Goal: Task Accomplishment & Management: Use online tool/utility

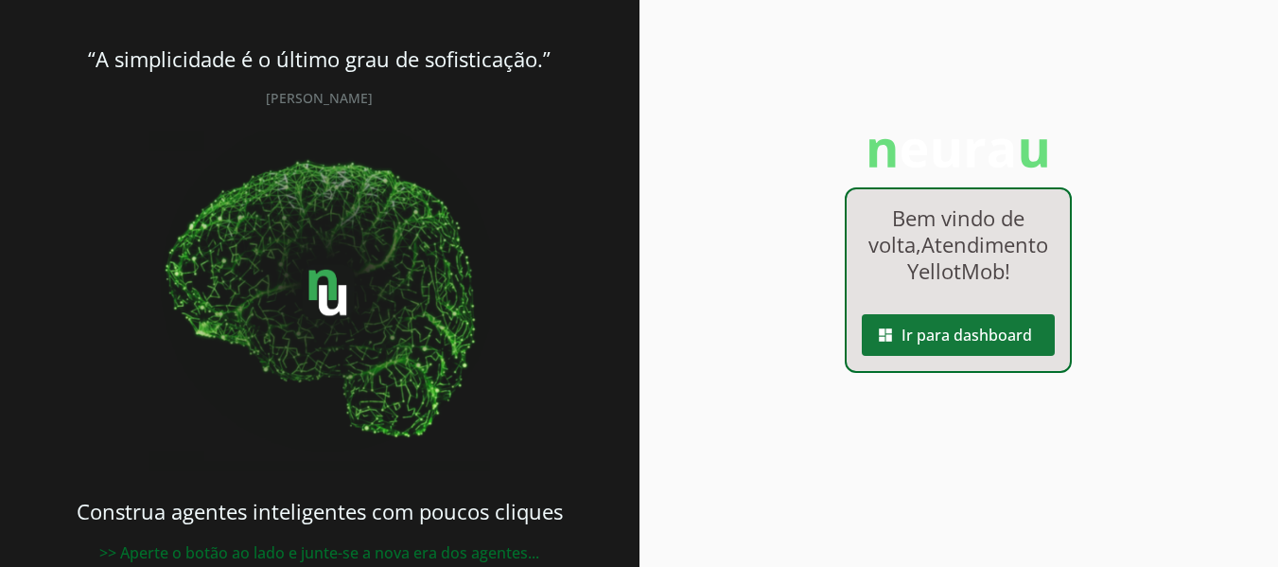
click at [916, 358] on span at bounding box center [958, 334] width 193 height 45
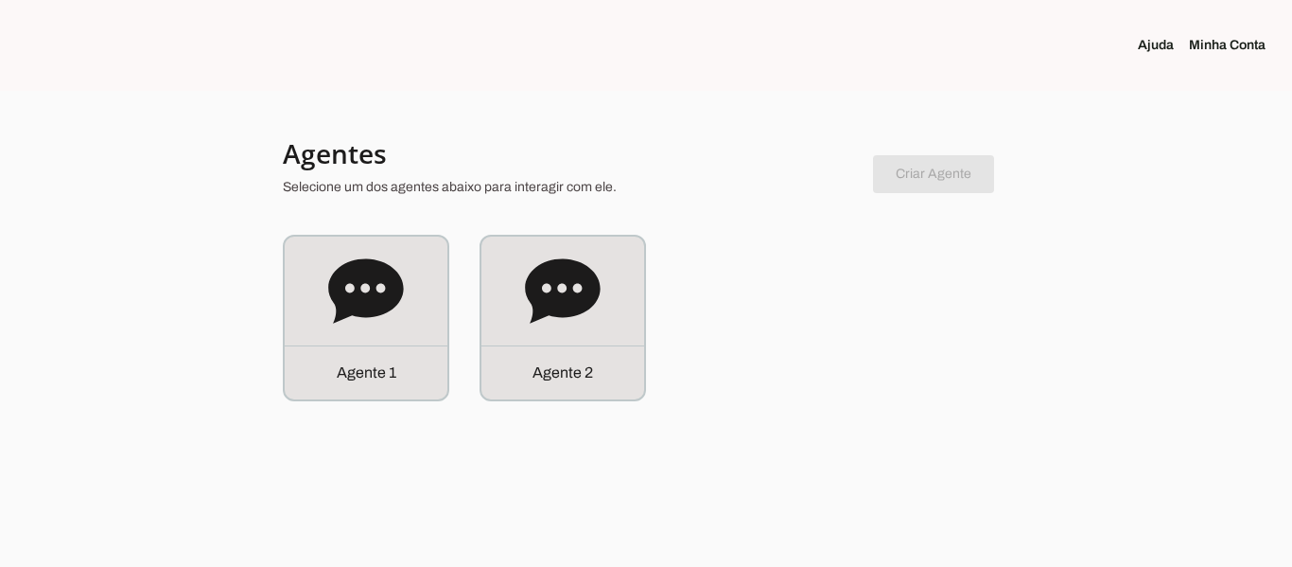
click at [572, 342] on div "Agente 2" at bounding box center [562, 317] width 163 height 163
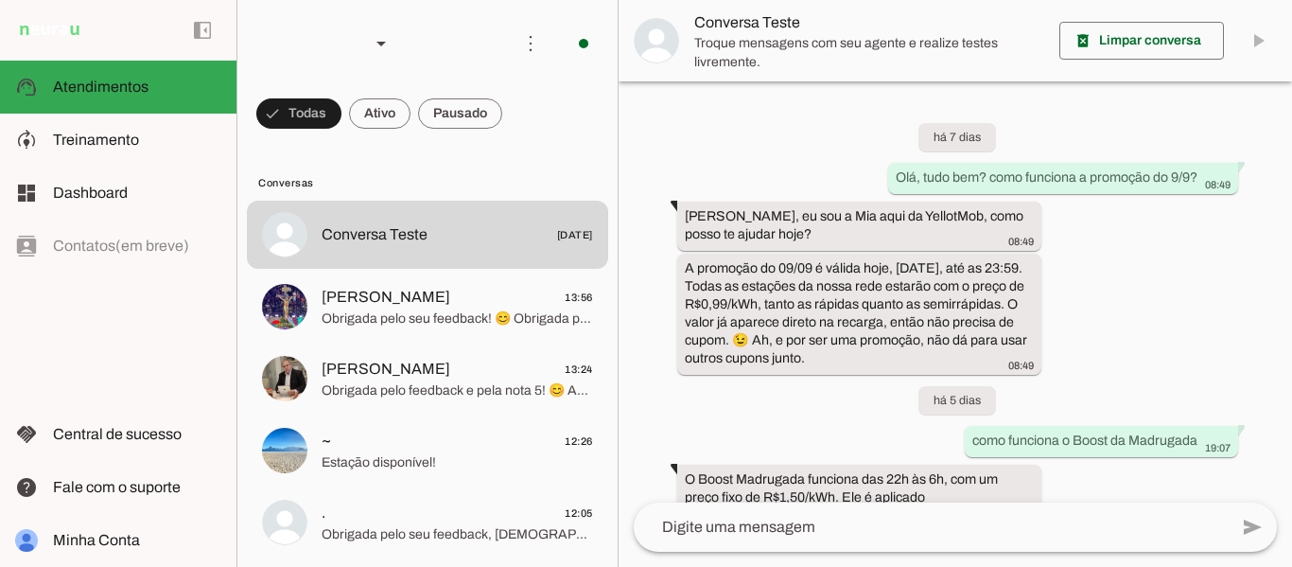
scroll to position [767, 0]
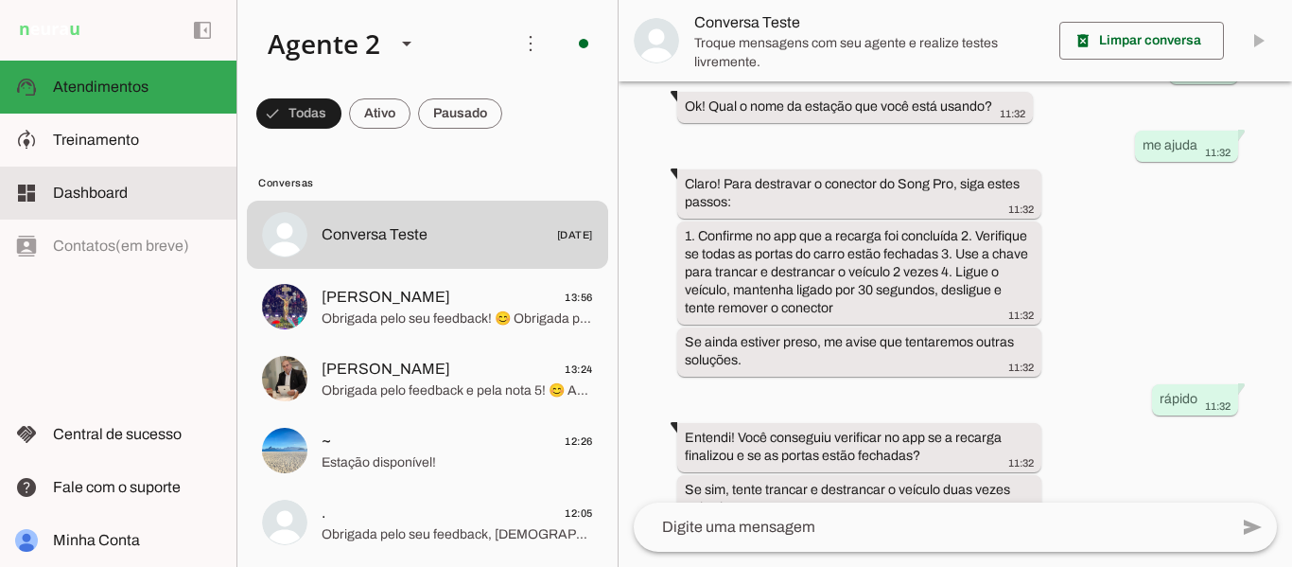
click at [74, 193] on span "Dashboard" at bounding box center [90, 192] width 75 height 16
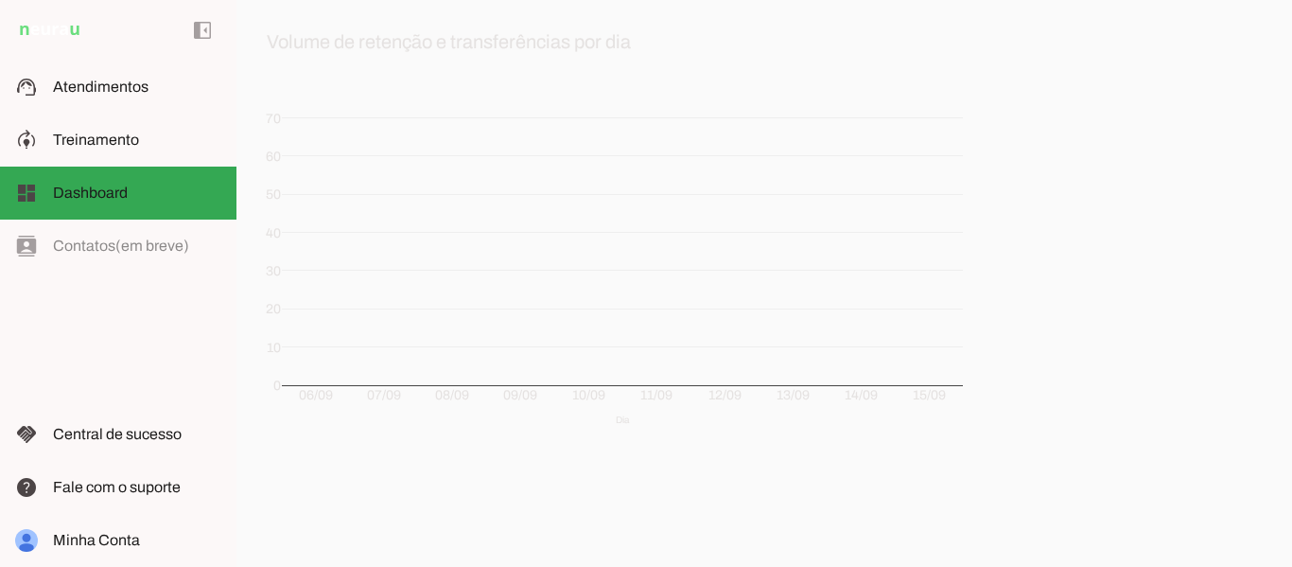
scroll to position [44, 0]
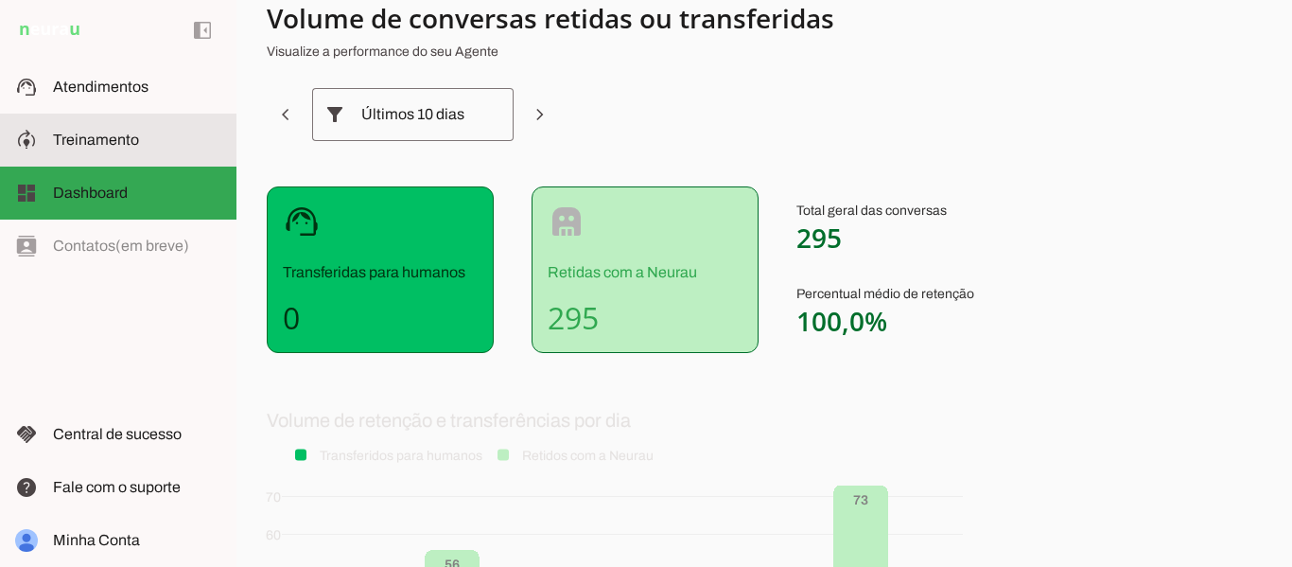
click at [79, 130] on slot at bounding box center [137, 140] width 168 height 23
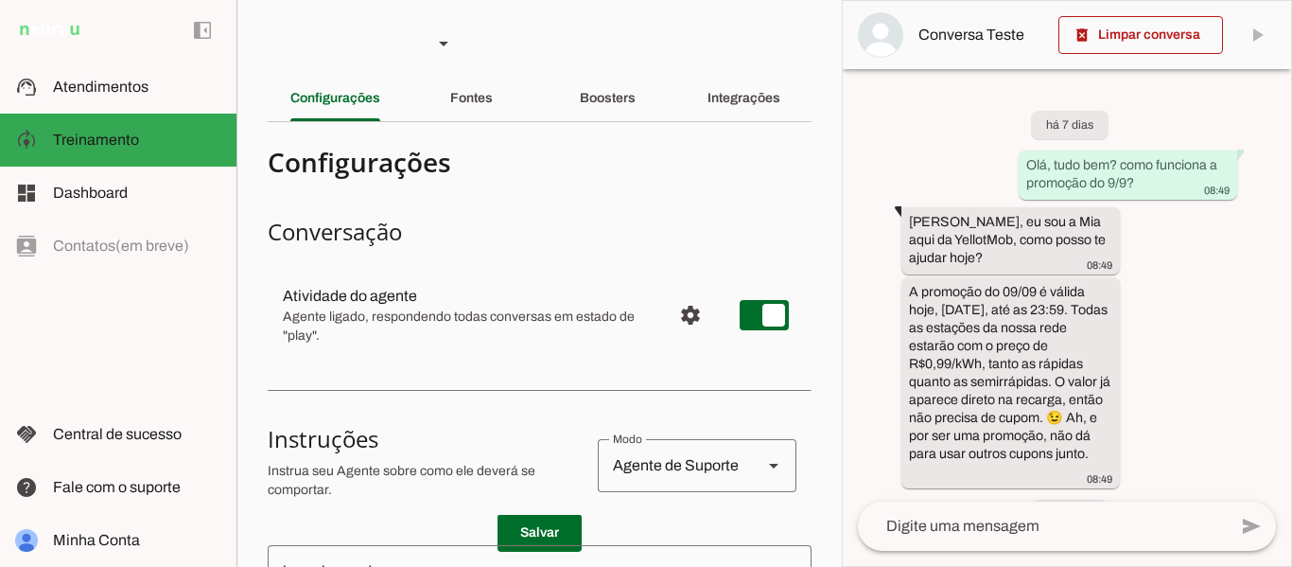
scroll to position [1241, 0]
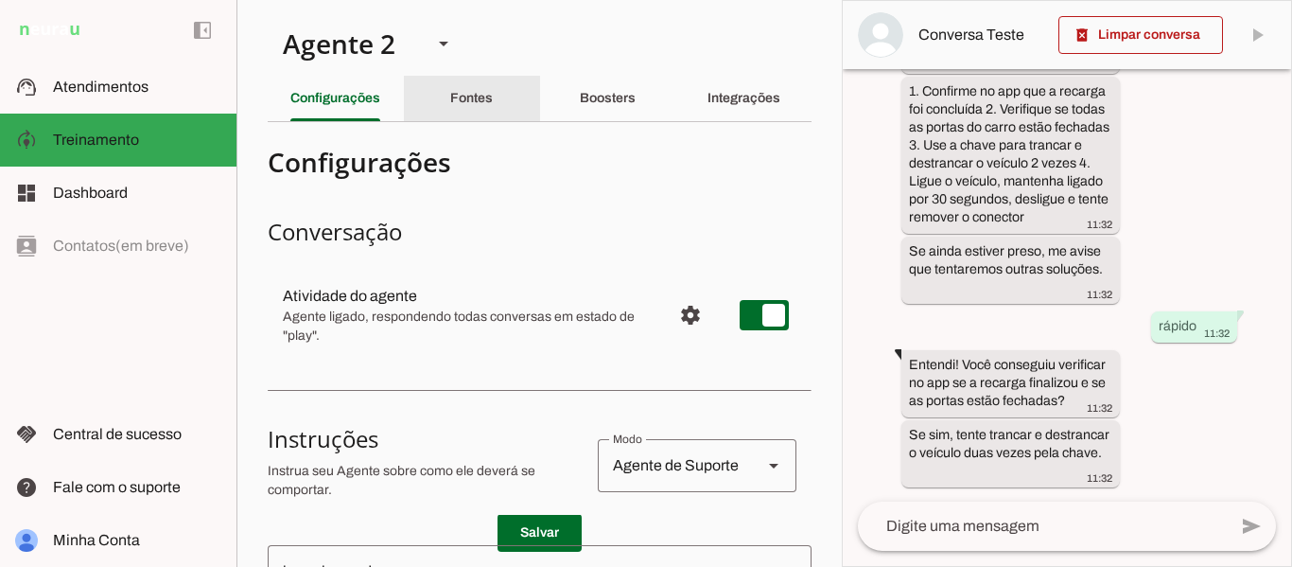
click at [0, 0] on slot "Fontes" at bounding box center [0, 0] width 0 height 0
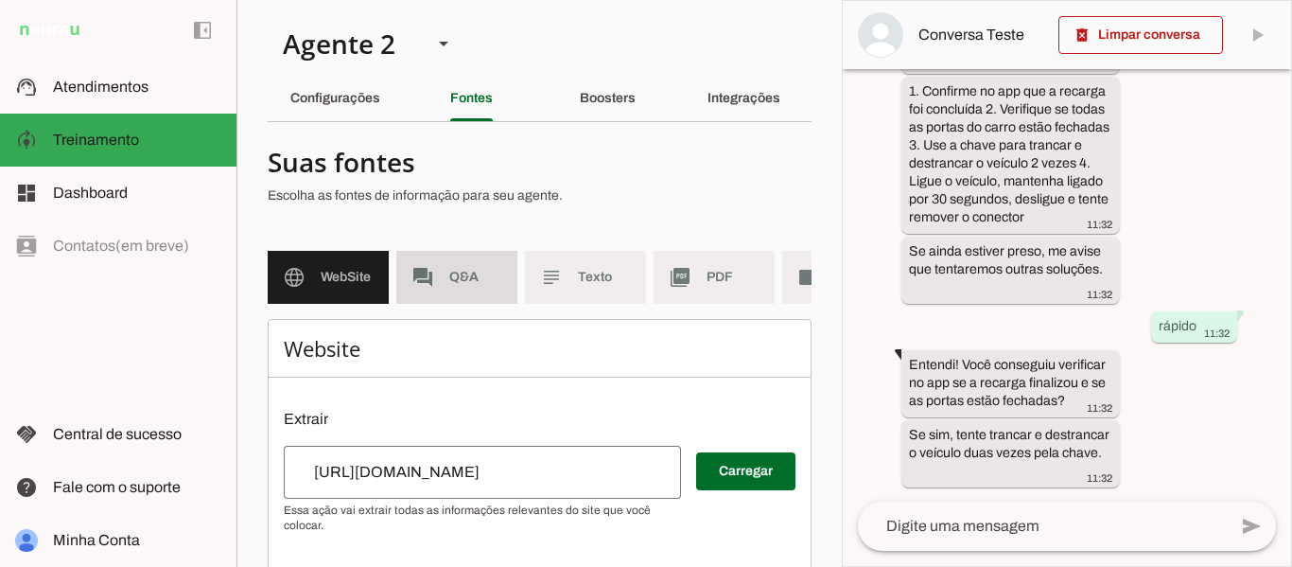
click at [454, 287] on md-item "forum Q&A" at bounding box center [456, 277] width 121 height 53
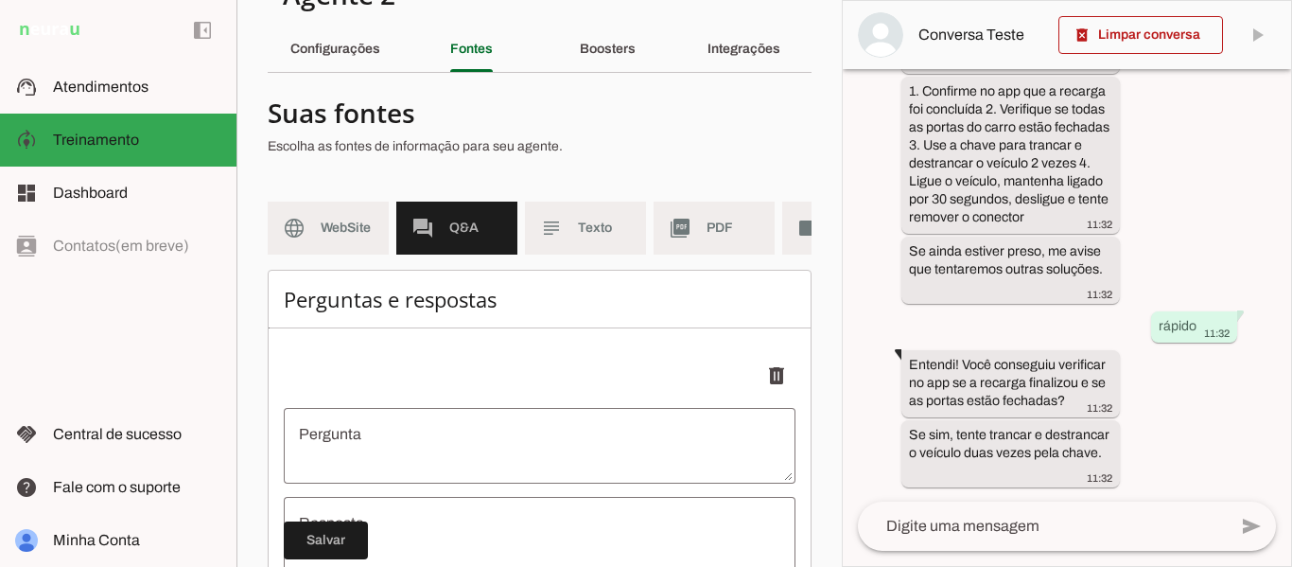
scroll to position [38, 0]
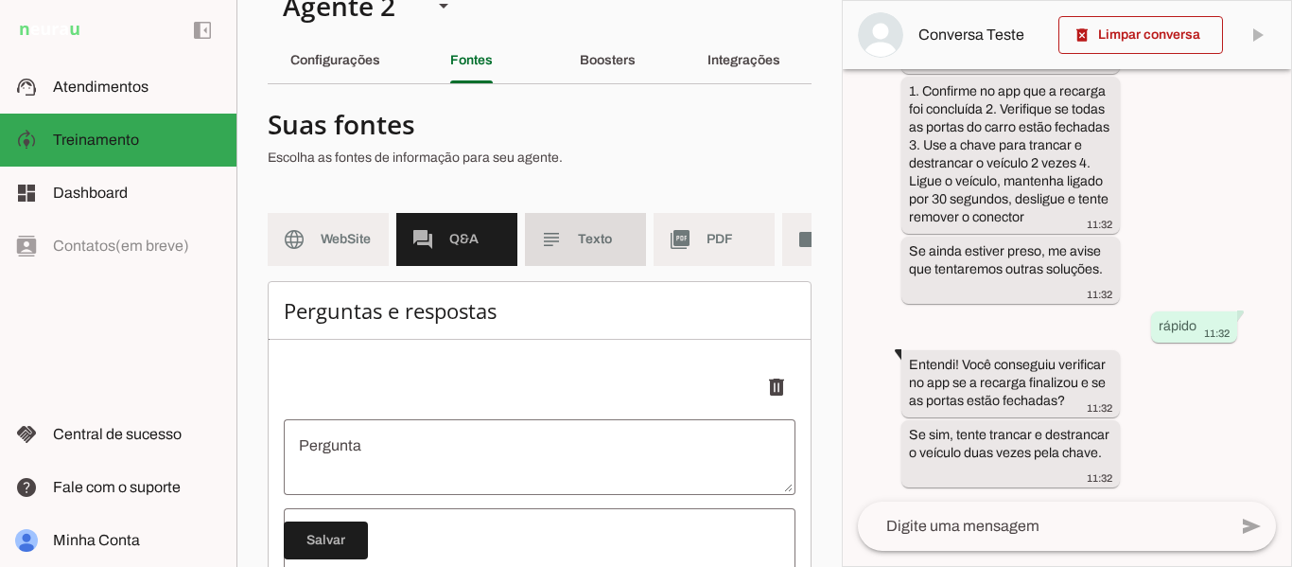
click at [577, 243] on md-item "subject Texto" at bounding box center [585, 239] width 121 height 53
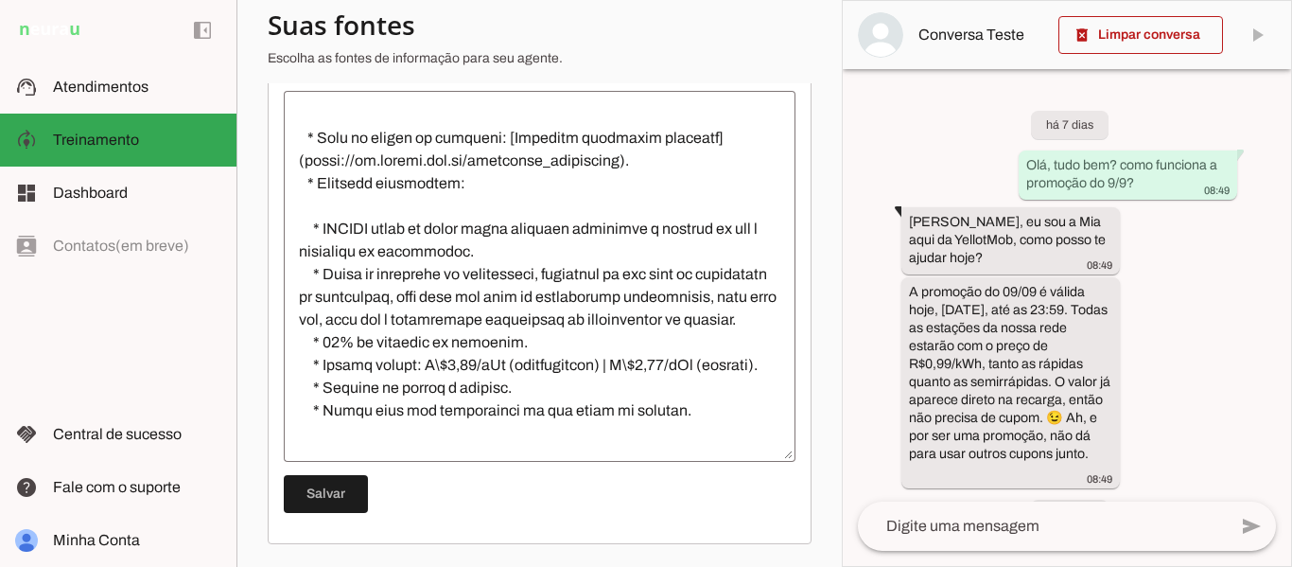
scroll to position [851, 0]
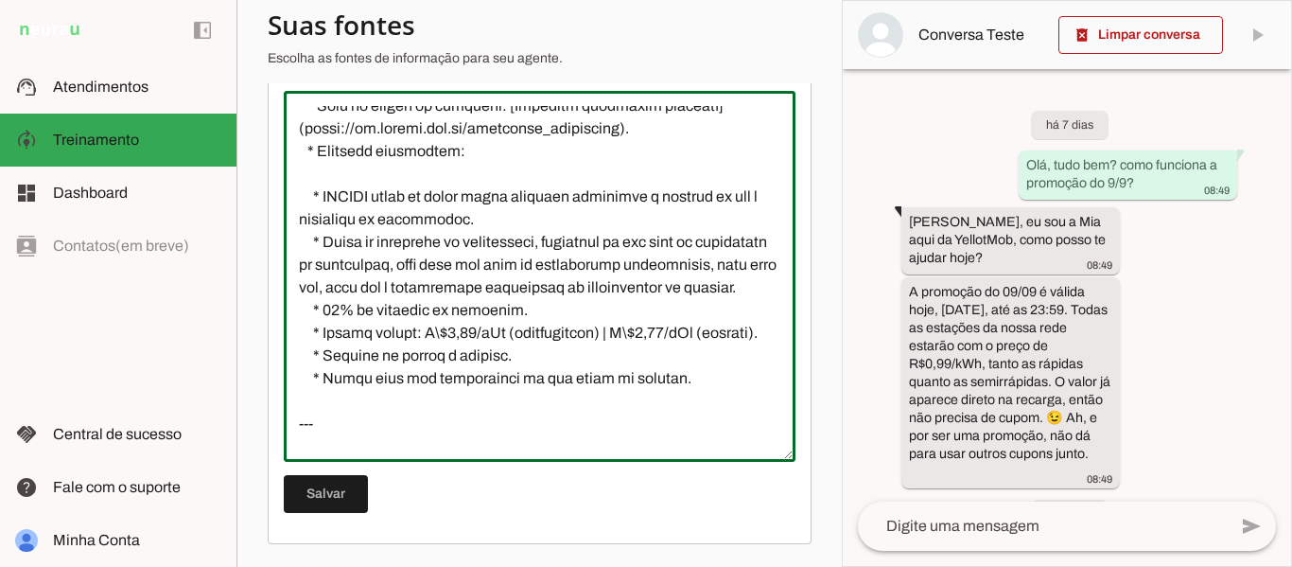
drag, startPoint x: 324, startPoint y: 215, endPoint x: 483, endPoint y: 240, distance: 160.9
click at [483, 240] on textarea at bounding box center [540, 276] width 512 height 340
click at [489, 242] on textarea at bounding box center [540, 276] width 512 height 340
drag, startPoint x: 327, startPoint y: 218, endPoint x: 494, endPoint y: 245, distance: 168.6
click at [494, 245] on textarea at bounding box center [540, 276] width 512 height 340
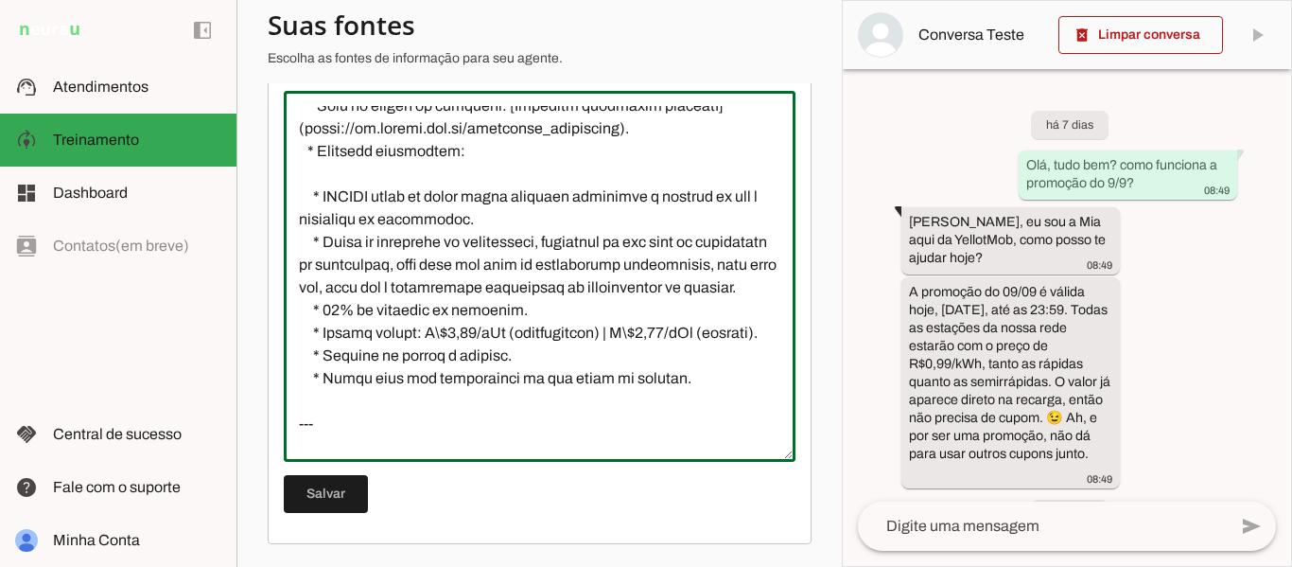
drag, startPoint x: 324, startPoint y: 263, endPoint x: 544, endPoint y: 329, distance: 229.2
click at [544, 329] on textarea at bounding box center [540, 276] width 512 height 340
click at [483, 233] on textarea at bounding box center [540, 276] width 512 height 340
drag, startPoint x: 500, startPoint y: 244, endPoint x: 318, endPoint y: 218, distance: 184.4
click at [318, 218] on textarea at bounding box center [540, 276] width 512 height 340
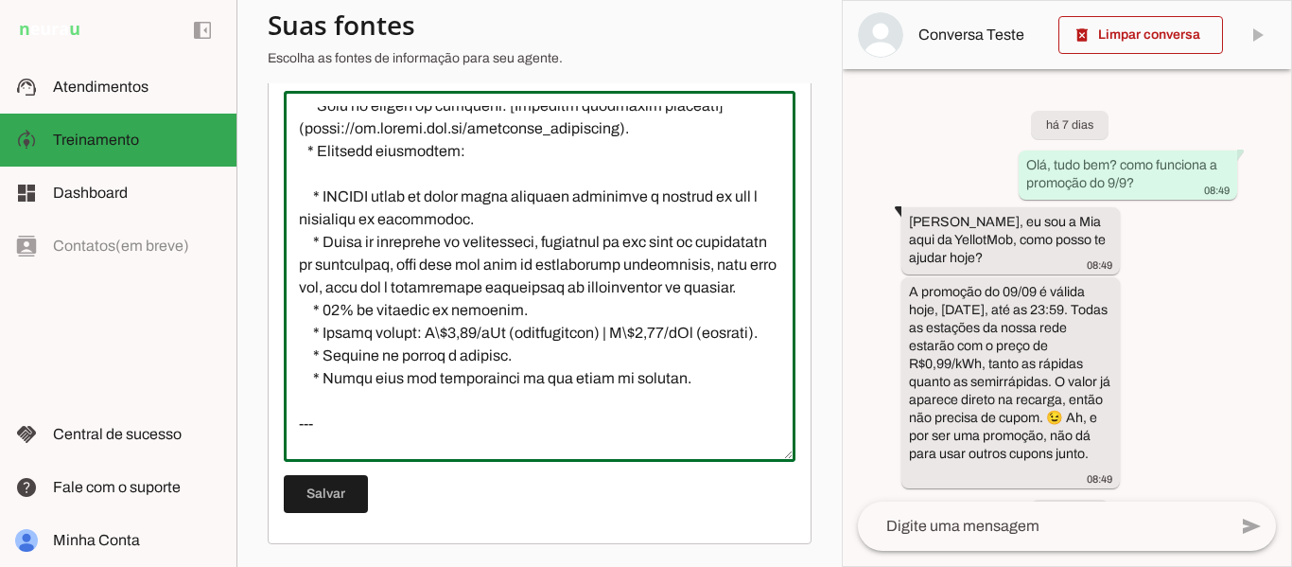
click at [465, 311] on textarea at bounding box center [540, 276] width 512 height 340
drag, startPoint x: 480, startPoint y: 336, endPoint x: 326, endPoint y: 263, distance: 170.5
click at [326, 263] on textarea at bounding box center [540, 276] width 512 height 340
click at [494, 220] on textarea at bounding box center [540, 276] width 512 height 340
drag, startPoint x: 446, startPoint y: 218, endPoint x: 561, endPoint y: 226, distance: 114.7
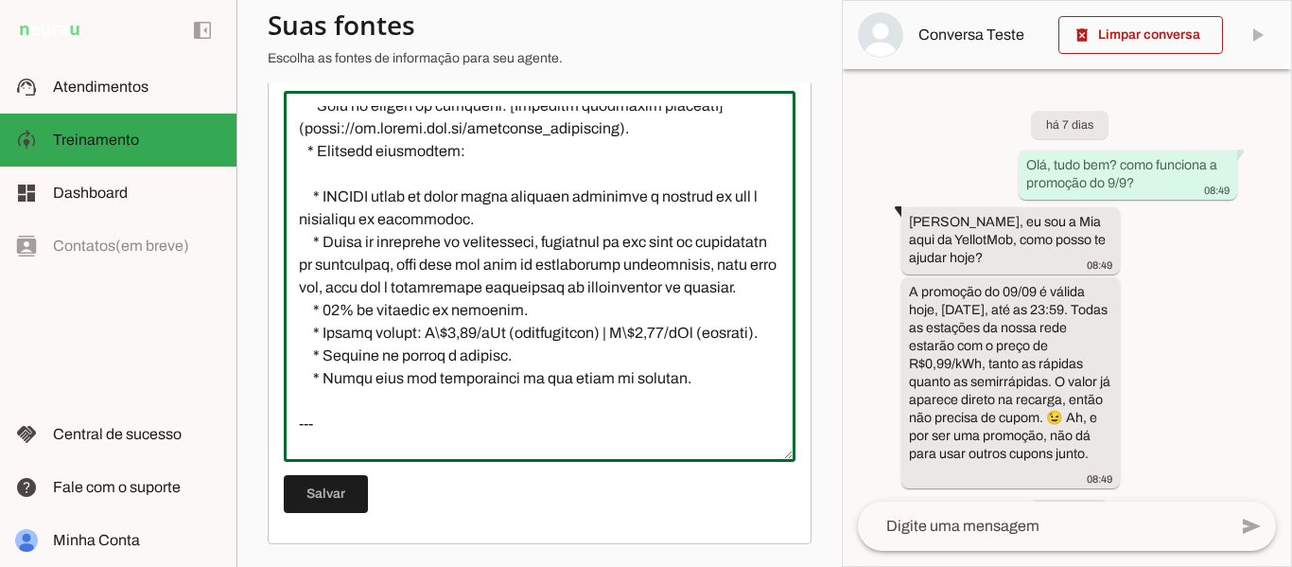
click at [561, 226] on textarea at bounding box center [540, 276] width 512 height 340
click at [563, 241] on textarea at bounding box center [540, 276] width 512 height 340
click at [545, 267] on textarea at bounding box center [540, 276] width 512 height 340
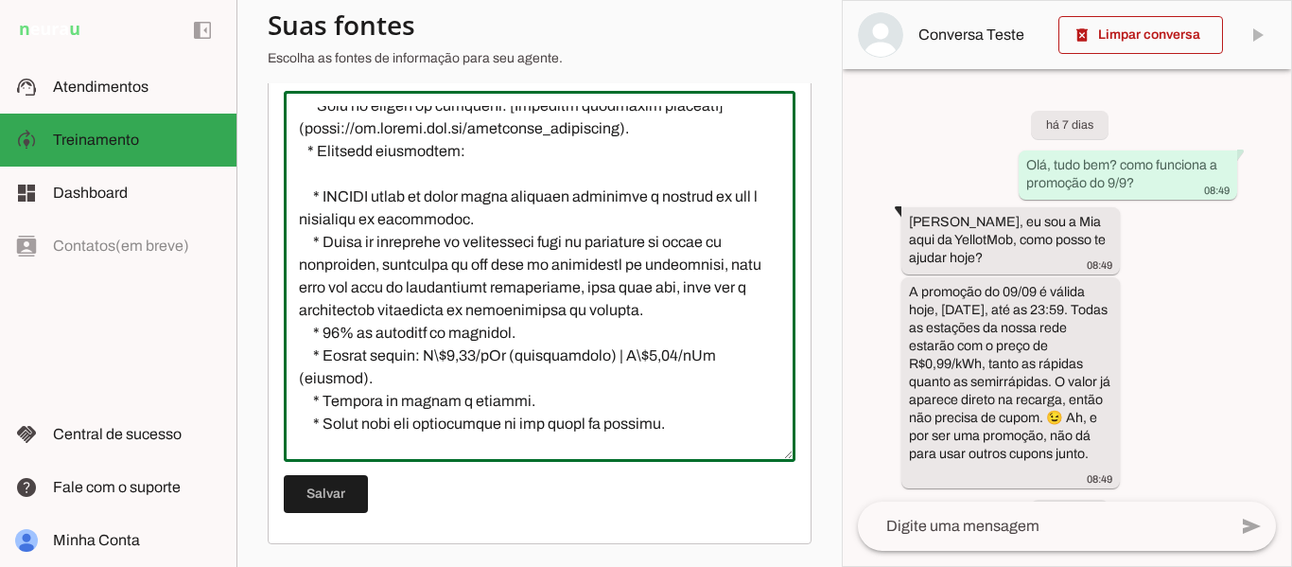
drag, startPoint x: 629, startPoint y: 287, endPoint x: 717, endPoint y: 285, distance: 88.0
click at [717, 285] on textarea at bounding box center [540, 276] width 512 height 340
click at [644, 287] on textarea at bounding box center [540, 276] width 512 height 340
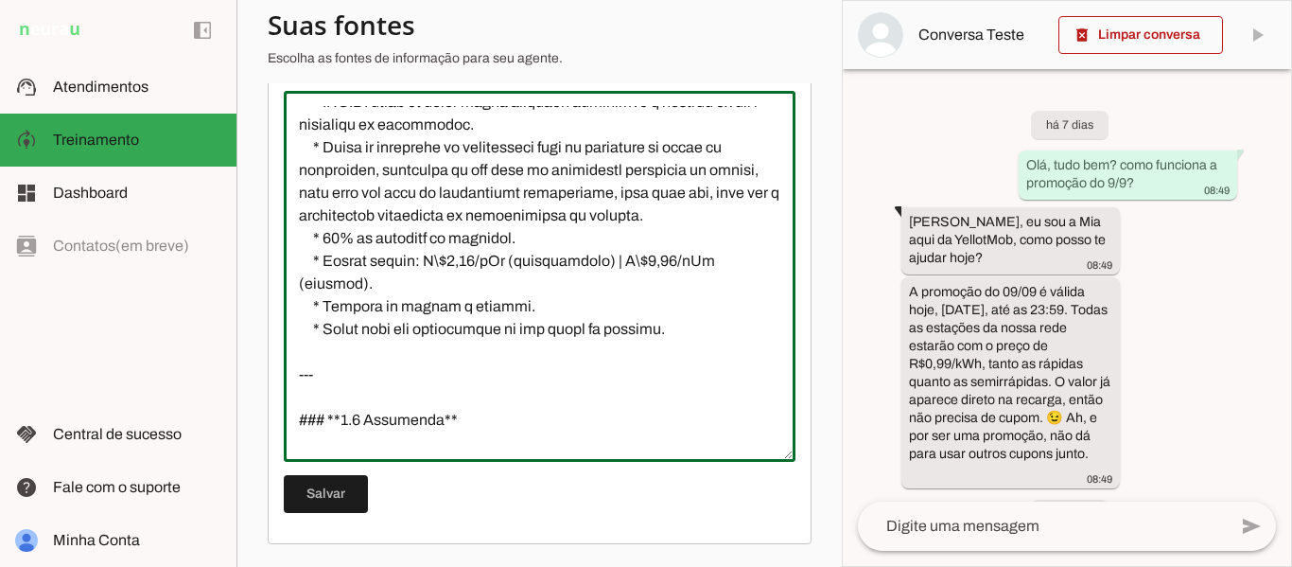
click at [340, 218] on textarea at bounding box center [540, 276] width 512 height 340
click at [379, 261] on textarea at bounding box center [540, 276] width 512 height 340
type textarea "# **LoremiPsu – Dolo si Ametconsecte** ## **7. Adipisci el Seddoei** * **Temp:*…"
type md-outlined-text-field "# **LoremiPsu – Dolo si Ametconsecte** ## **7. Adipisci el Seddoei** * **Temp:*…"
click at [377, 253] on textarea at bounding box center [540, 276] width 512 height 340
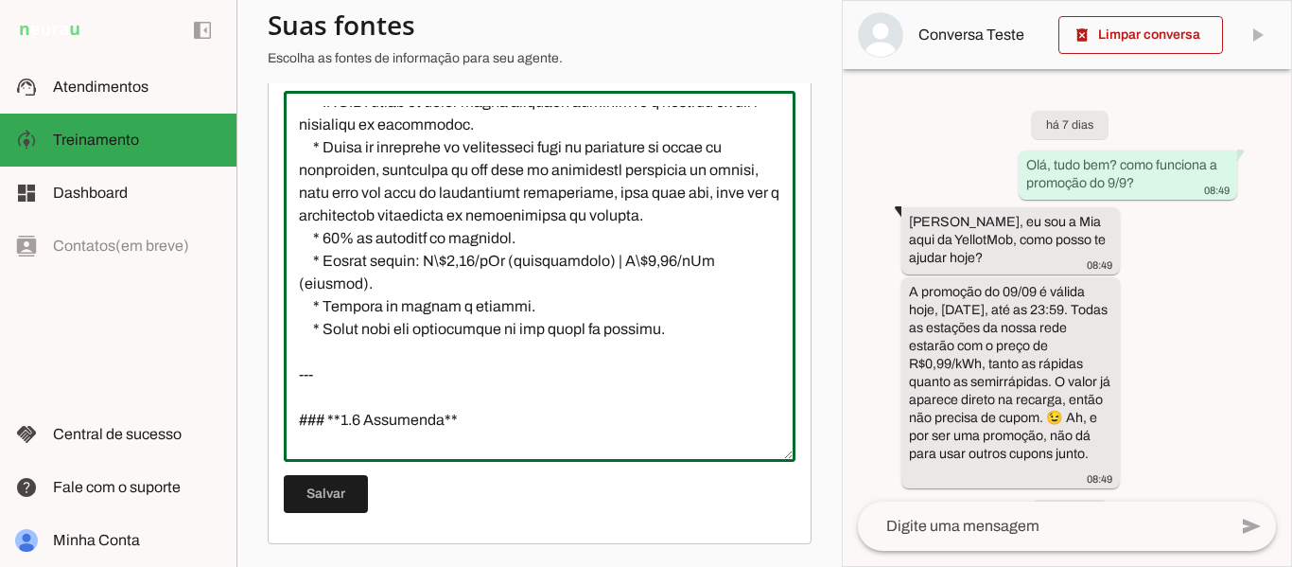
click at [428, 217] on textarea at bounding box center [540, 276] width 512 height 340
drag, startPoint x: 428, startPoint y: 217, endPoint x: 408, endPoint y: 216, distance: 20.8
click at [408, 216] on textarea at bounding box center [540, 276] width 512 height 340
click at [429, 255] on textarea at bounding box center [540, 276] width 512 height 340
drag, startPoint x: 429, startPoint y: 216, endPoint x: 408, endPoint y: 215, distance: 21.8
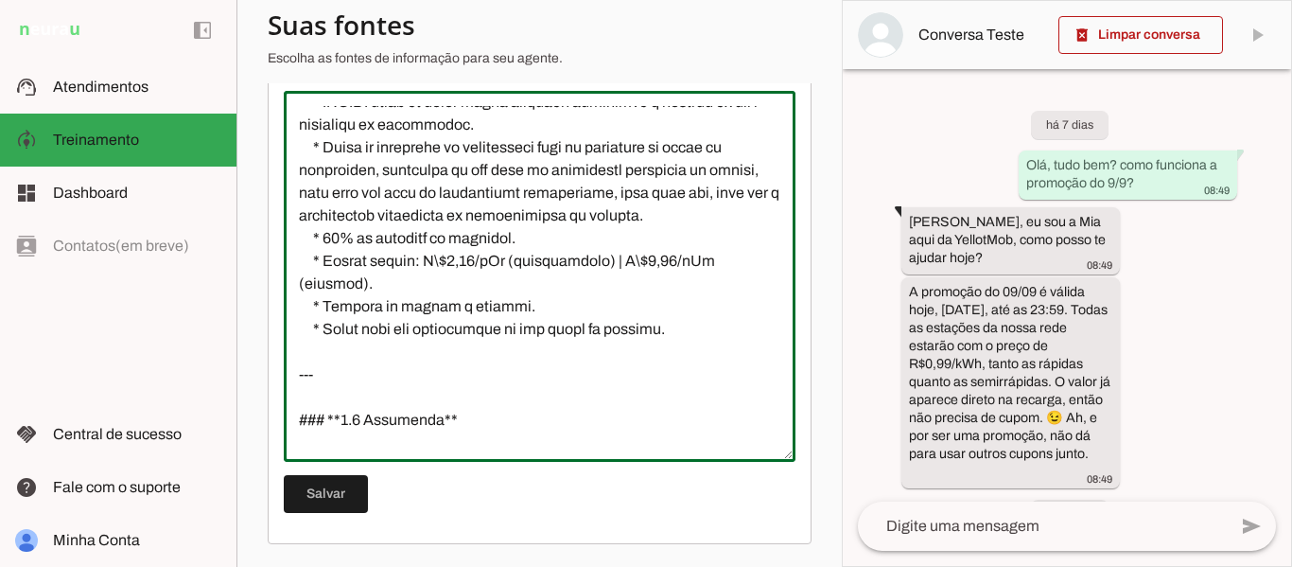
click at [408, 215] on textarea at bounding box center [540, 276] width 512 height 340
click at [340, 230] on textarea at bounding box center [540, 276] width 512 height 340
click at [504, 260] on textarea at bounding box center [540, 276] width 512 height 340
click at [494, 244] on textarea at bounding box center [540, 276] width 512 height 340
click at [323, 168] on textarea at bounding box center [540, 276] width 512 height 340
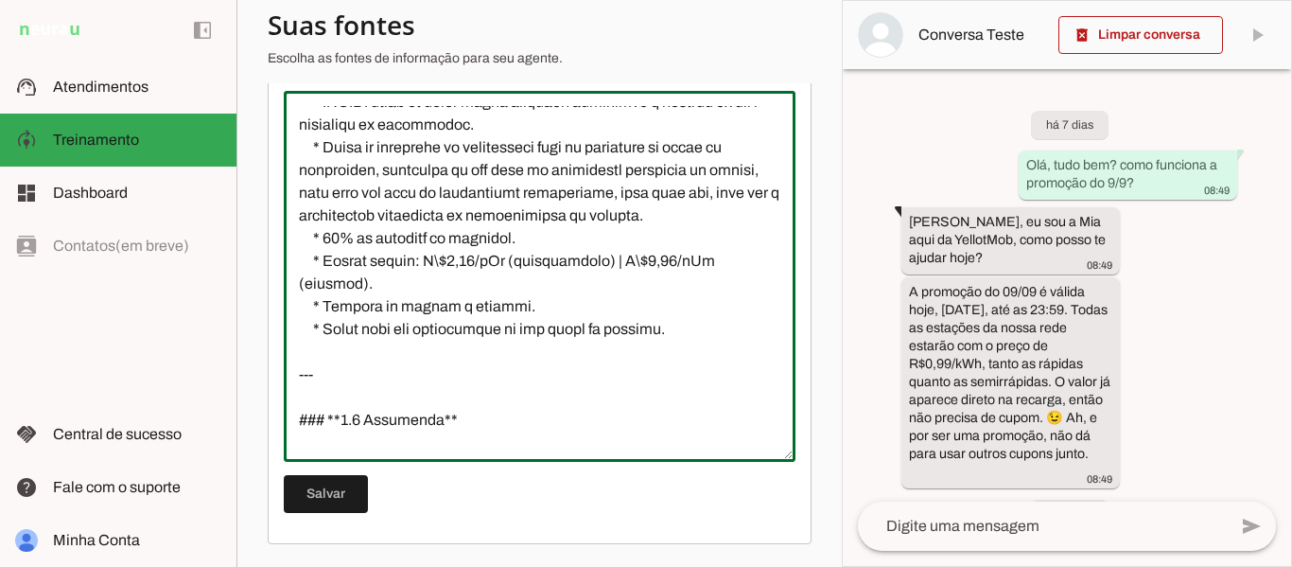
click at [457, 236] on textarea at bounding box center [540, 276] width 512 height 340
drag, startPoint x: 430, startPoint y: 213, endPoint x: 403, endPoint y: 213, distance: 27.4
click at [403, 213] on textarea at bounding box center [540, 276] width 512 height 340
click at [407, 213] on textarea at bounding box center [540, 276] width 512 height 340
type textarea "# **LoremiPsu – Dolo si Ametconsecte** ## **7. Adipisci el Seddoei** * **Temp:*…"
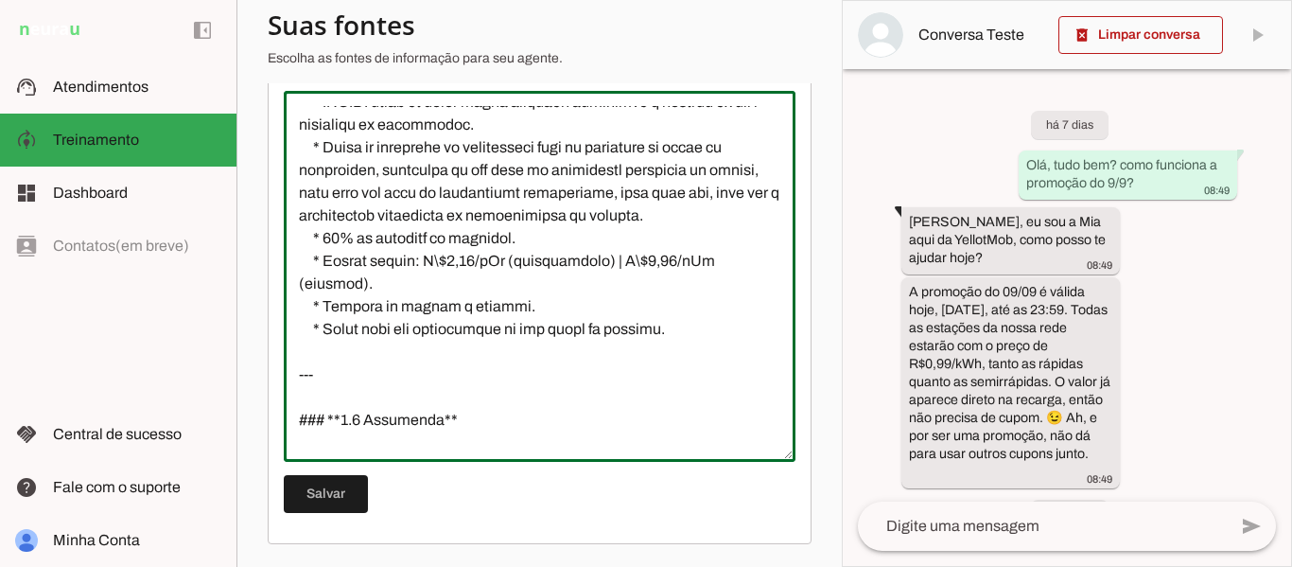
click at [448, 381] on textarea at bounding box center [540, 276] width 512 height 340
drag, startPoint x: 324, startPoint y: 347, endPoint x: 516, endPoint y: 347, distance: 192.0
click at [516, 347] on textarea at bounding box center [540, 276] width 512 height 340
click at [533, 349] on textarea at bounding box center [540, 276] width 512 height 340
drag, startPoint x: 510, startPoint y: 349, endPoint x: 337, endPoint y: 349, distance: 173.1
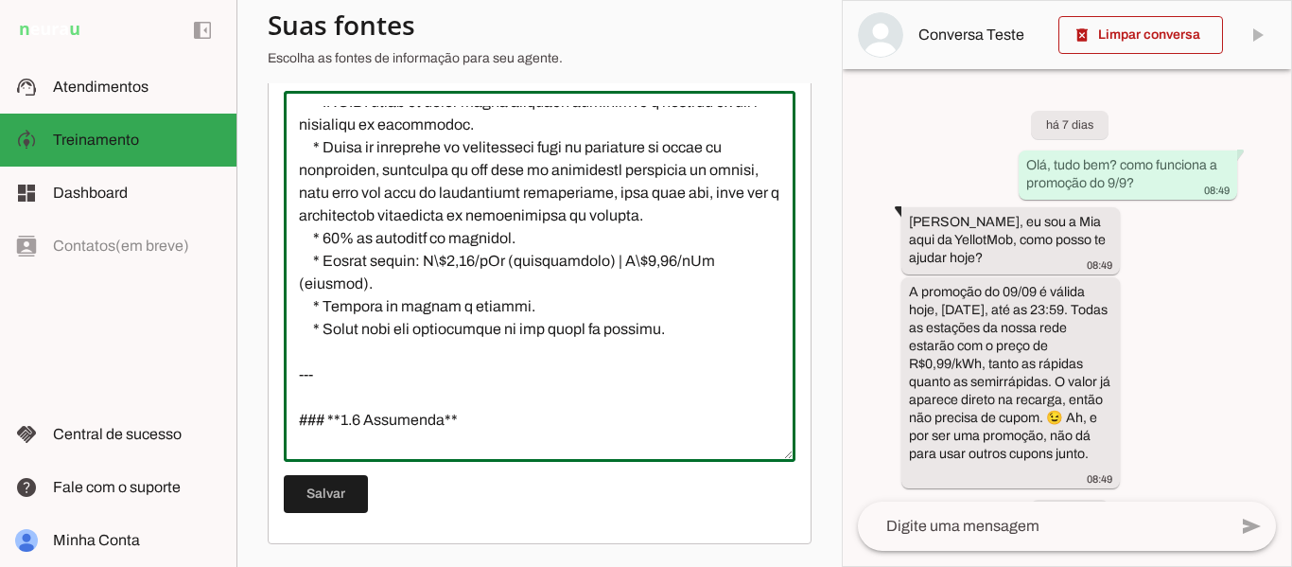
click at [337, 349] on textarea at bounding box center [540, 276] width 512 height 340
drag, startPoint x: 531, startPoint y: 354, endPoint x: 327, endPoint y: 354, distance: 203.3
click at [327, 354] on textarea at bounding box center [540, 276] width 512 height 340
click at [408, 354] on textarea at bounding box center [540, 276] width 512 height 340
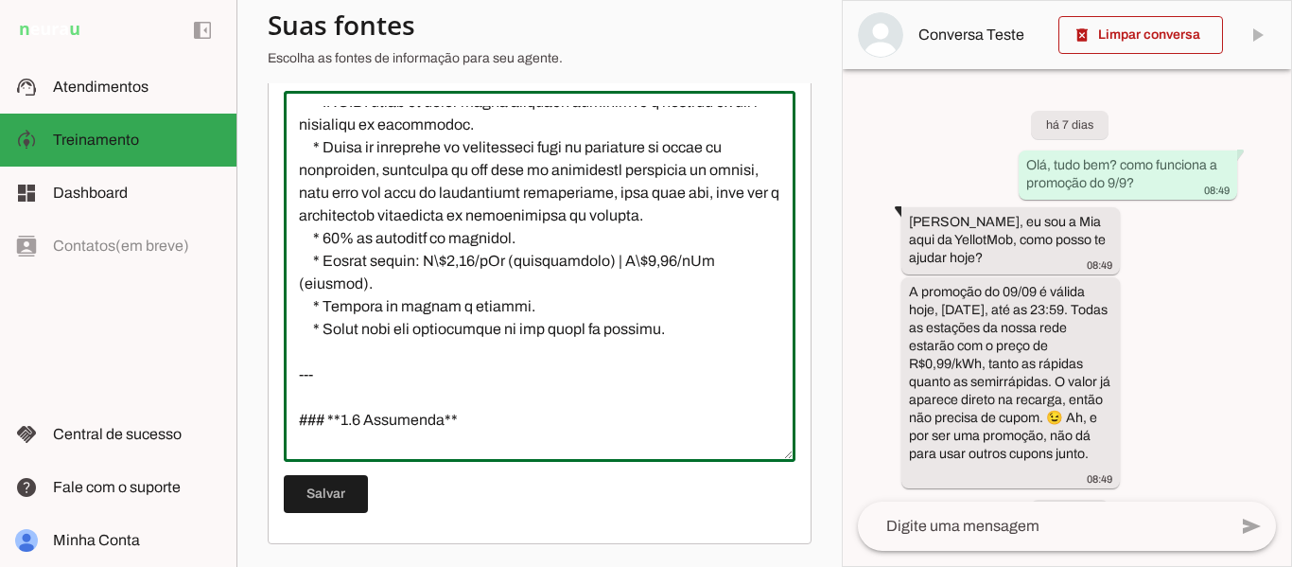
click at [524, 353] on textarea at bounding box center [540, 276] width 512 height 340
drag, startPoint x: 531, startPoint y: 353, endPoint x: 329, endPoint y: 352, distance: 201.5
click at [329, 352] on textarea at bounding box center [540, 276] width 512 height 340
click at [335, 351] on textarea at bounding box center [540, 276] width 512 height 340
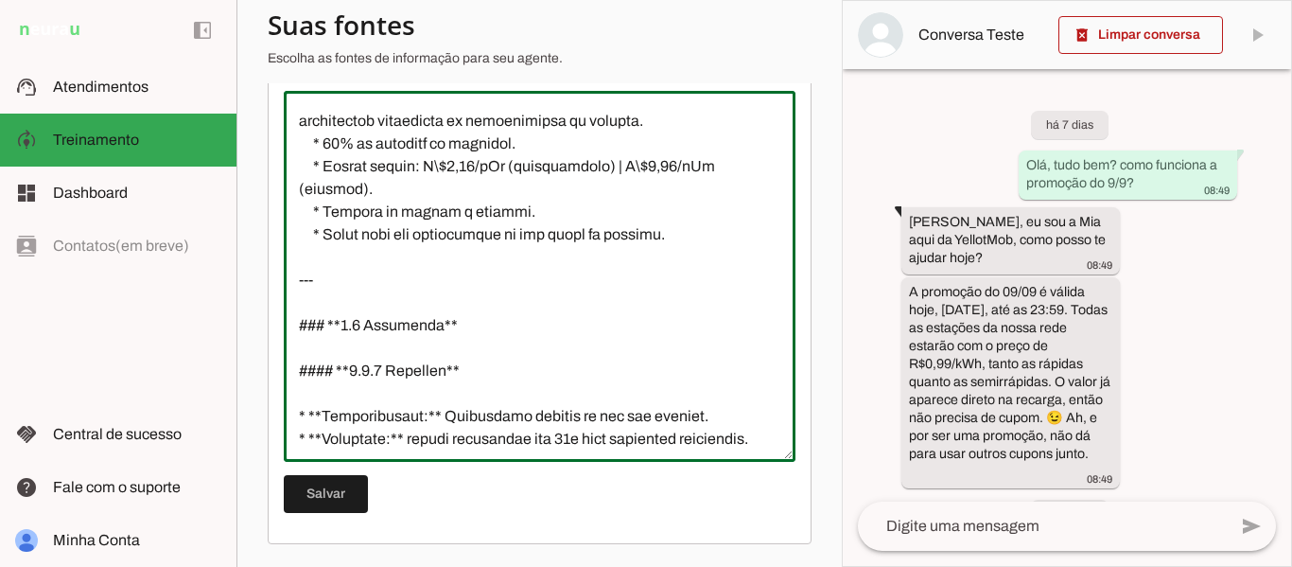
click at [483, 340] on textarea at bounding box center [540, 276] width 512 height 340
click at [539, 249] on textarea at bounding box center [540, 276] width 512 height 340
click at [550, 337] on textarea at bounding box center [540, 276] width 512 height 340
click at [570, 252] on textarea at bounding box center [540, 276] width 512 height 340
click at [702, 282] on textarea at bounding box center [540, 276] width 512 height 340
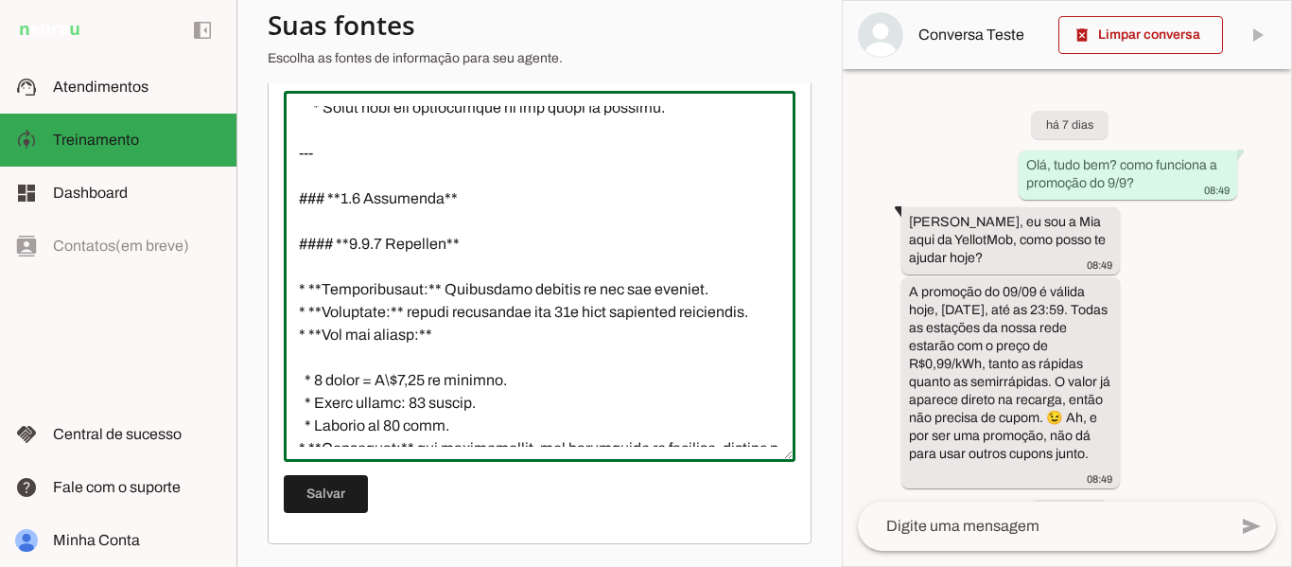
scroll to position [1135, 0]
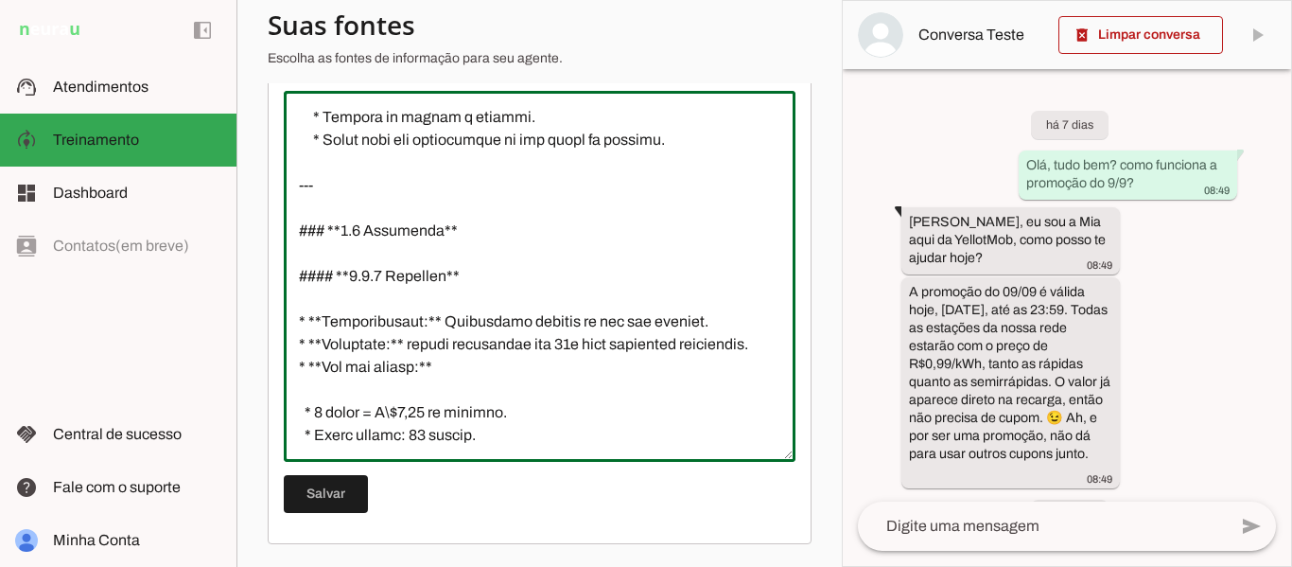
click at [702, 286] on textarea at bounding box center [540, 276] width 512 height 340
click at [539, 270] on textarea at bounding box center [540, 276] width 512 height 340
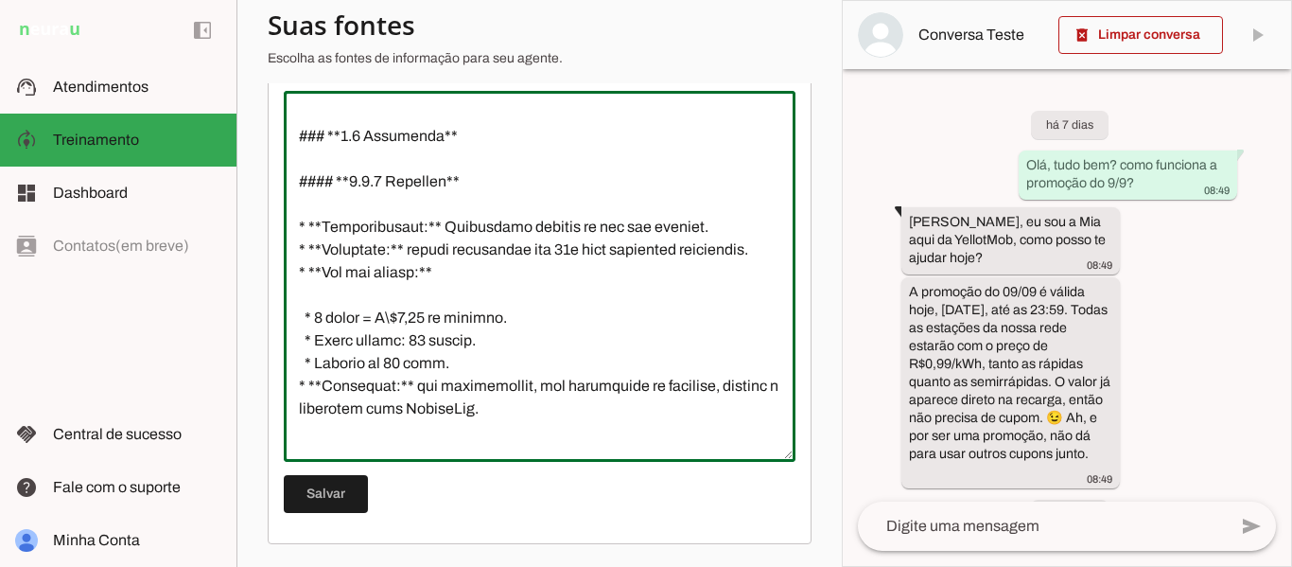
click at [527, 221] on textarea at bounding box center [540, 276] width 512 height 340
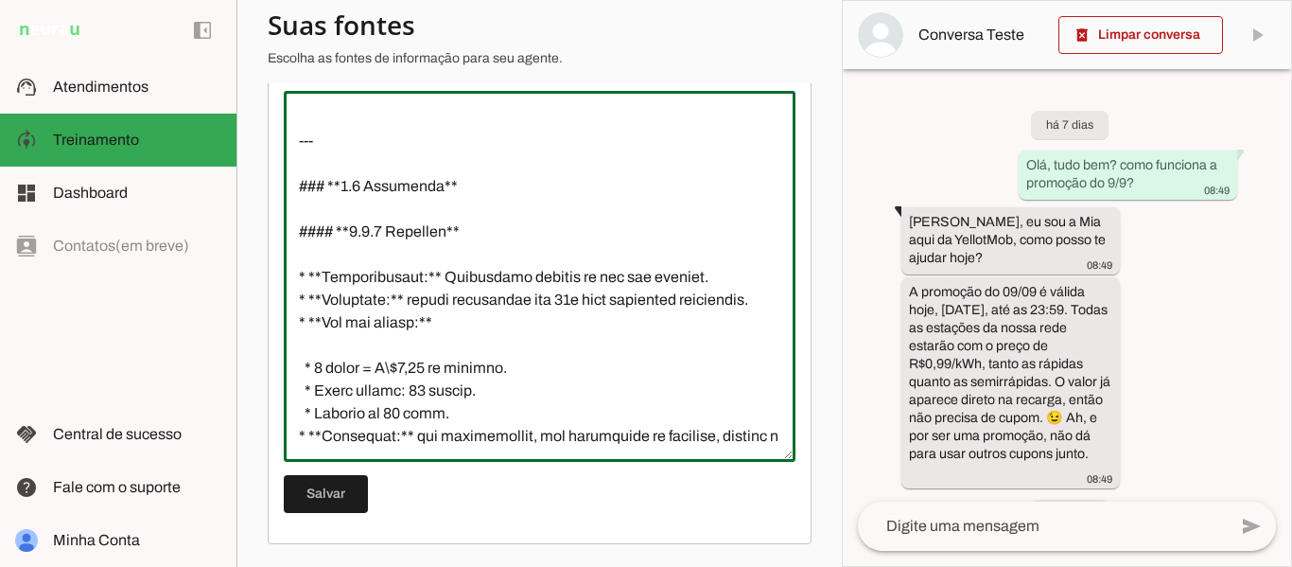
scroll to position [1135, 0]
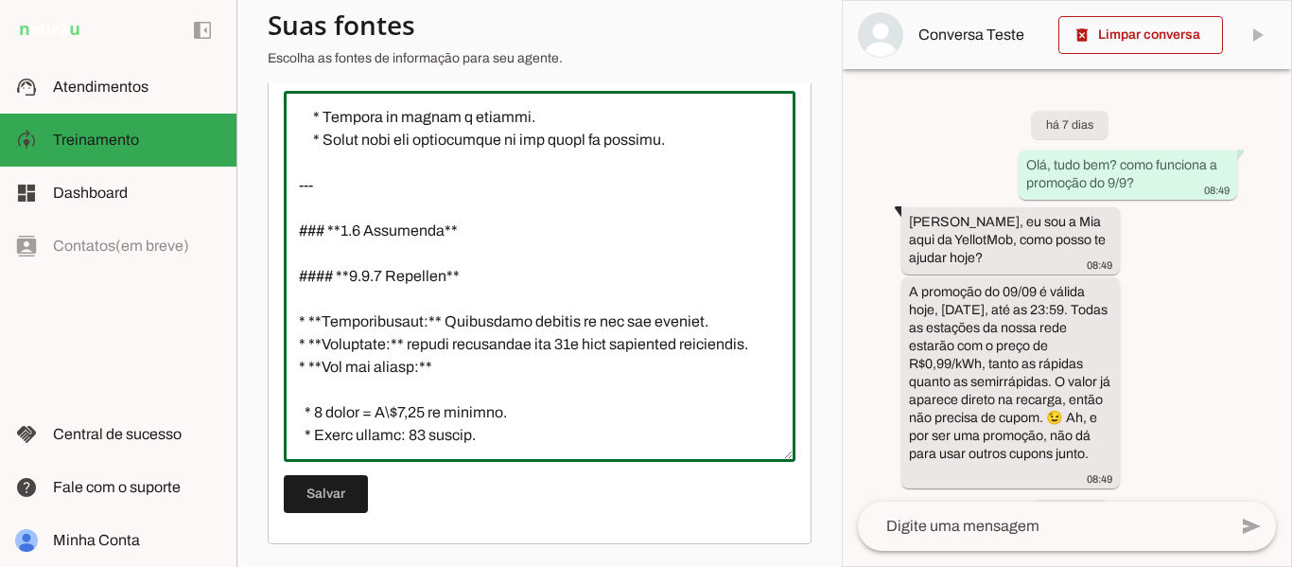
click at [524, 270] on textarea at bounding box center [540, 276] width 512 height 340
click at [538, 325] on textarea at bounding box center [540, 276] width 512 height 340
click at [524, 262] on textarea at bounding box center [540, 276] width 512 height 340
click at [526, 309] on textarea at bounding box center [540, 276] width 512 height 340
click at [514, 272] on textarea at bounding box center [540, 276] width 512 height 340
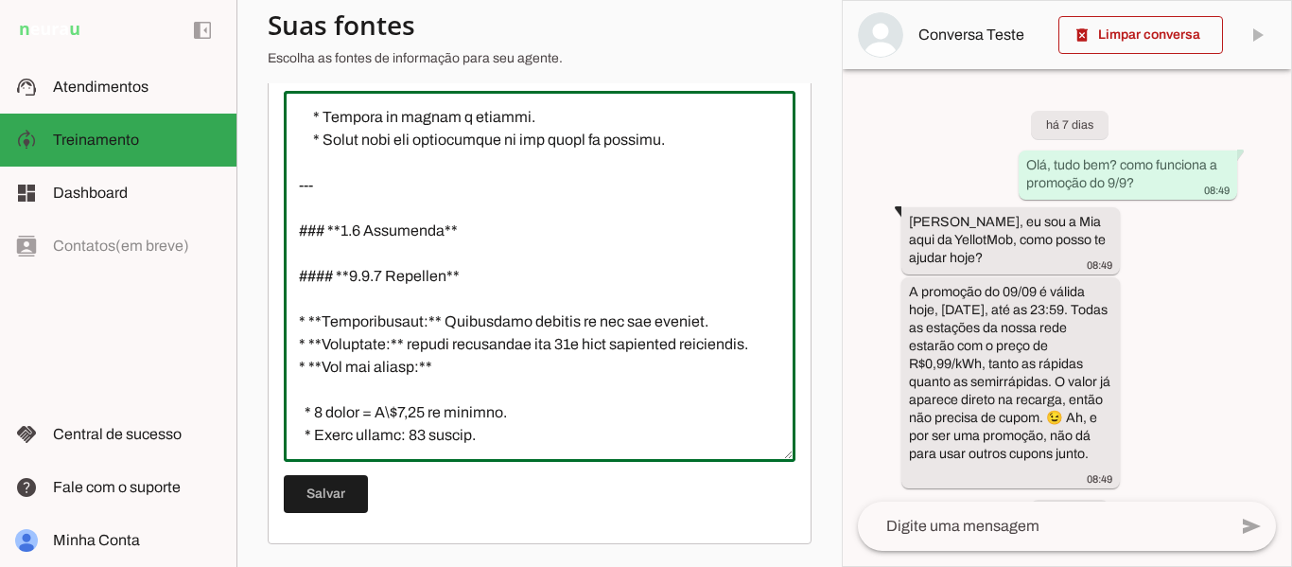
click at [515, 329] on textarea at bounding box center [540, 276] width 512 height 340
click at [515, 279] on textarea at bounding box center [540, 276] width 512 height 340
click at [515, 307] on textarea at bounding box center [540, 276] width 512 height 340
click at [505, 268] on textarea at bounding box center [540, 276] width 512 height 340
click at [514, 321] on textarea at bounding box center [540, 276] width 512 height 340
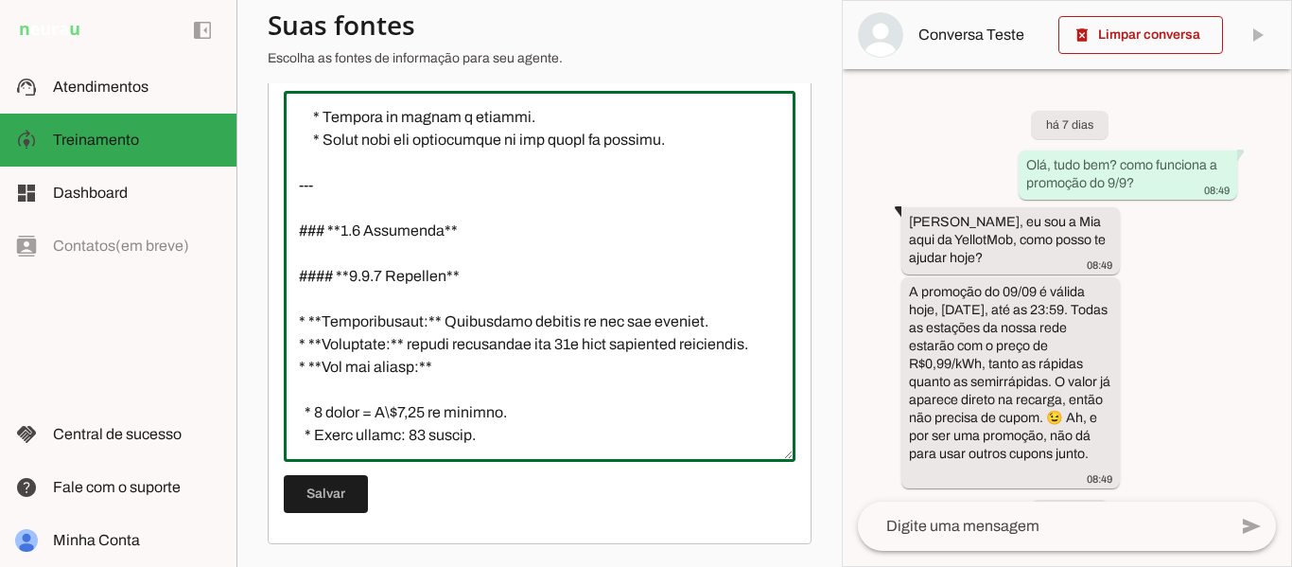
click at [505, 272] on textarea at bounding box center [540, 276] width 512 height 340
click at [505, 327] on textarea at bounding box center [540, 276] width 512 height 340
click at [508, 273] on textarea at bounding box center [540, 276] width 512 height 340
click at [516, 325] on textarea at bounding box center [540, 276] width 512 height 340
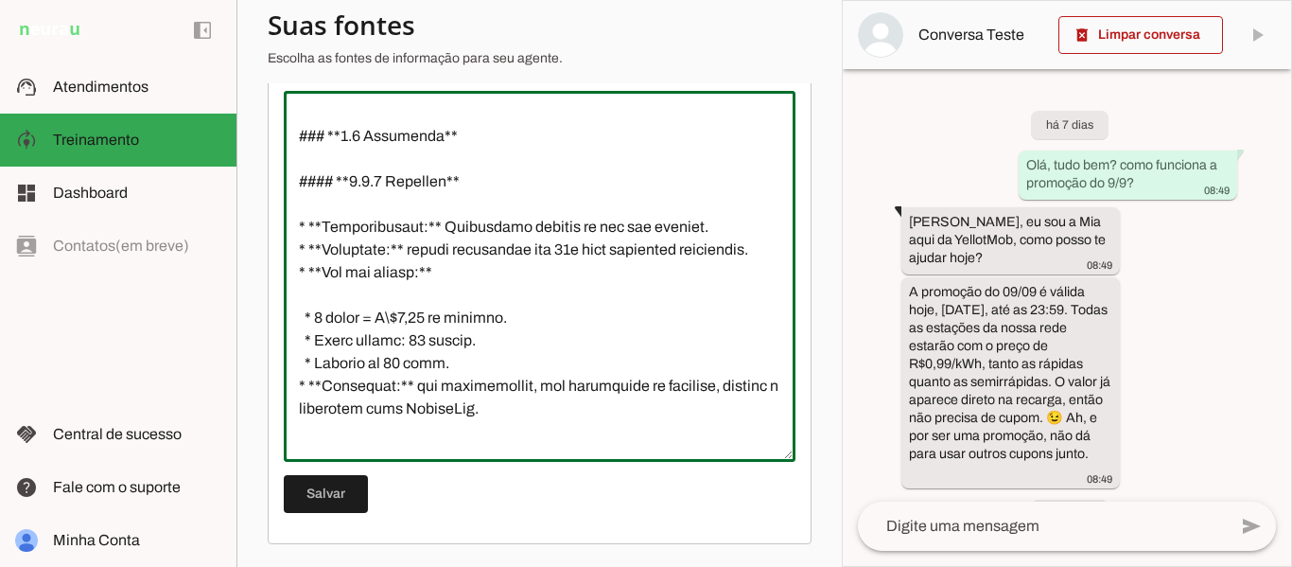
drag, startPoint x: 538, startPoint y: 276, endPoint x: 627, endPoint y: 276, distance: 88.9
click at [627, 276] on textarea at bounding box center [540, 276] width 512 height 340
drag, startPoint x: 462, startPoint y: 270, endPoint x: 670, endPoint y: 278, distance: 208.2
click at [656, 275] on textarea at bounding box center [540, 276] width 512 height 340
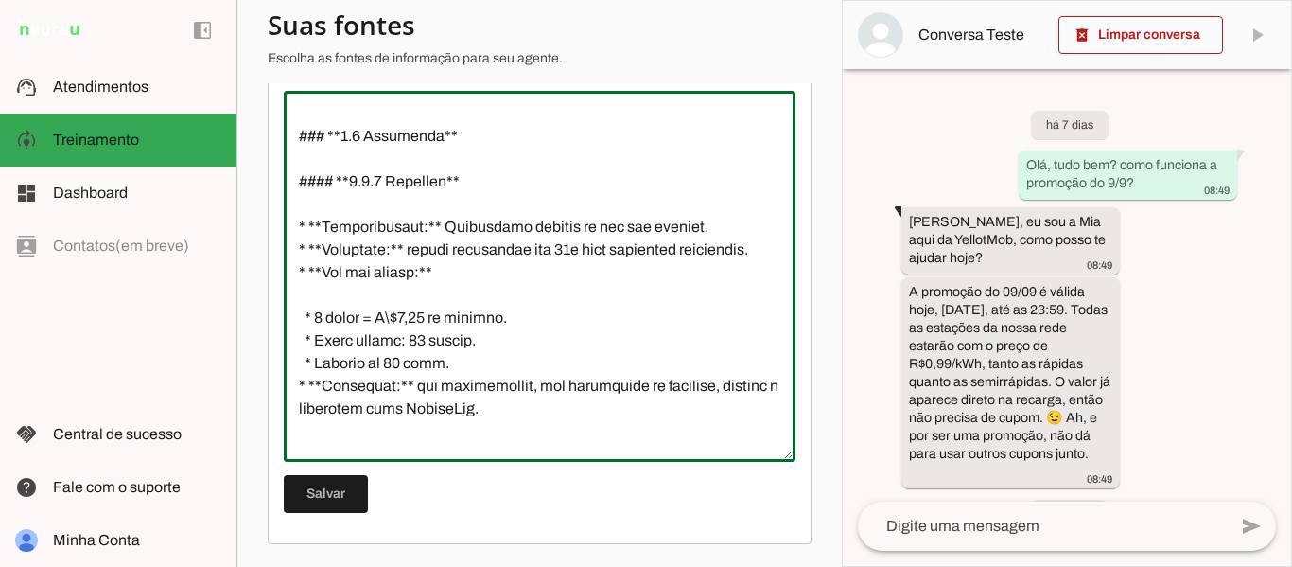
drag, startPoint x: 415, startPoint y: 297, endPoint x: 509, endPoint y: 297, distance: 93.6
click at [509, 297] on textarea at bounding box center [540, 276] width 512 height 340
click at [517, 305] on textarea at bounding box center [540, 276] width 512 height 340
drag, startPoint x: 672, startPoint y: 269, endPoint x: 571, endPoint y: 269, distance: 101.2
click at [573, 269] on textarea at bounding box center [540, 276] width 512 height 340
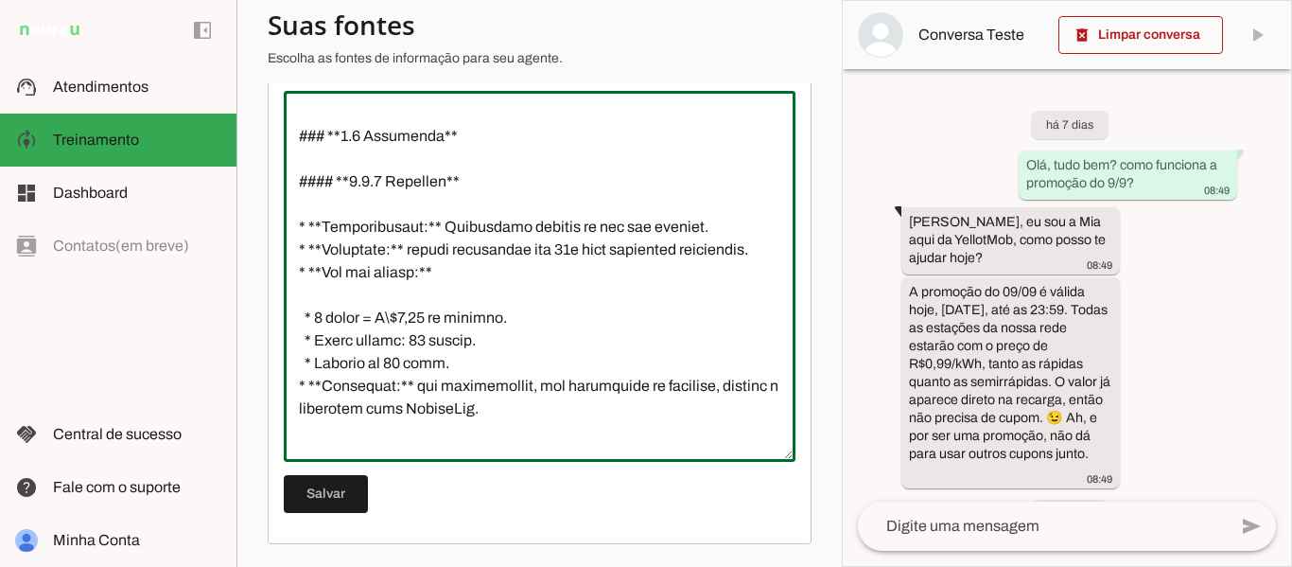
click at [504, 286] on textarea at bounding box center [540, 276] width 512 height 340
drag, startPoint x: 407, startPoint y: 293, endPoint x: 453, endPoint y: 299, distance: 46.7
click at [453, 299] on textarea at bounding box center [540, 276] width 512 height 340
click at [398, 345] on textarea at bounding box center [540, 276] width 512 height 340
drag, startPoint x: 340, startPoint y: 342, endPoint x: 453, endPoint y: 331, distance: 113.1
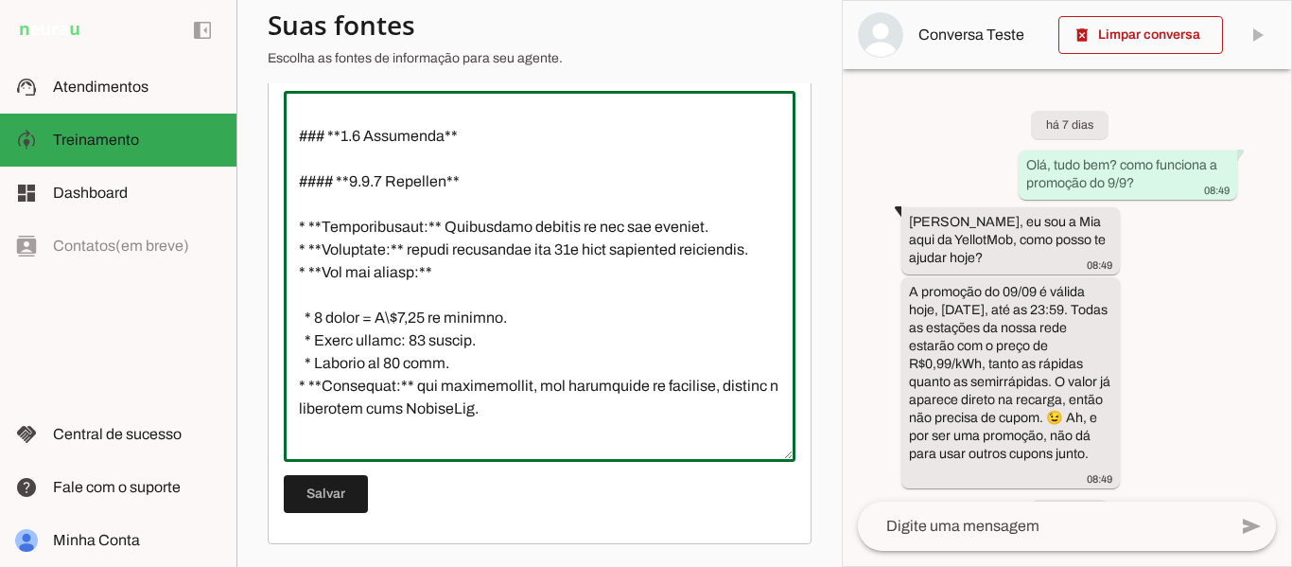
click at [451, 331] on textarea at bounding box center [540, 276] width 512 height 340
click at [525, 345] on textarea at bounding box center [540, 276] width 512 height 340
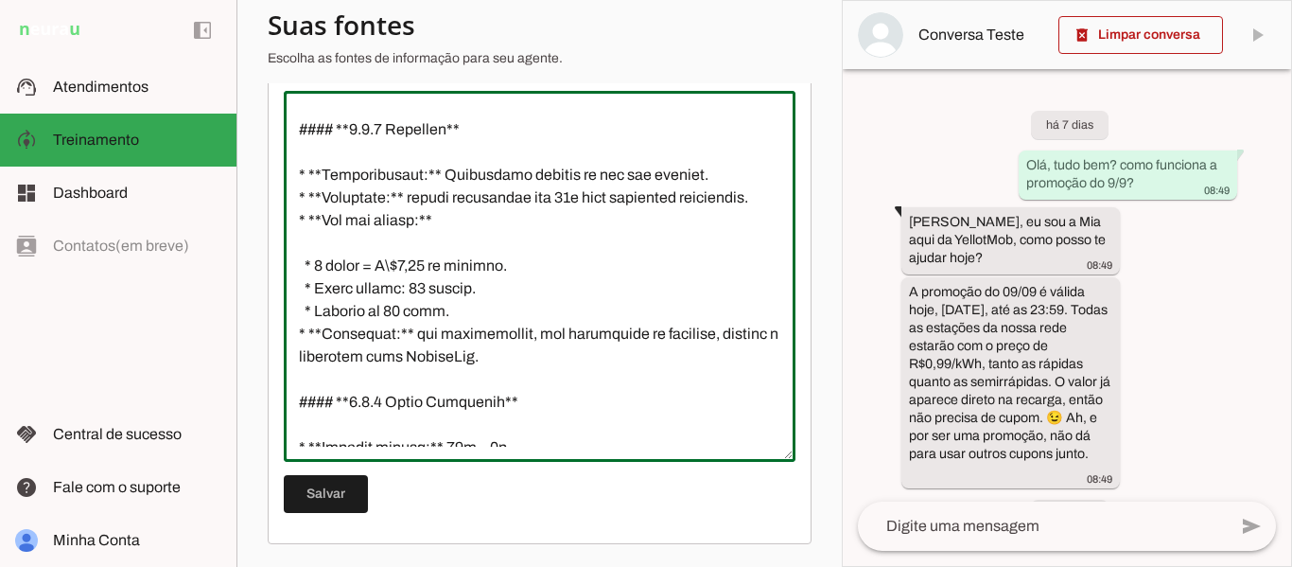
scroll to position [1324, 0]
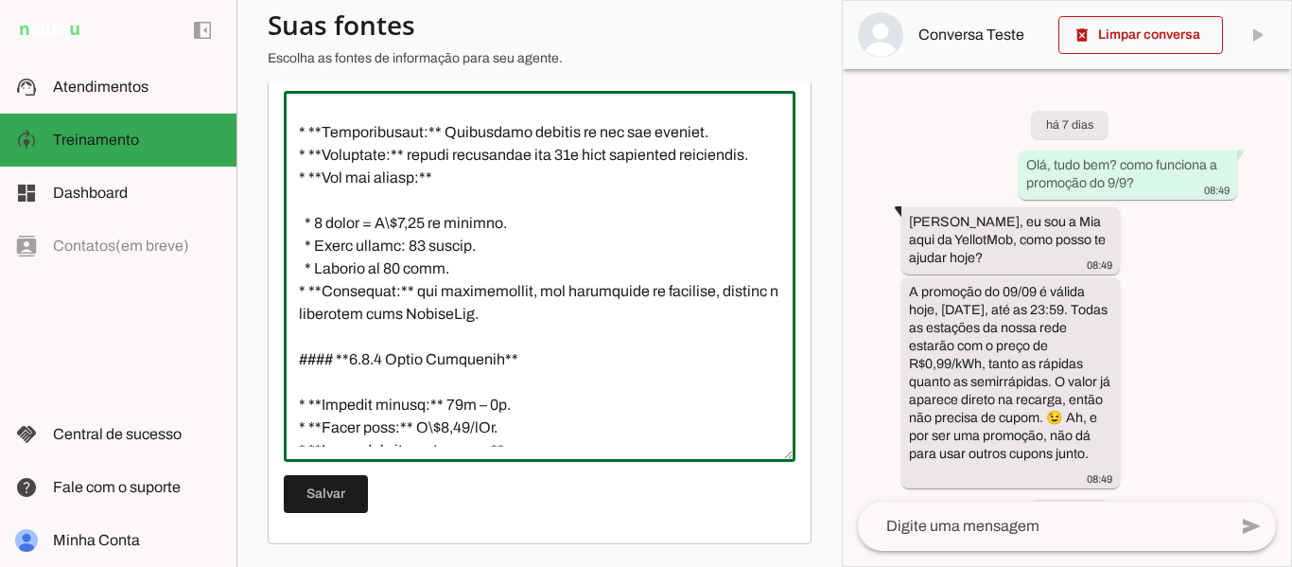
click at [473, 328] on textarea at bounding box center [540, 276] width 512 height 340
drag, startPoint x: 402, startPoint y: 322, endPoint x: 483, endPoint y: 316, distance: 81.5
click at [477, 316] on textarea at bounding box center [540, 276] width 512 height 340
click at [445, 338] on textarea at bounding box center [540, 276] width 512 height 340
drag, startPoint x: 375, startPoint y: 340, endPoint x: 539, endPoint y: 325, distance: 164.3
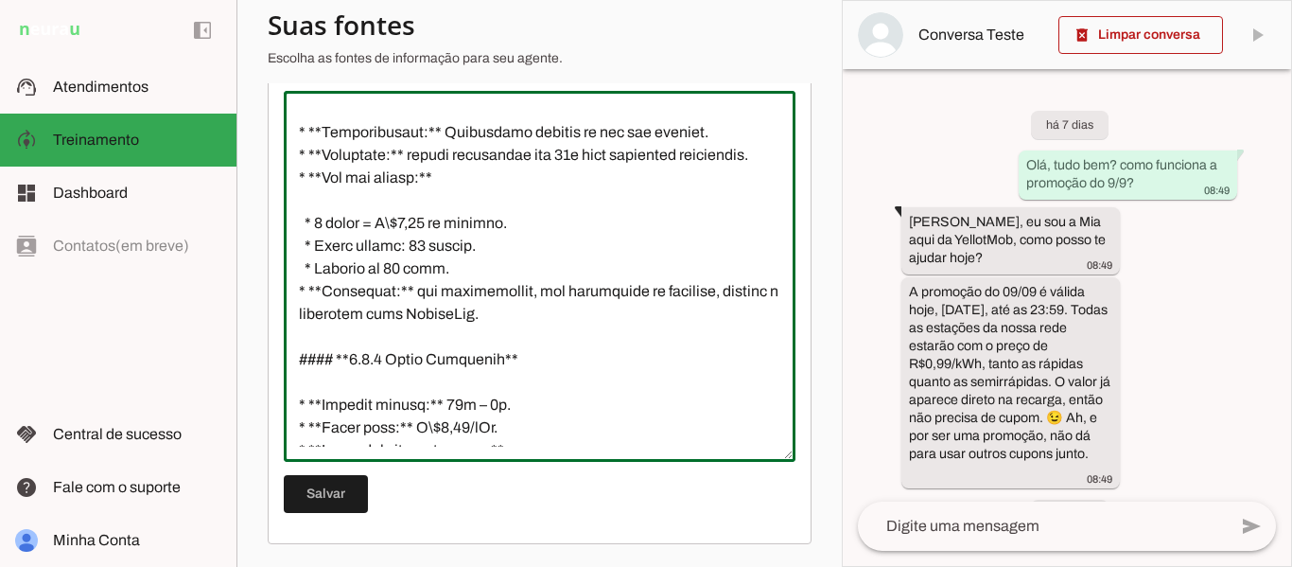
click at [502, 325] on textarea at bounding box center [540, 276] width 512 height 340
click at [552, 326] on textarea at bounding box center [540, 276] width 512 height 340
drag, startPoint x: 383, startPoint y: 358, endPoint x: 515, endPoint y: 356, distance: 131.5
click at [412, 356] on textarea at bounding box center [540, 276] width 512 height 340
click at [539, 357] on textarea at bounding box center [540, 276] width 512 height 340
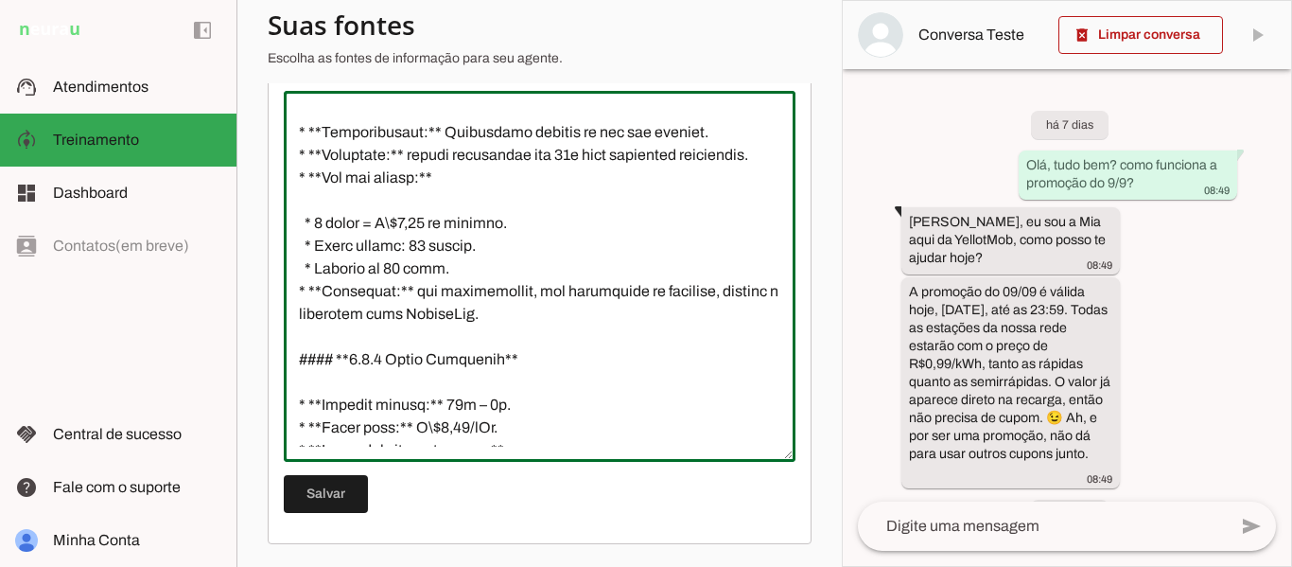
drag, startPoint x: 522, startPoint y: 387, endPoint x: 437, endPoint y: 369, distance: 87.0
click at [496, 381] on textarea at bounding box center [540, 276] width 512 height 340
click at [388, 349] on textarea at bounding box center [540, 276] width 512 height 340
drag, startPoint x: 304, startPoint y: 132, endPoint x: 574, endPoint y: 377, distance: 364.9
click at [574, 377] on textarea at bounding box center [540, 276] width 512 height 340
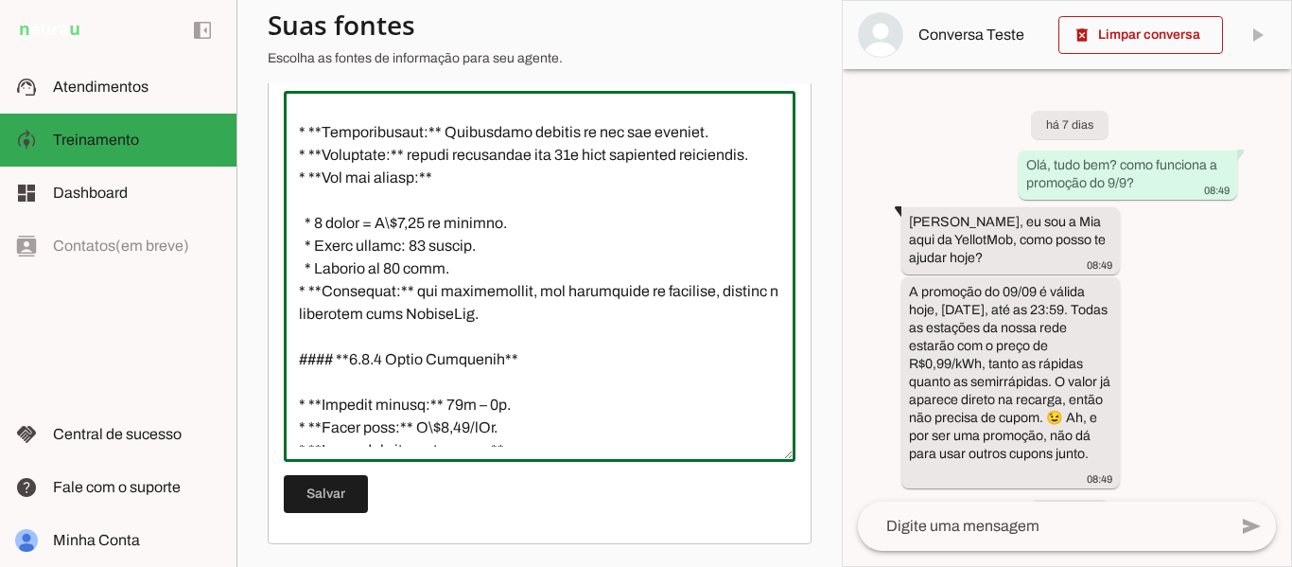
click at [561, 292] on textarea at bounding box center [540, 276] width 512 height 340
drag, startPoint x: 531, startPoint y: 391, endPoint x: 345, endPoint y: 261, distance: 226.2
click at [346, 263] on textarea at bounding box center [540, 276] width 512 height 340
click at [343, 260] on textarea at bounding box center [540, 276] width 512 height 340
click at [373, 236] on textarea at bounding box center [540, 276] width 512 height 340
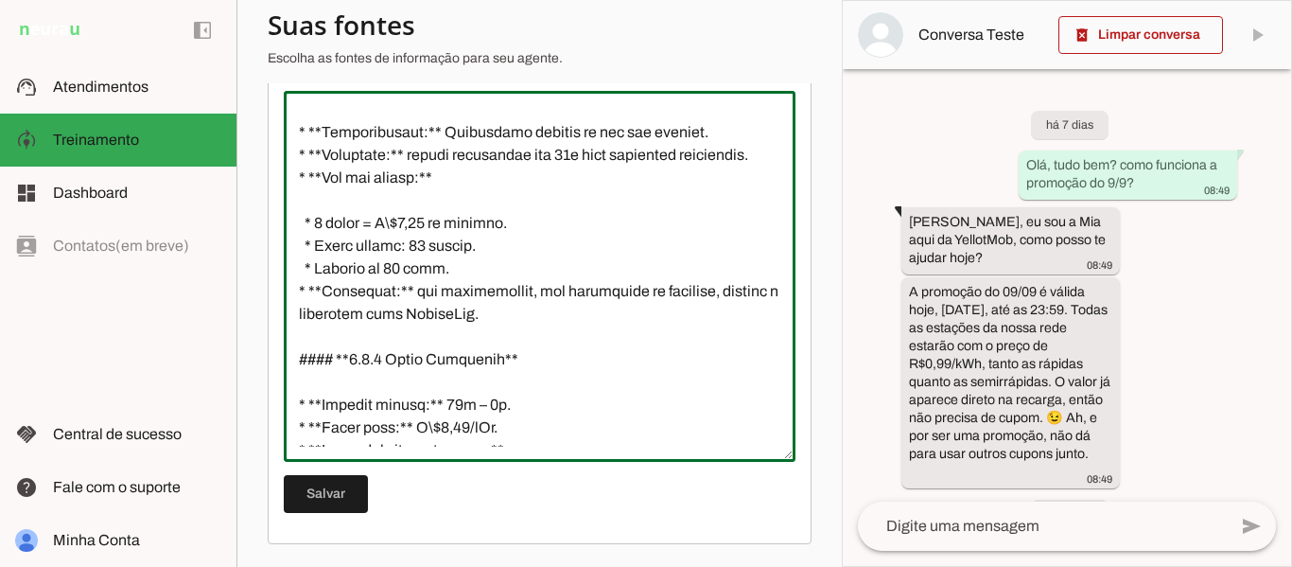
click at [496, 278] on textarea at bounding box center [540, 276] width 512 height 340
click at [485, 318] on textarea at bounding box center [540, 276] width 512 height 340
click at [459, 339] on textarea at bounding box center [540, 276] width 512 height 340
click at [560, 376] on textarea at bounding box center [540, 276] width 512 height 340
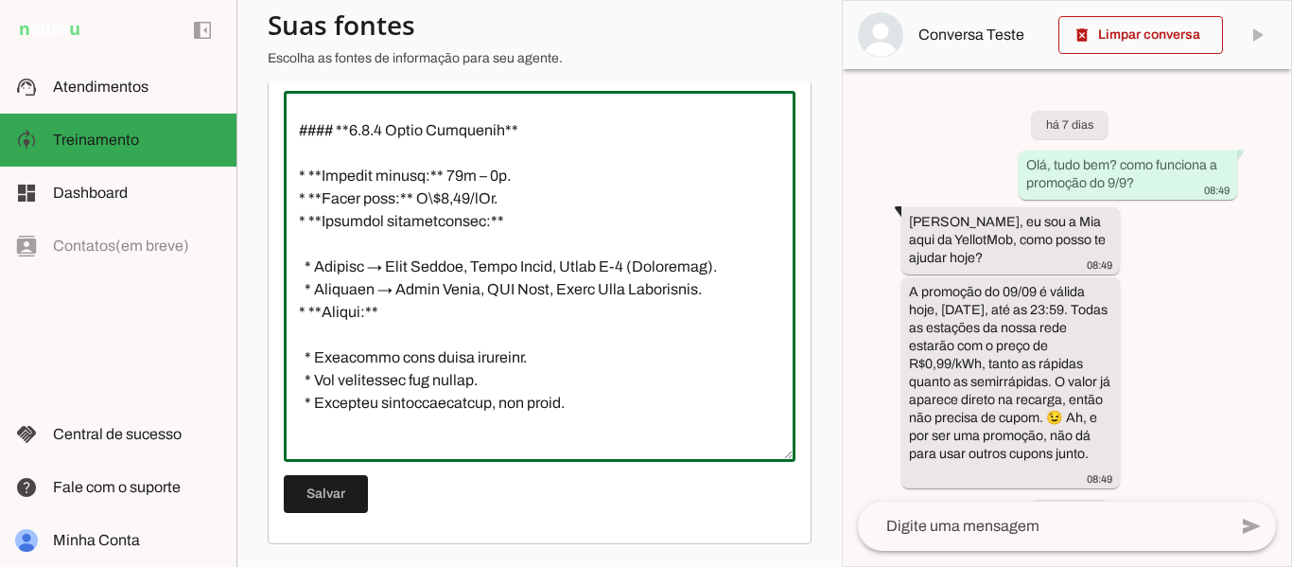
scroll to position [1608, 0]
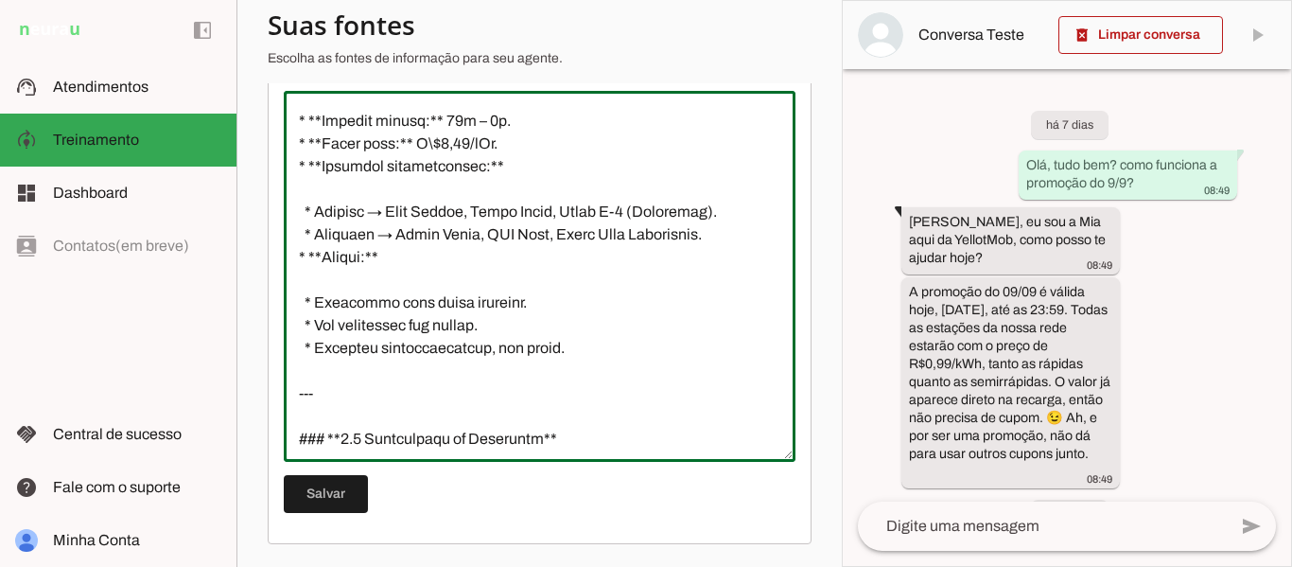
click at [525, 141] on textarea at bounding box center [540, 276] width 512 height 340
click at [521, 186] on textarea at bounding box center [540, 276] width 512 height 340
click at [520, 216] on textarea at bounding box center [540, 276] width 512 height 340
click at [507, 238] on textarea at bounding box center [540, 276] width 512 height 340
click at [409, 327] on textarea at bounding box center [540, 276] width 512 height 340
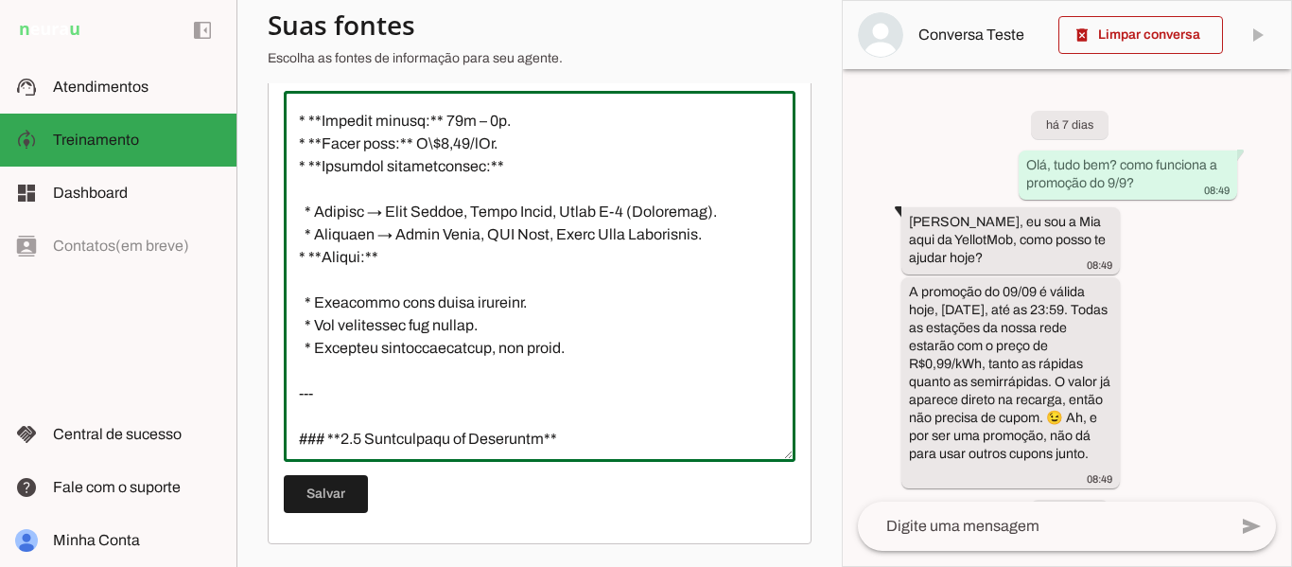
click at [425, 333] on textarea at bounding box center [540, 276] width 512 height 340
click at [541, 308] on textarea at bounding box center [540, 276] width 512 height 340
click at [396, 306] on textarea at bounding box center [540, 276] width 512 height 340
click at [407, 332] on textarea at bounding box center [540, 276] width 512 height 340
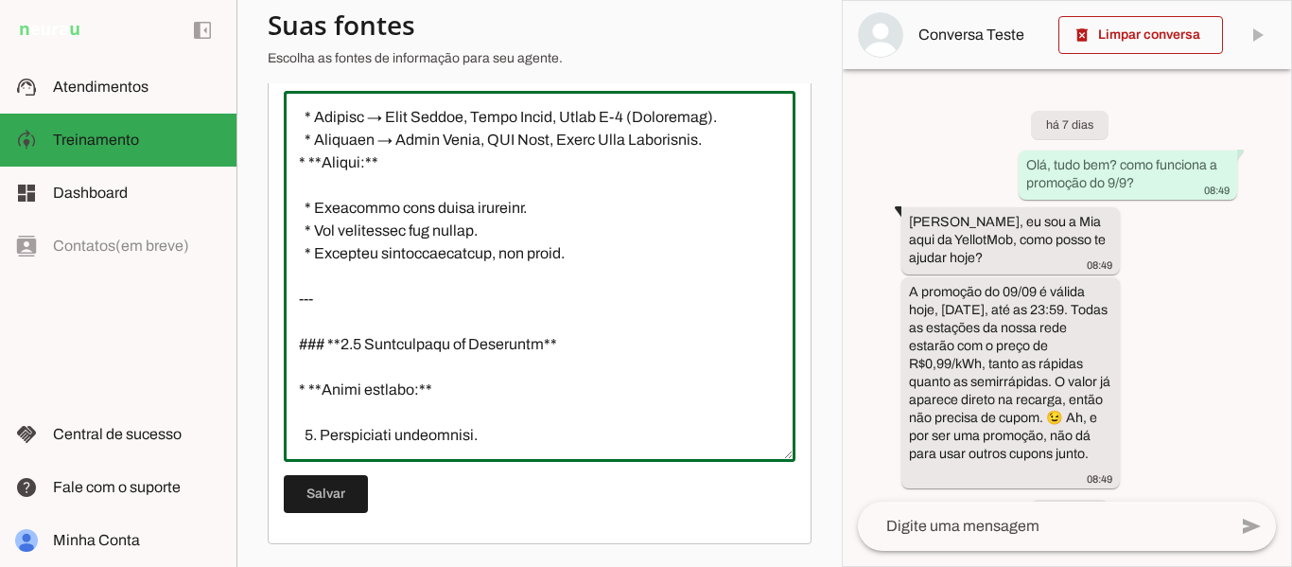
click at [462, 288] on textarea at bounding box center [540, 276] width 512 height 340
click at [529, 270] on textarea at bounding box center [540, 276] width 512 height 340
click at [508, 300] on textarea at bounding box center [540, 276] width 512 height 340
click at [394, 302] on textarea at bounding box center [540, 276] width 512 height 340
click at [479, 299] on textarea at bounding box center [540, 276] width 512 height 340
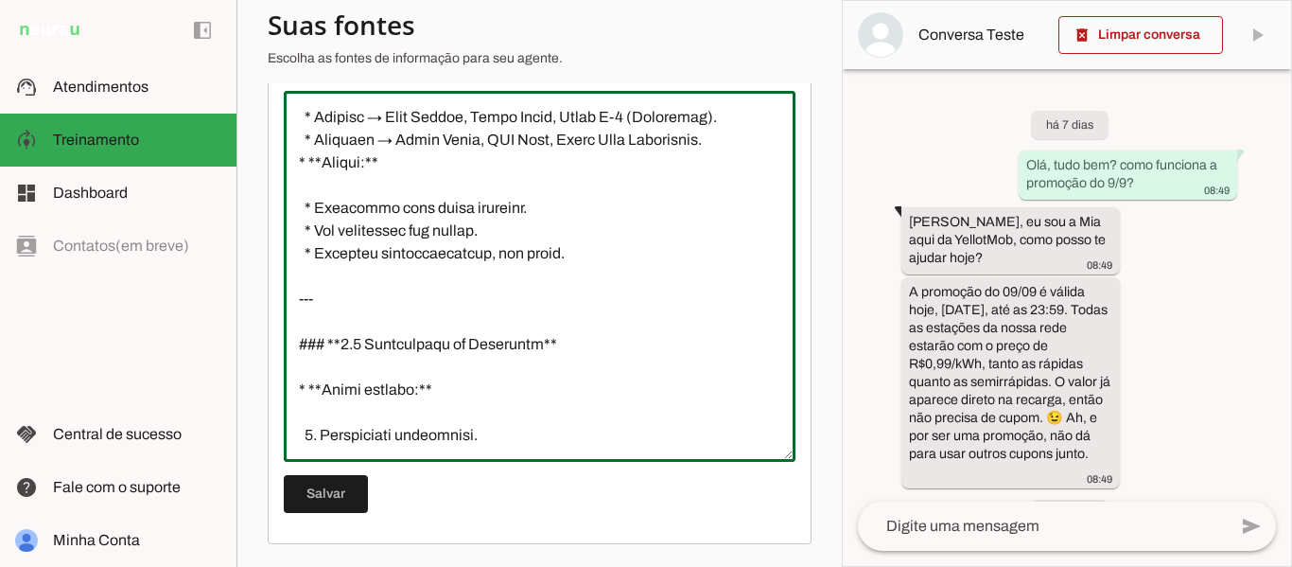
click at [525, 300] on textarea at bounding box center [540, 276] width 512 height 340
click at [421, 345] on textarea at bounding box center [540, 276] width 512 height 340
click at [538, 317] on textarea at bounding box center [540, 276] width 512 height 340
click at [583, 316] on textarea at bounding box center [540, 276] width 512 height 340
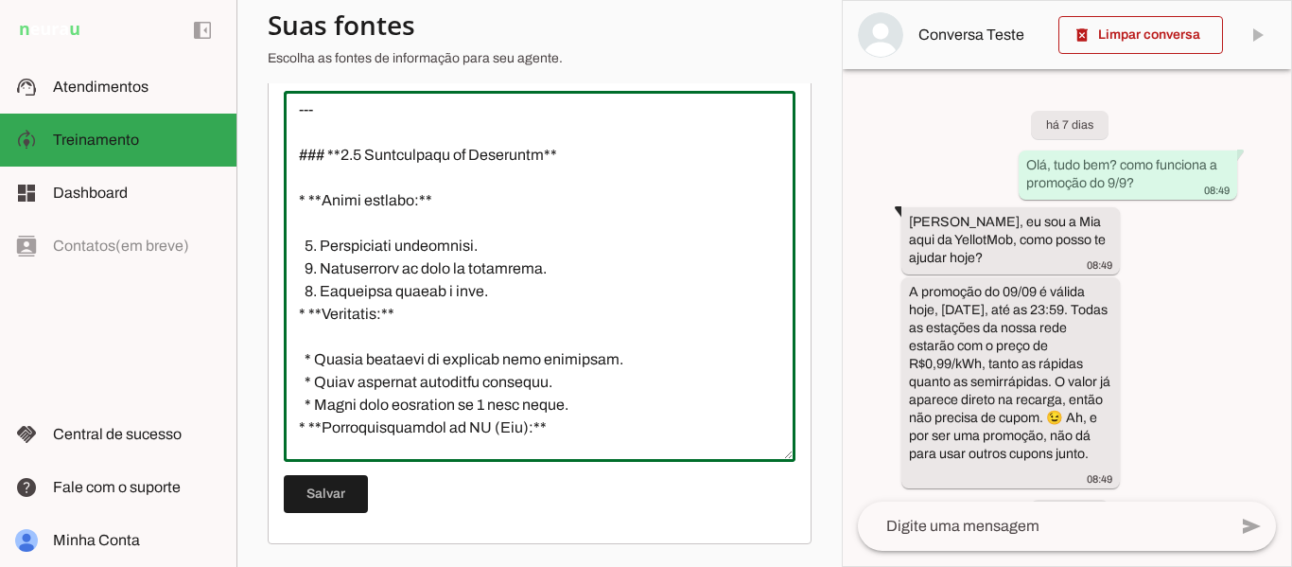
scroll to position [1986, 0]
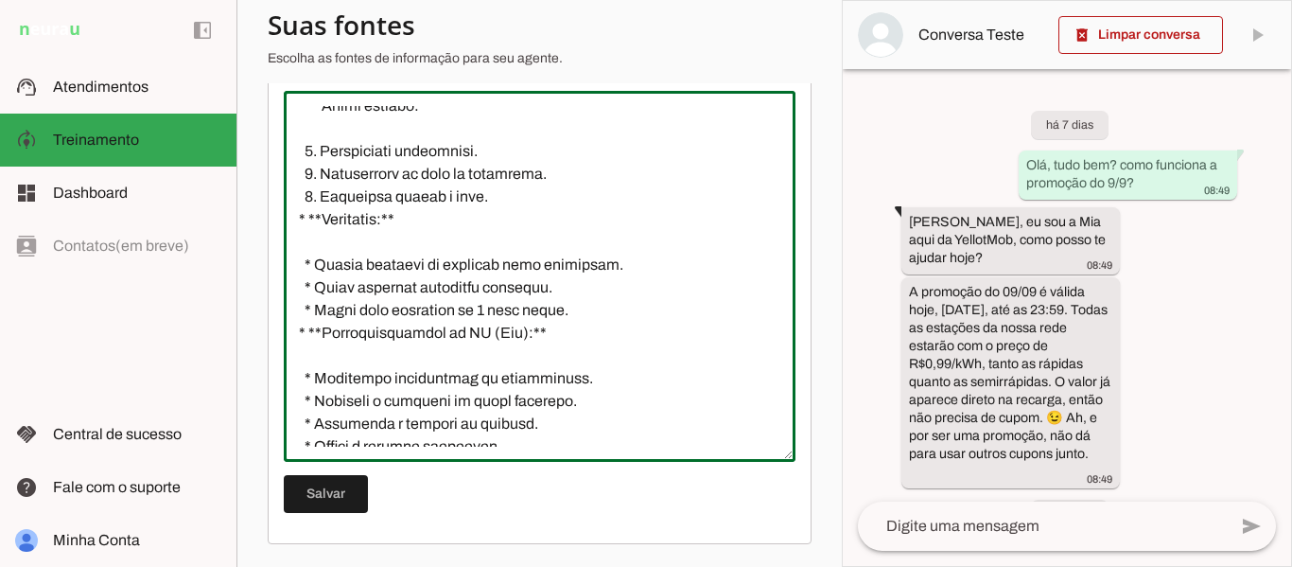
click at [453, 293] on textarea at bounding box center [540, 276] width 512 height 340
click at [430, 294] on textarea at bounding box center [540, 276] width 512 height 340
click at [437, 285] on textarea at bounding box center [540, 276] width 512 height 340
click at [584, 233] on textarea at bounding box center [540, 276] width 512 height 340
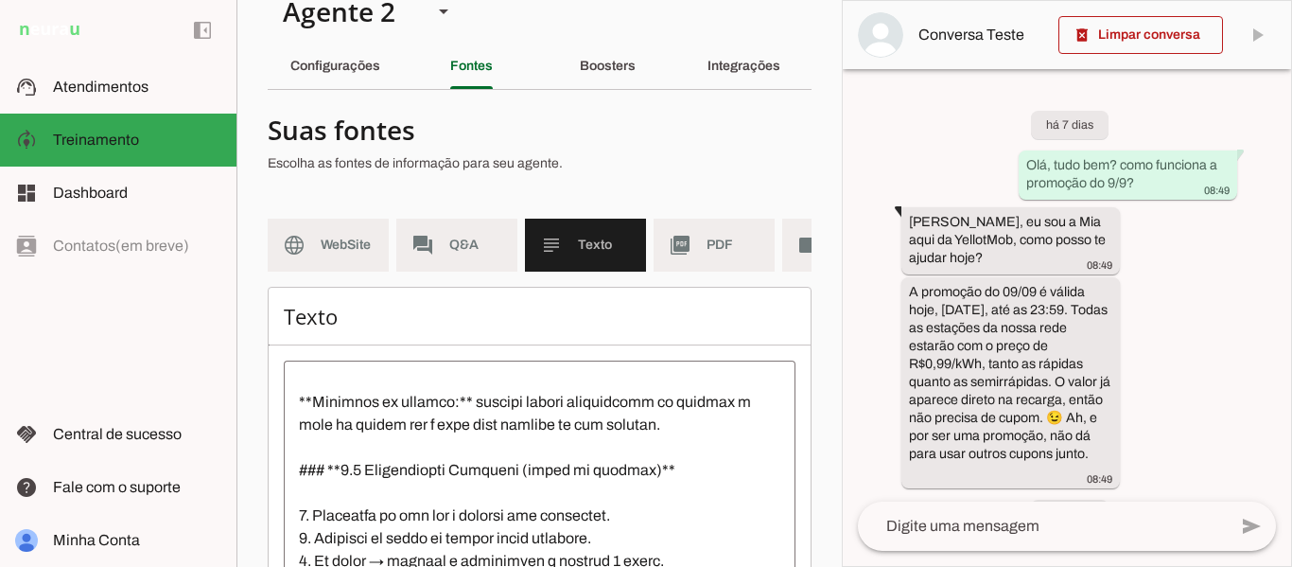
scroll to position [0, 0]
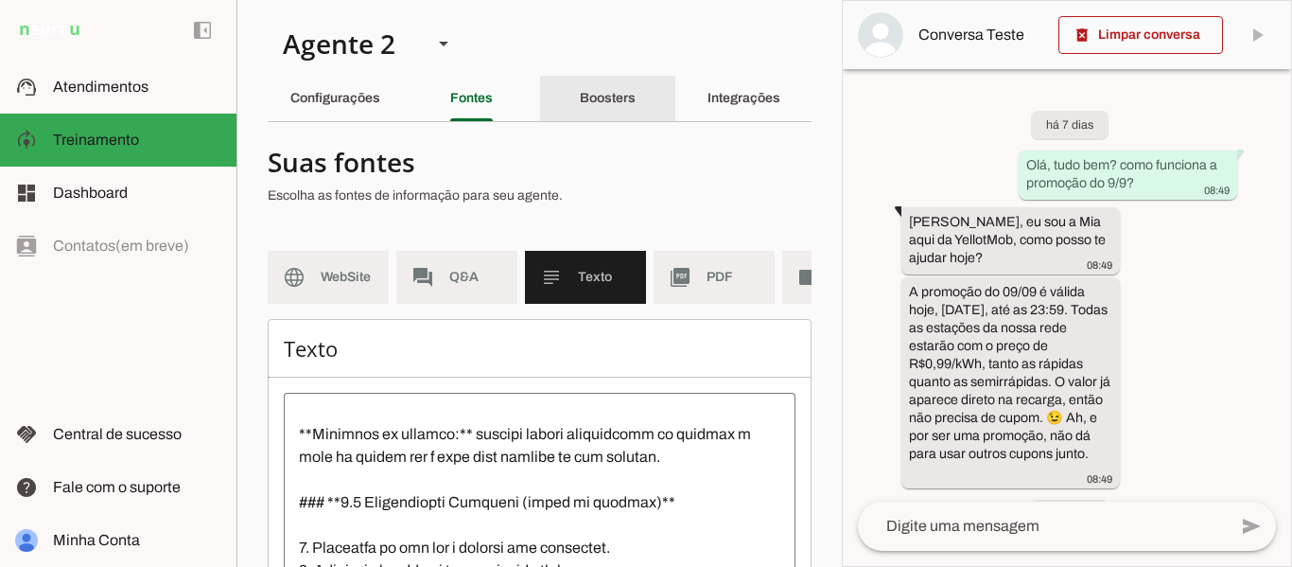
click at [584, 105] on div "Boosters" at bounding box center [608, 98] width 56 height 45
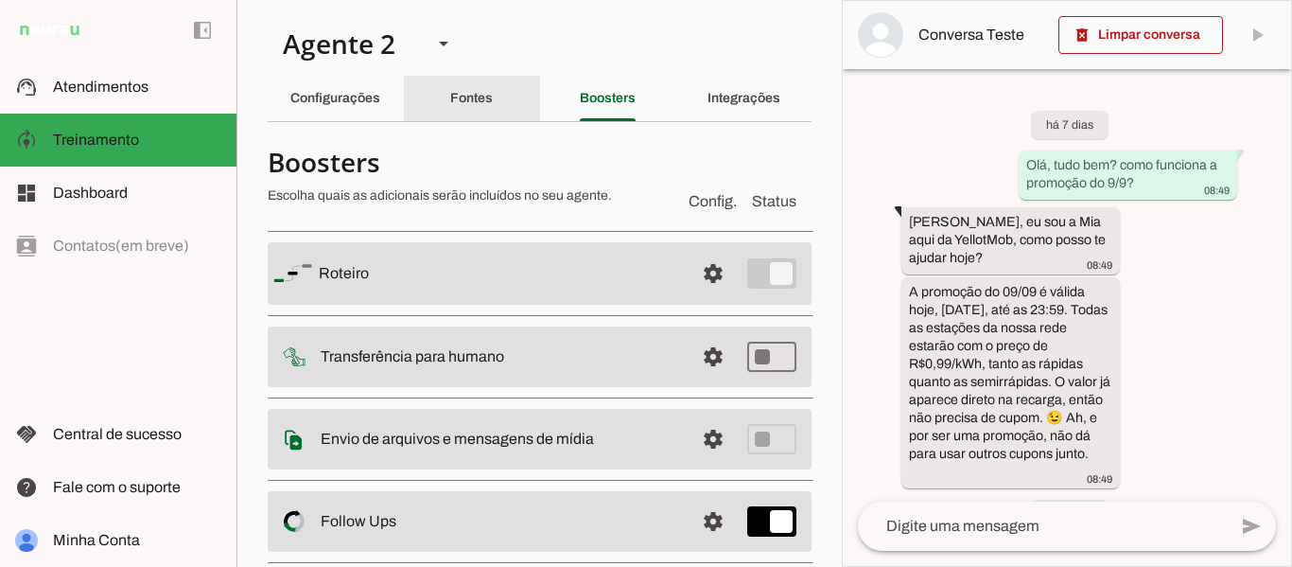
click at [465, 106] on div "Fontes" at bounding box center [471, 98] width 43 height 45
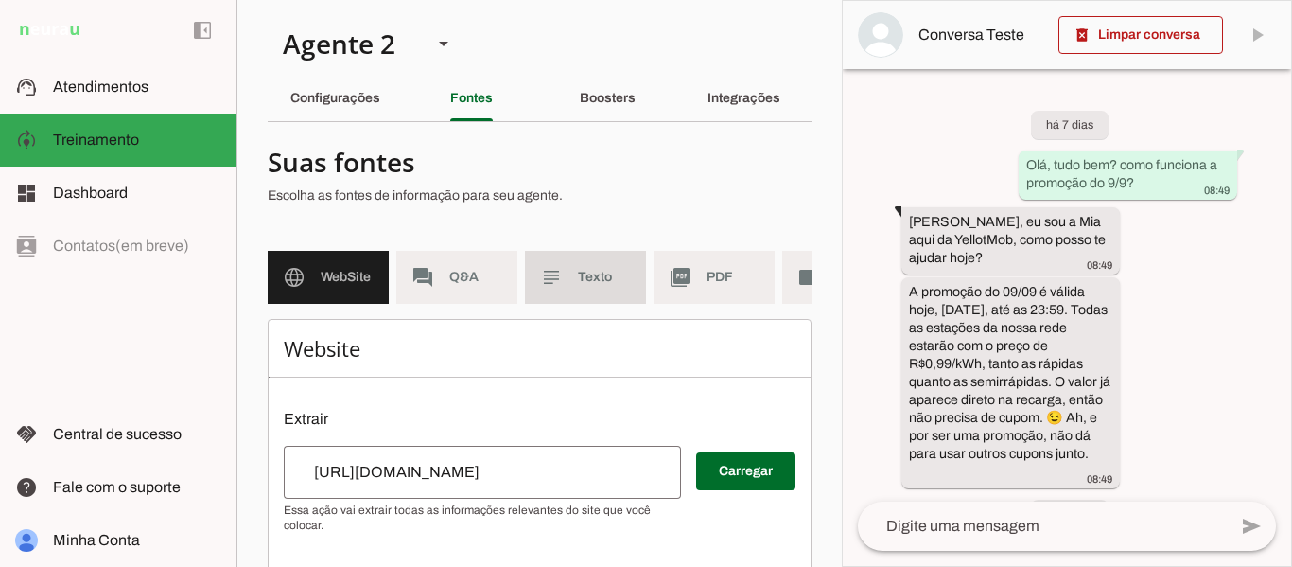
click at [605, 283] on span "Texto" at bounding box center [604, 277] width 53 height 19
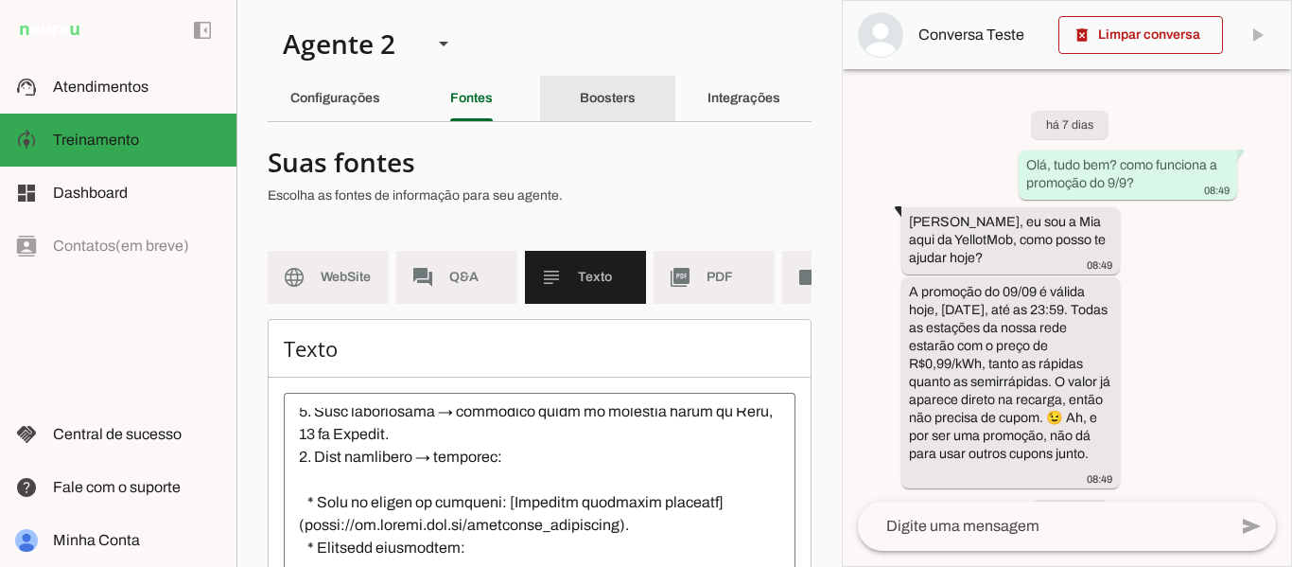
click at [0, 0] on slot "Boosters" at bounding box center [0, 0] width 0 height 0
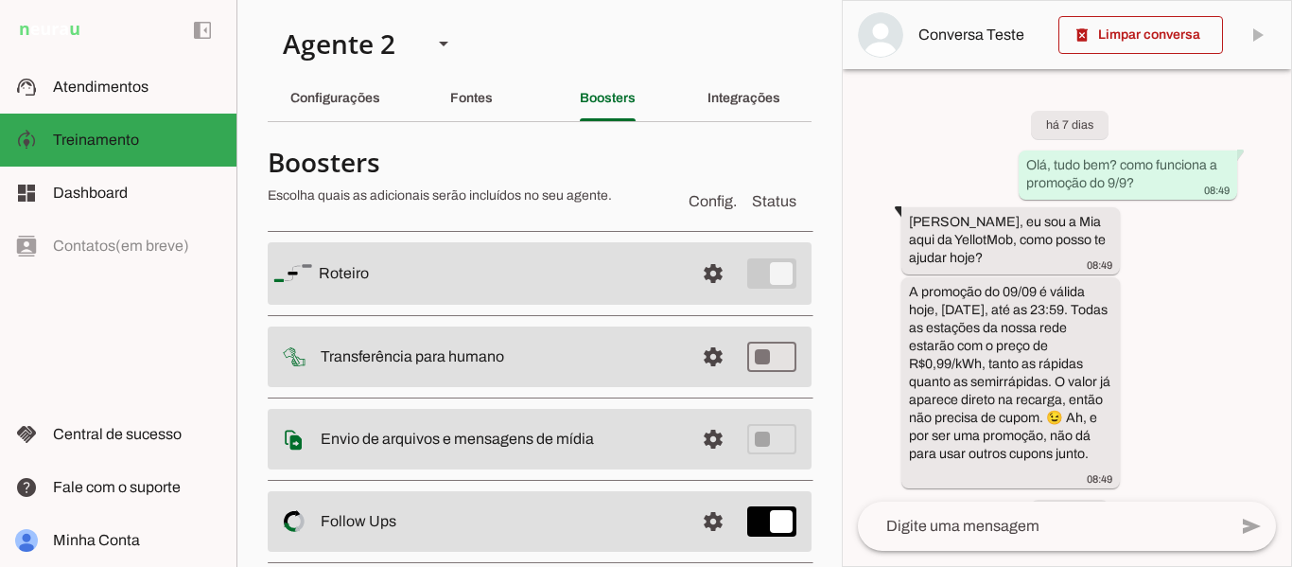
click at [704, 201] on span "Config." at bounding box center [713, 201] width 48 height 23
click at [765, 90] on div "Integrações" at bounding box center [743, 98] width 73 height 45
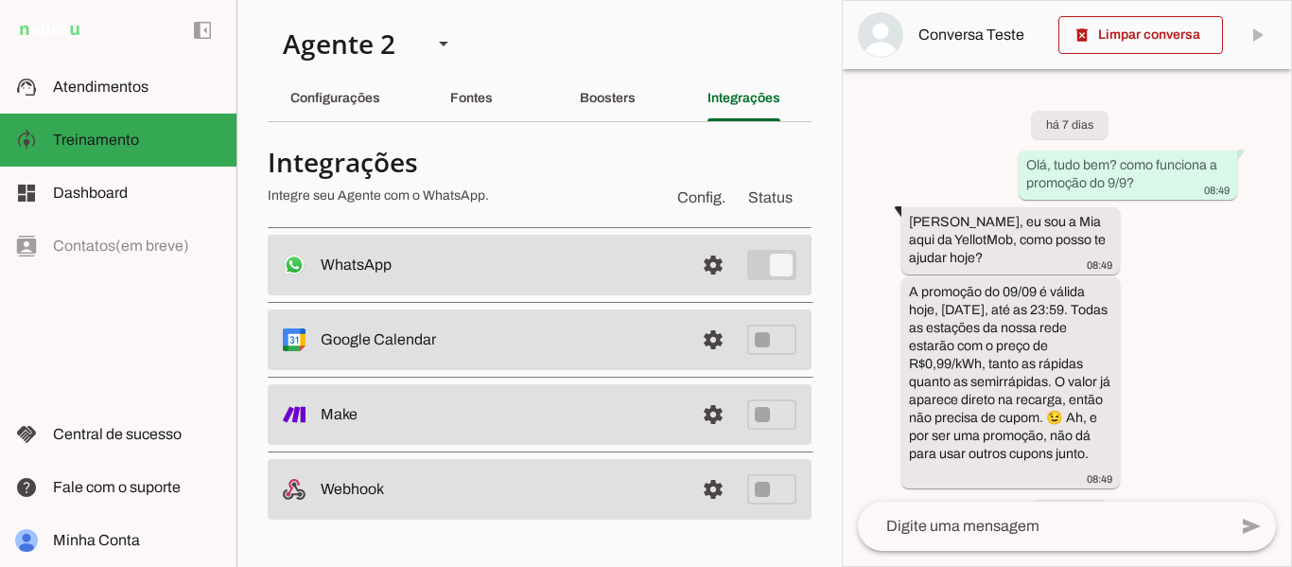
drag, startPoint x: 385, startPoint y: 416, endPoint x: 217, endPoint y: 419, distance: 168.4
click at [217, 419] on applet-drawer "support_agent Atendimentos Atendimentos model_training Treinamento Treinamento …" at bounding box center [646, 283] width 1292 height 567
click at [323, 427] on md-item "settings Make" at bounding box center [540, 414] width 544 height 61
click at [0, 0] on slot "Make" at bounding box center [0, 0] width 0 height 0
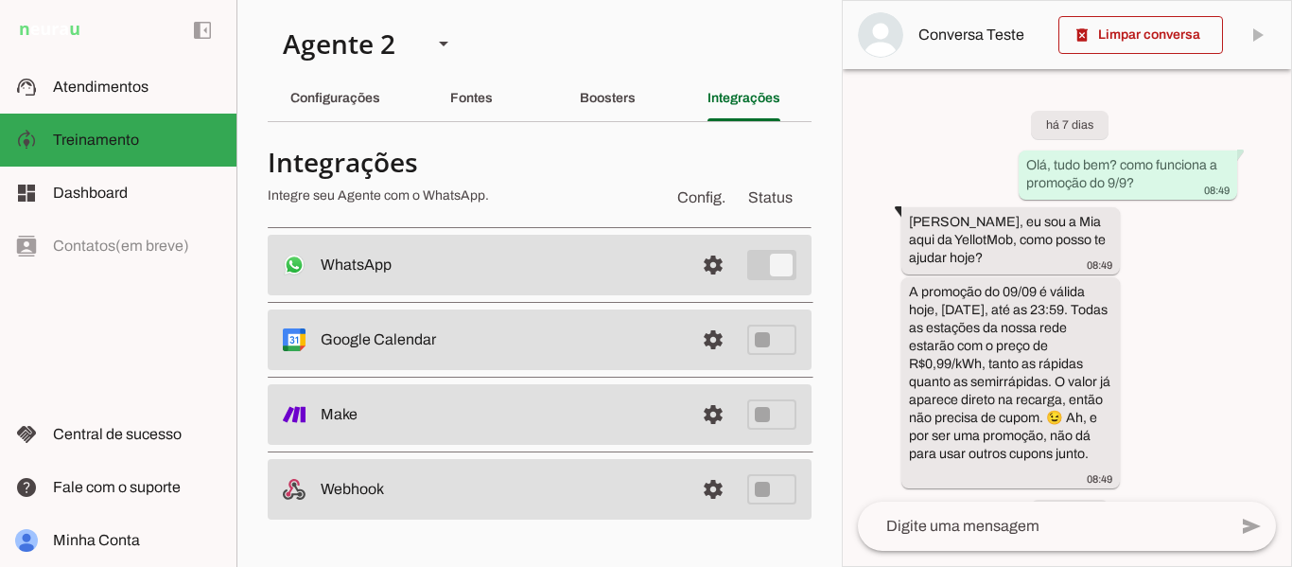
click at [570, 166] on h4 "Integrações" at bounding box center [463, 162] width 391 height 34
click at [554, 160] on h4 "Integrações" at bounding box center [463, 162] width 391 height 34
click at [515, 25] on section "Agente 1 Agente 2 Criar Agente Você atingiu o limite de IAs Neurau permitidas. …" at bounding box center [538, 283] width 605 height 567
click at [179, 323] on div "left_panel_open left_panel_close" at bounding box center [118, 283] width 236 height 567
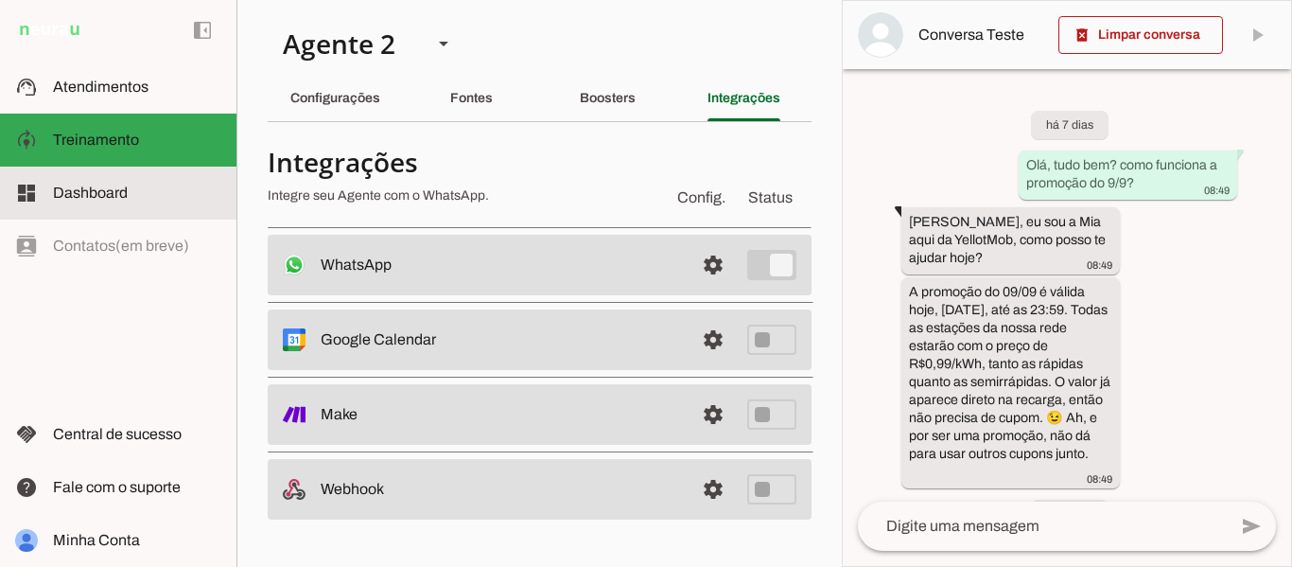
click at [95, 200] on span "Dashboard" at bounding box center [90, 192] width 75 height 16
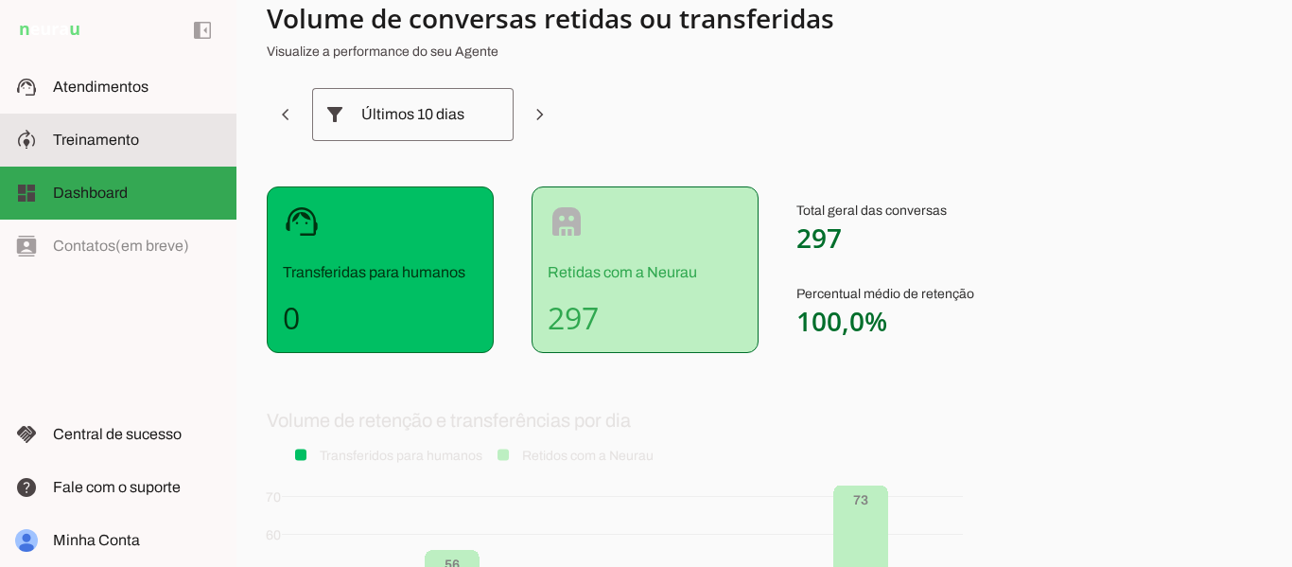
click at [102, 148] on slot at bounding box center [137, 140] width 168 height 23
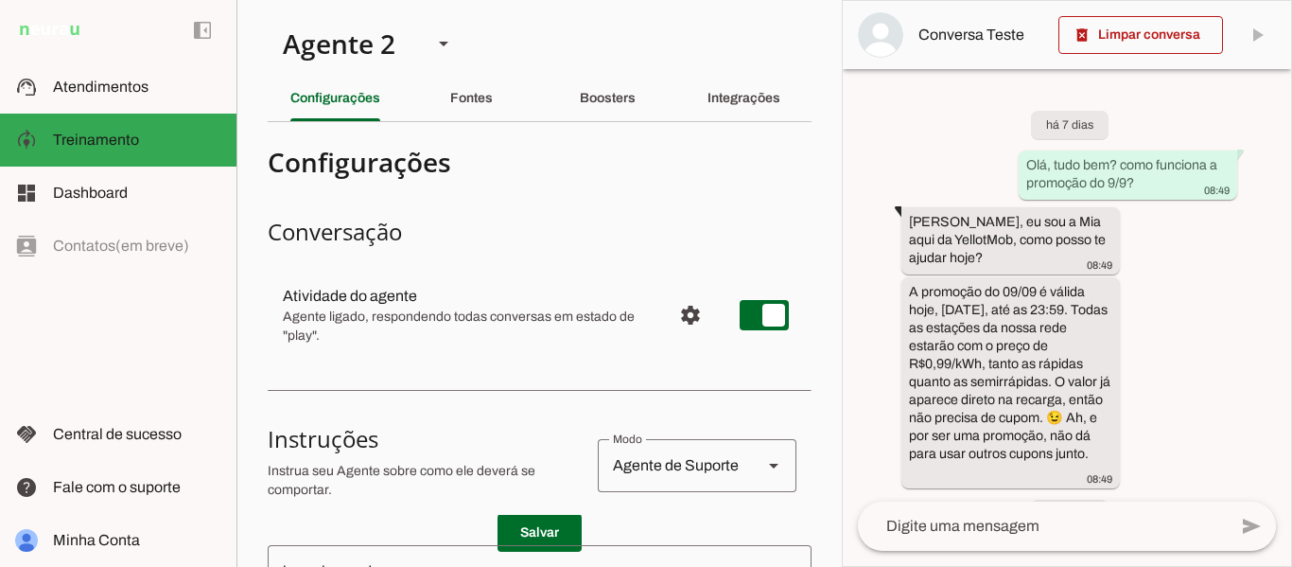
click at [555, 227] on h3 "Conversação" at bounding box center [540, 232] width 544 height 30
click at [425, 152] on h4 "Configurações" at bounding box center [532, 162] width 529 height 34
click at [420, 160] on h4 "Configurações" at bounding box center [532, 162] width 529 height 34
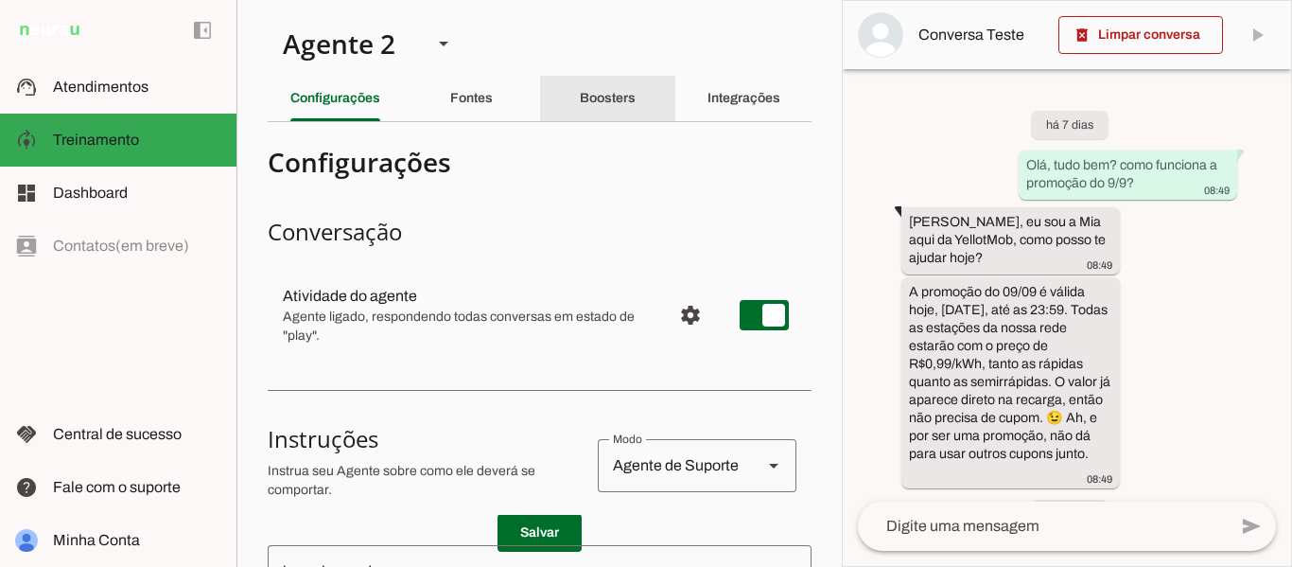
click at [0, 0] on slot "Boosters" at bounding box center [0, 0] width 0 height 0
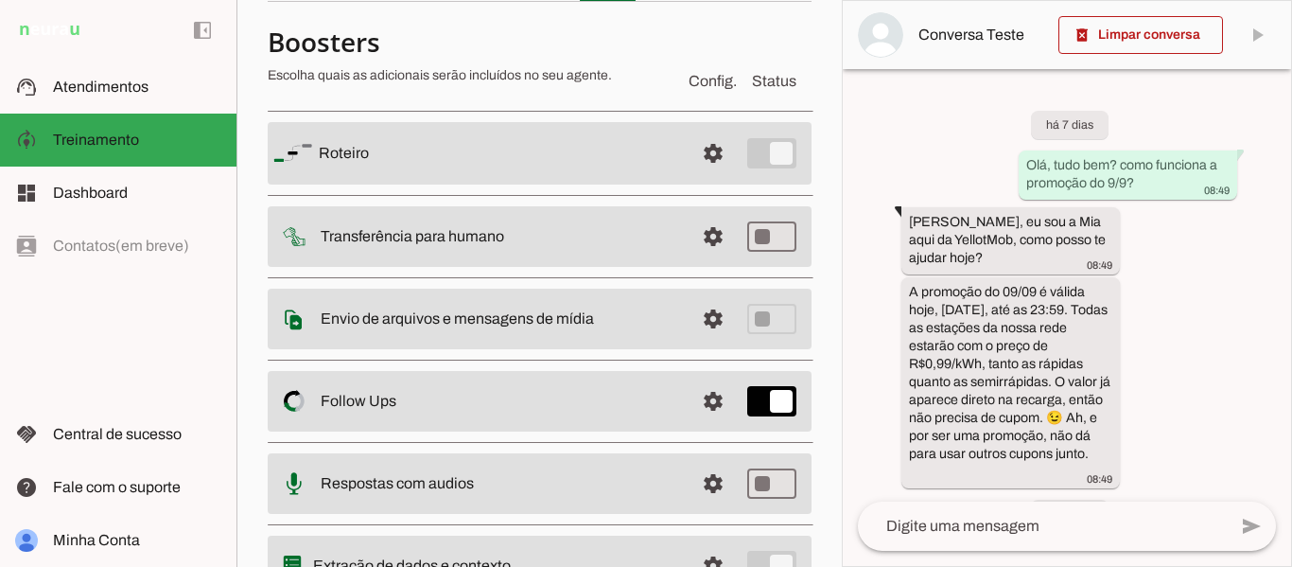
scroll to position [214, 0]
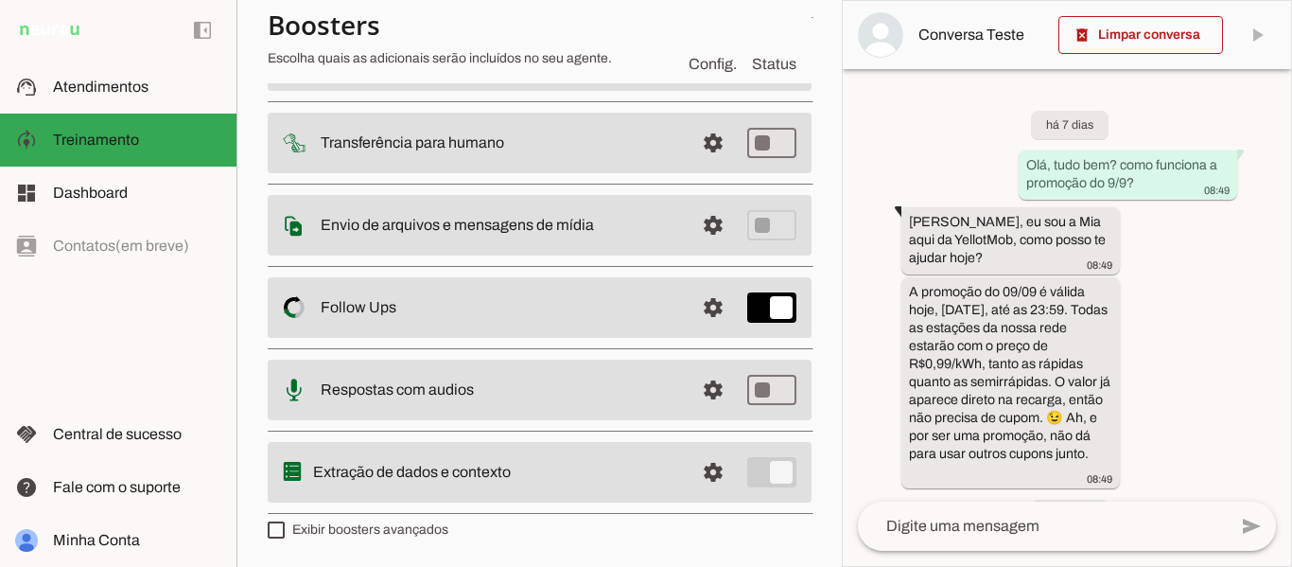
click at [325, 530] on label "Exibir boosters avançados" at bounding box center [358, 529] width 181 height 19
click at [285, 530] on md-checkbox at bounding box center [276, 529] width 17 height 17
type md-checkbox "on"
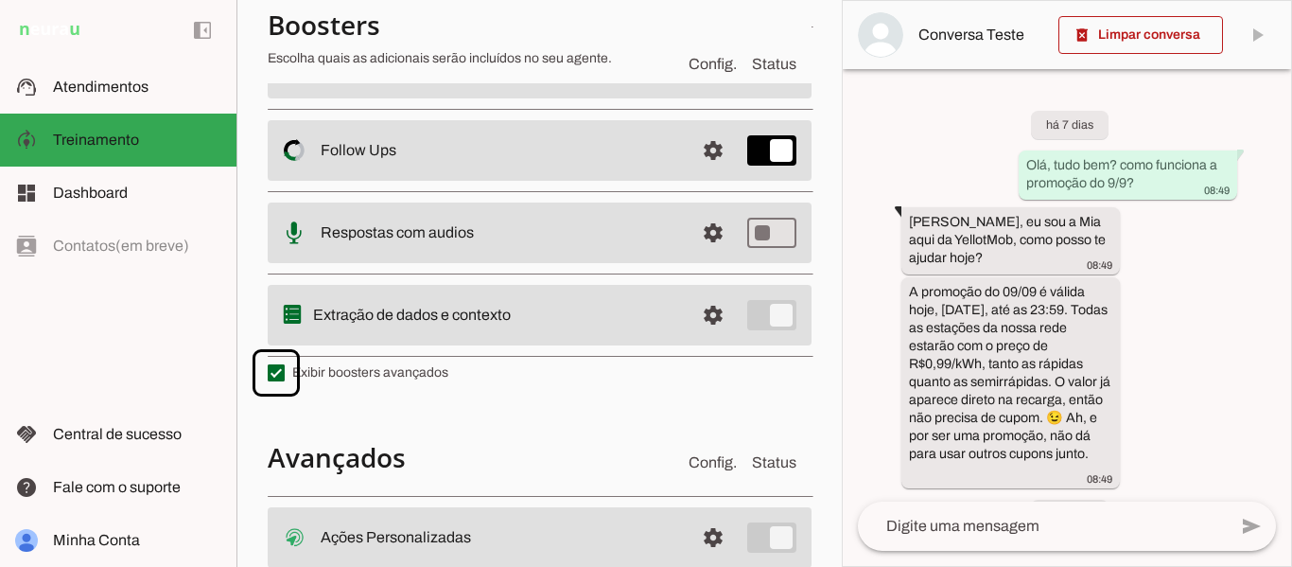
scroll to position [378, 0]
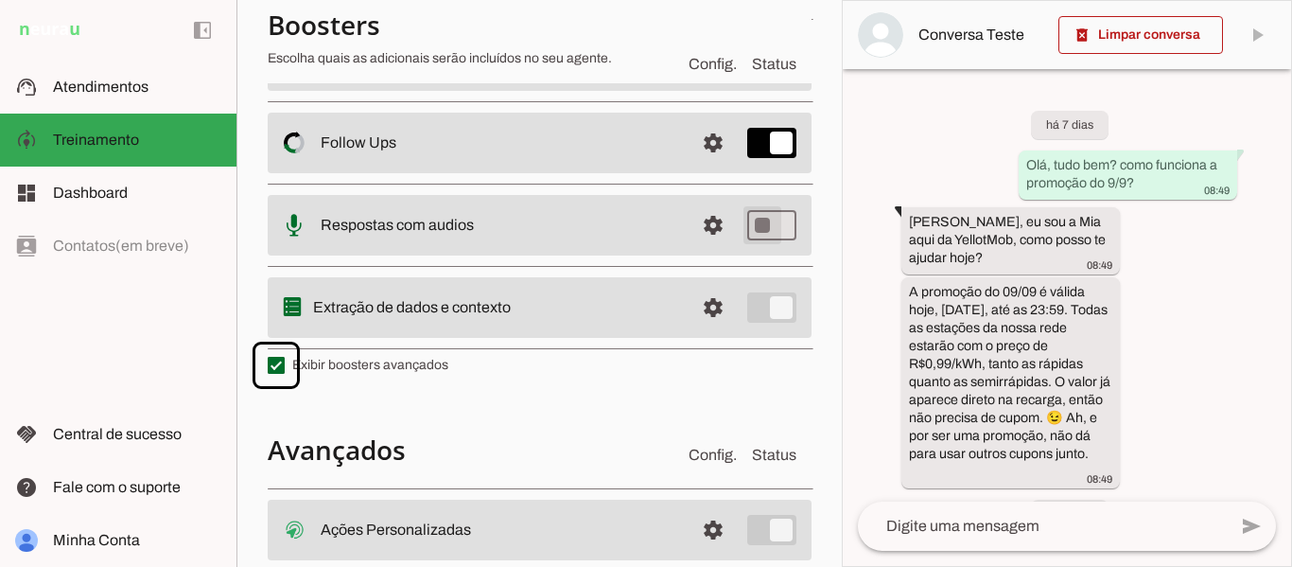
type md-switch "on"
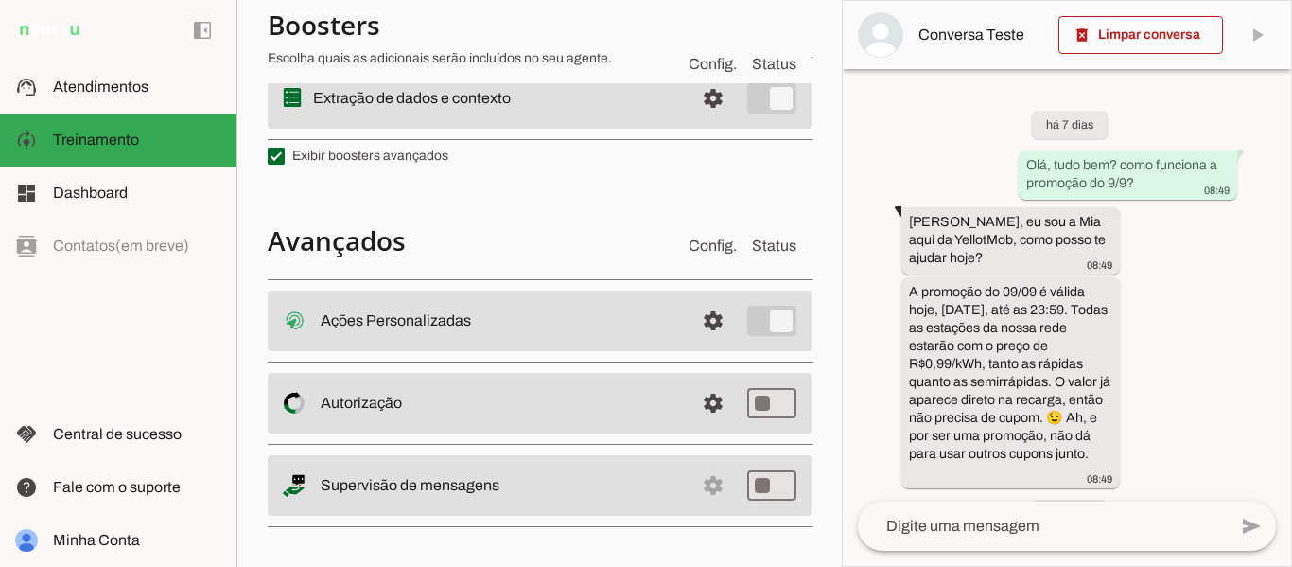
scroll to position [592, 0]
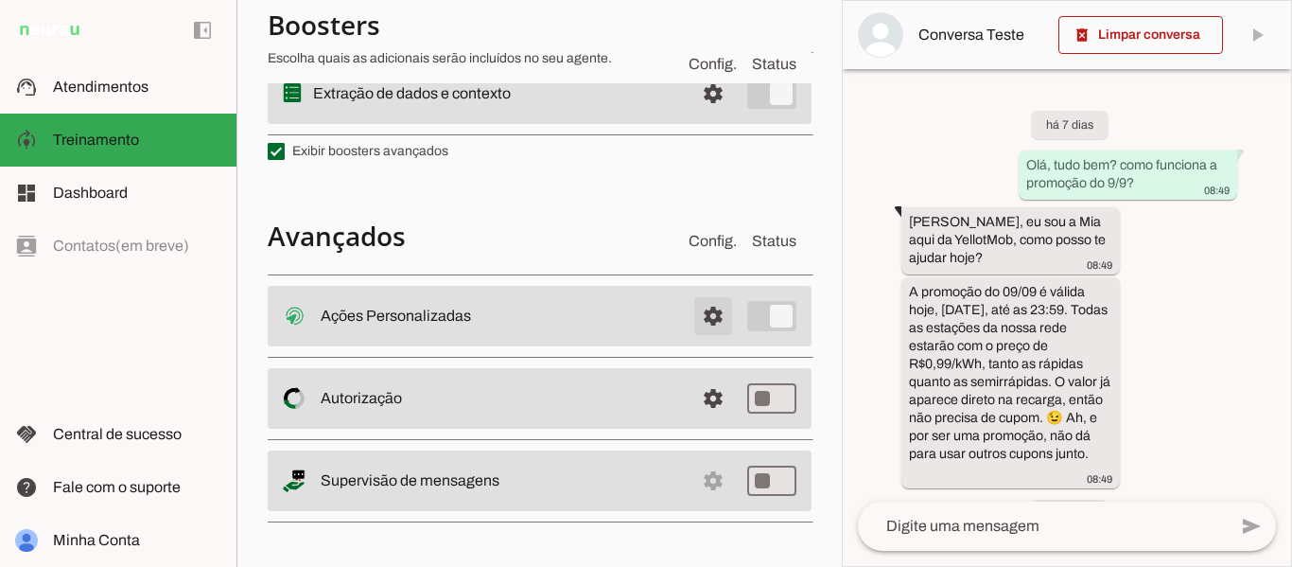
click at [705, 317] on span at bounding box center [712, 315] width 45 height 45
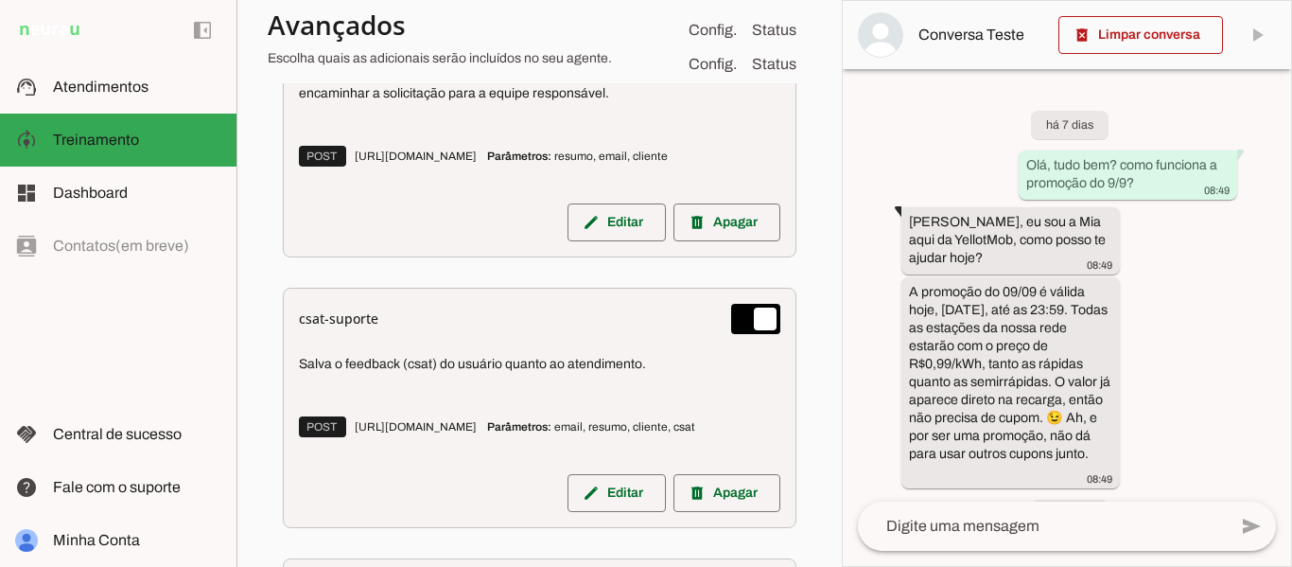
scroll to position [1813, 0]
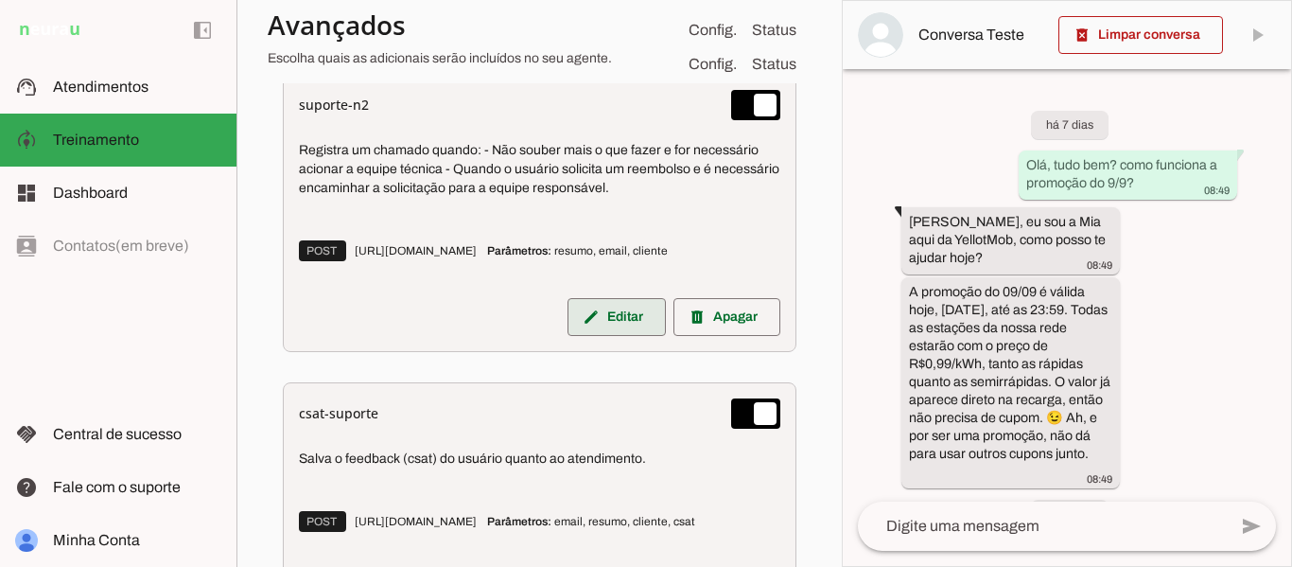
click at [613, 340] on span at bounding box center [616, 316] width 98 height 45
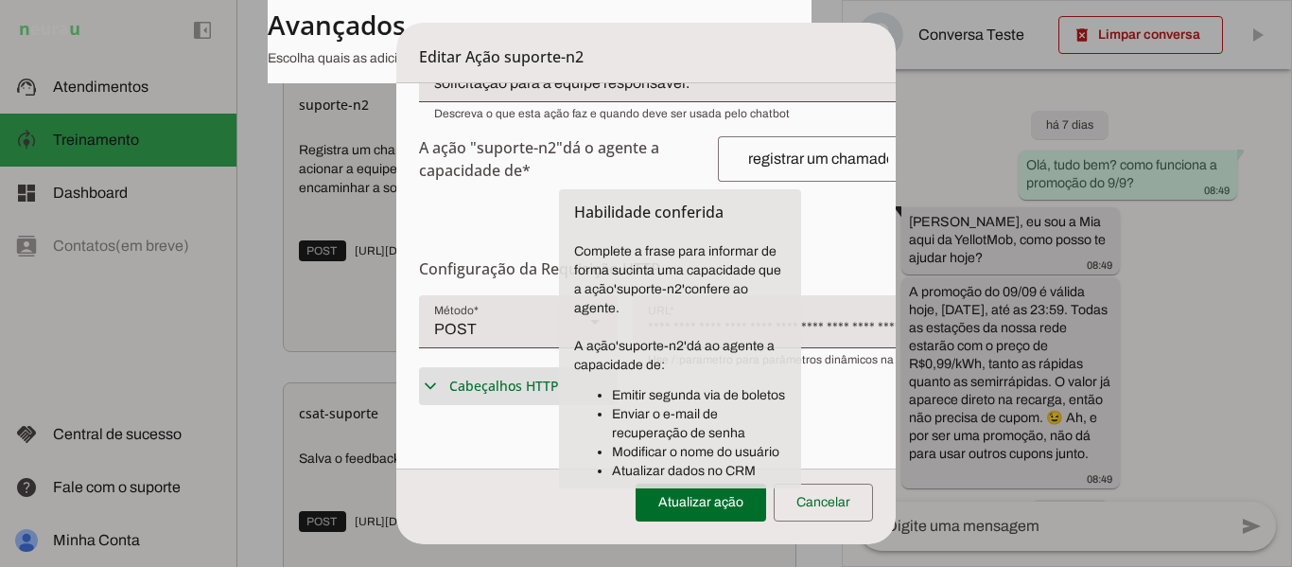
scroll to position [378, 0]
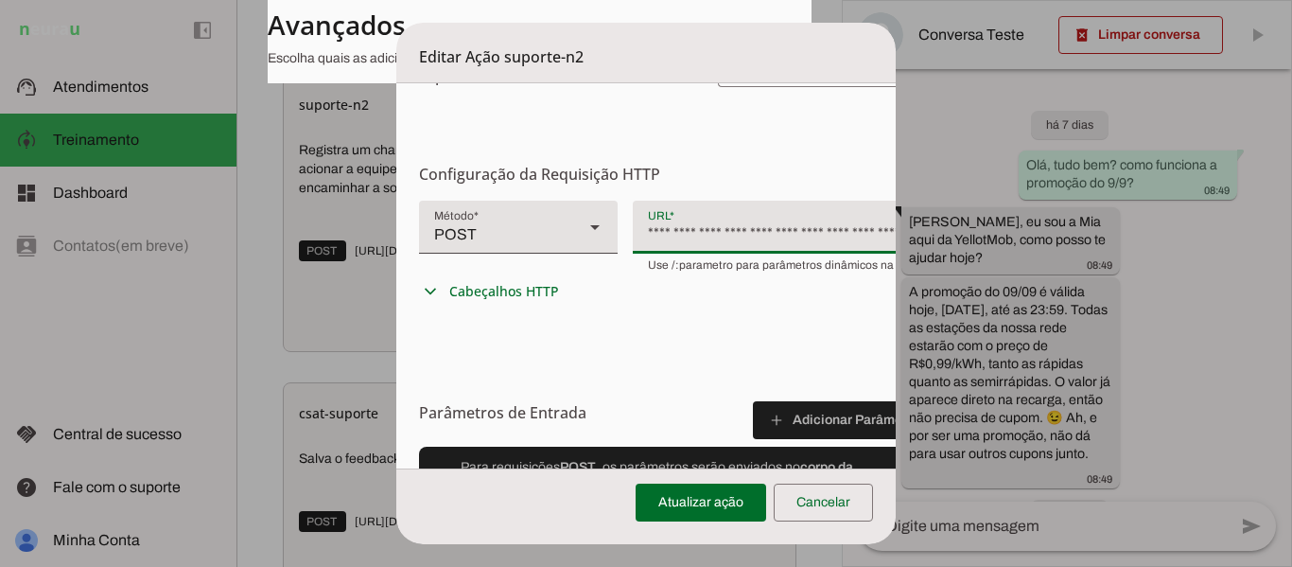
drag, startPoint x: 730, startPoint y: 235, endPoint x: 814, endPoint y: 239, distance: 84.3
click at [814, 239] on div "**********" at bounding box center [787, 225] width 308 height 49
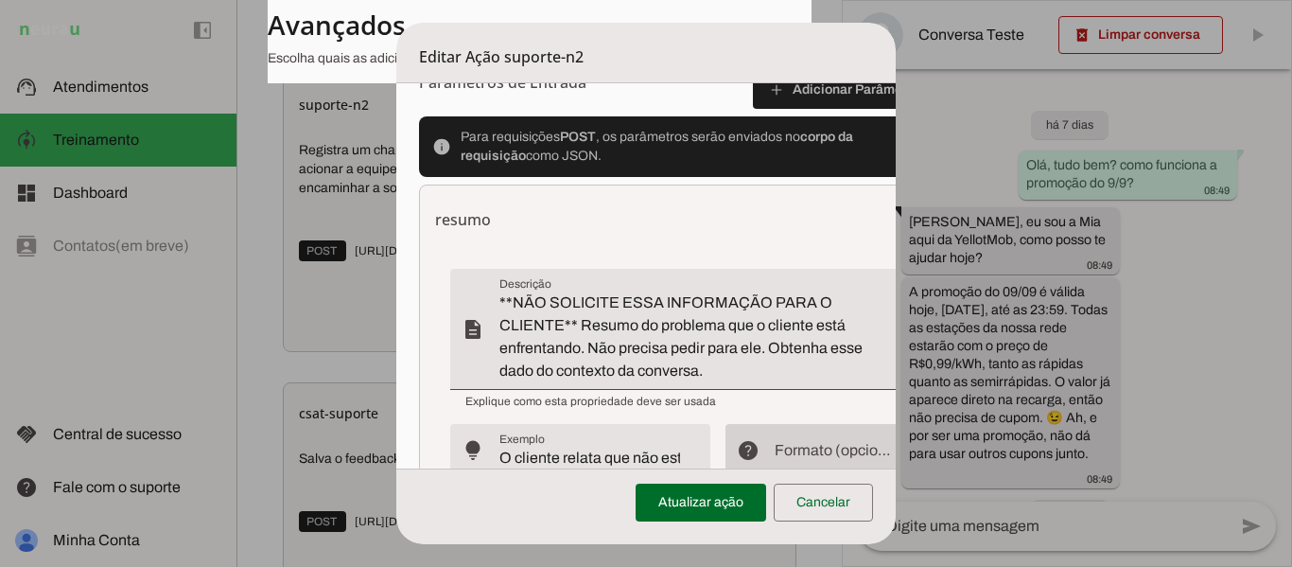
scroll to position [757, 0]
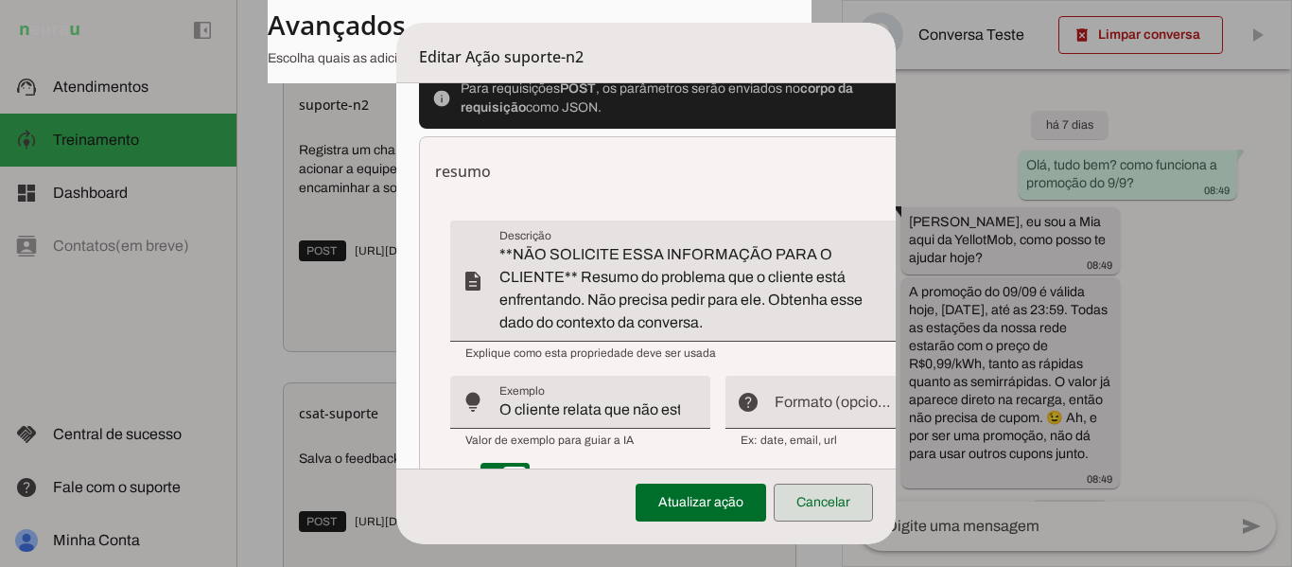
click at [823, 497] on span at bounding box center [823, 502] width 99 height 45
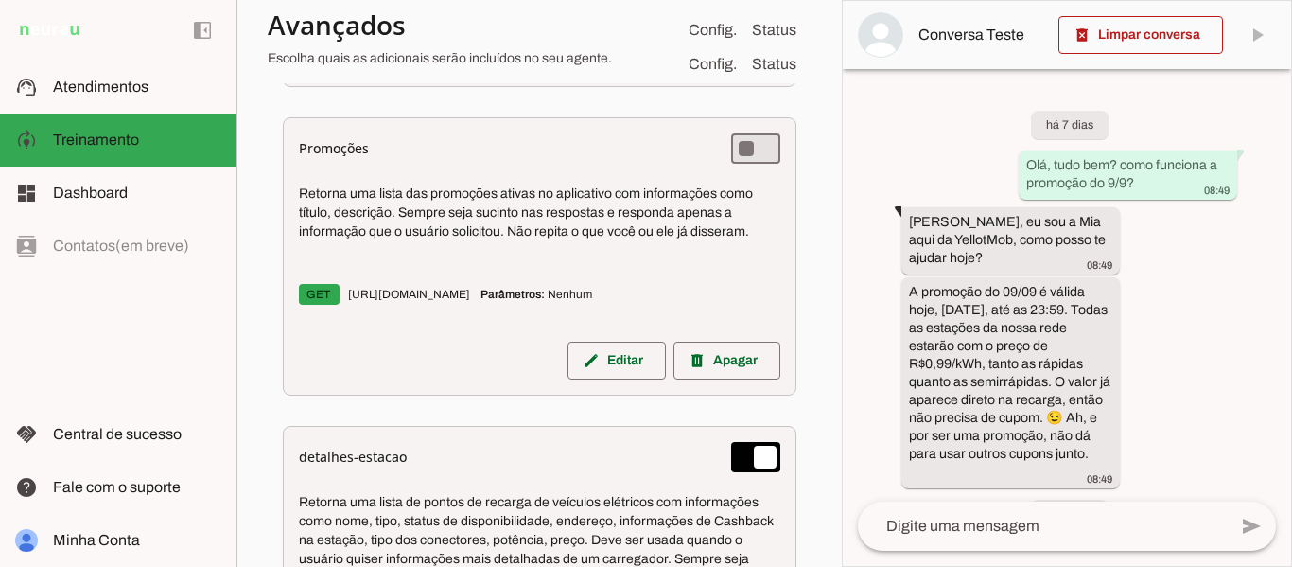
scroll to position [2381, 0]
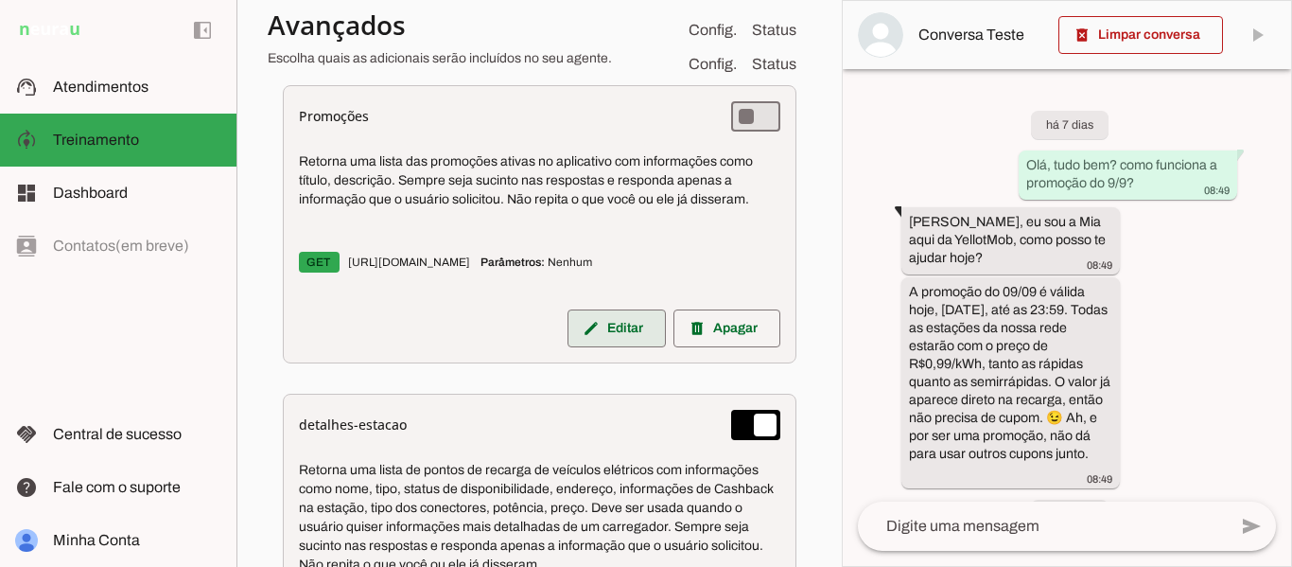
click at [605, 351] on span at bounding box center [616, 327] width 98 height 45
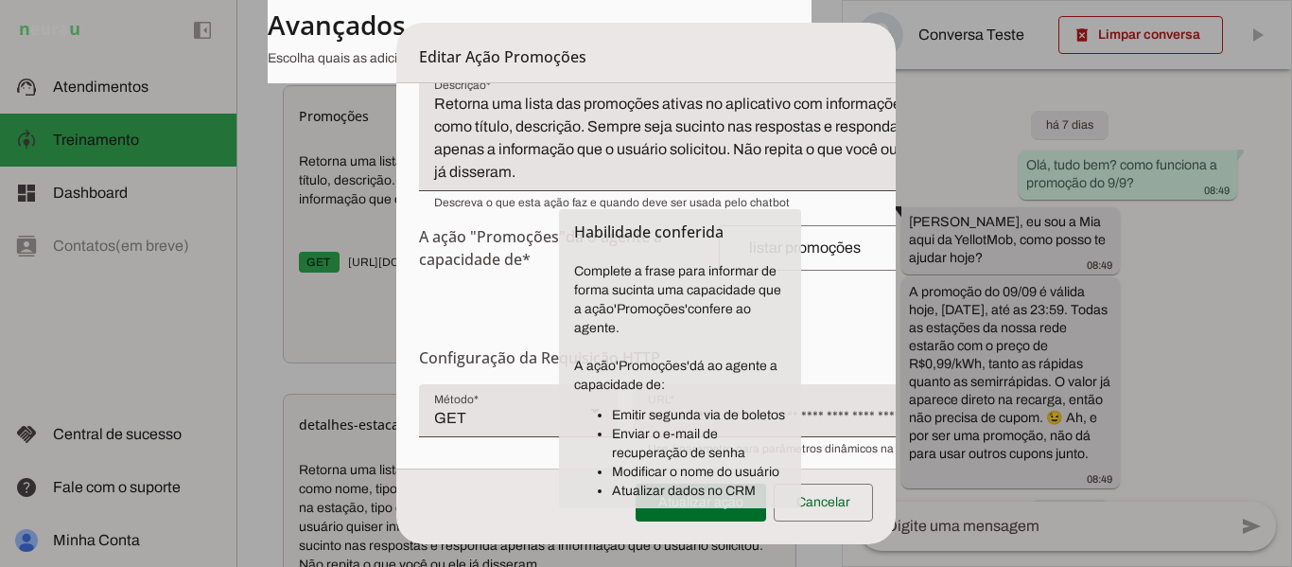
scroll to position [284, 0]
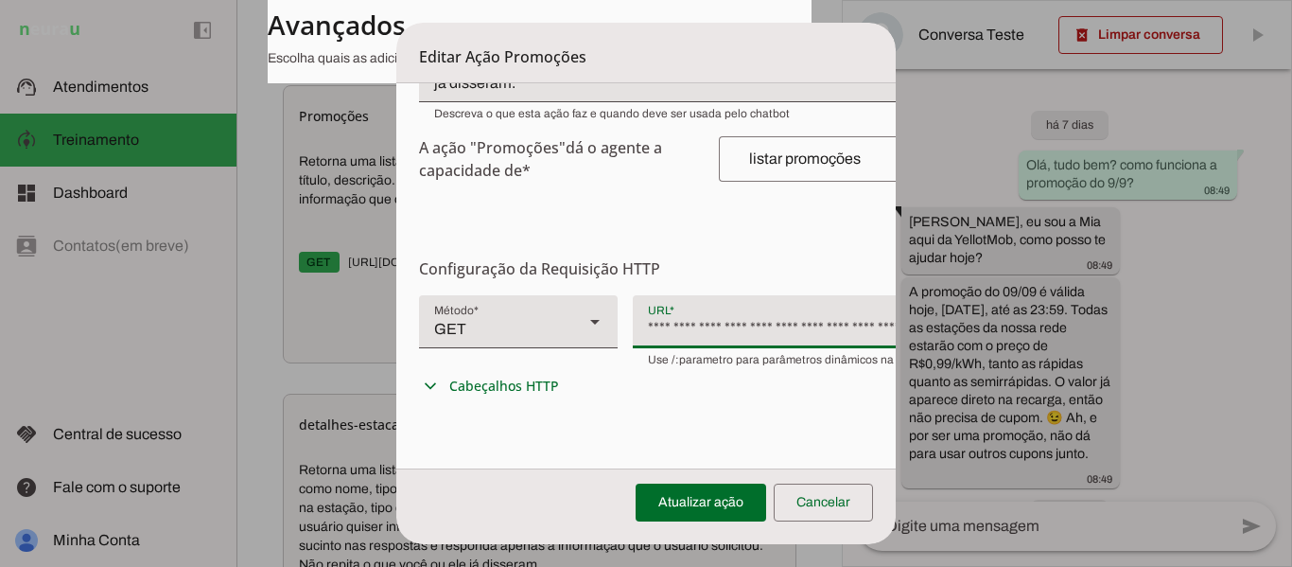
drag, startPoint x: 747, startPoint y: 330, endPoint x: 904, endPoint y: 335, distance: 157.1
click at [895, 335] on dialog "Editar Ação Promoções Configurações Gerais Configuração da Ação Configure o nom…" at bounding box center [645, 283] width 498 height 521
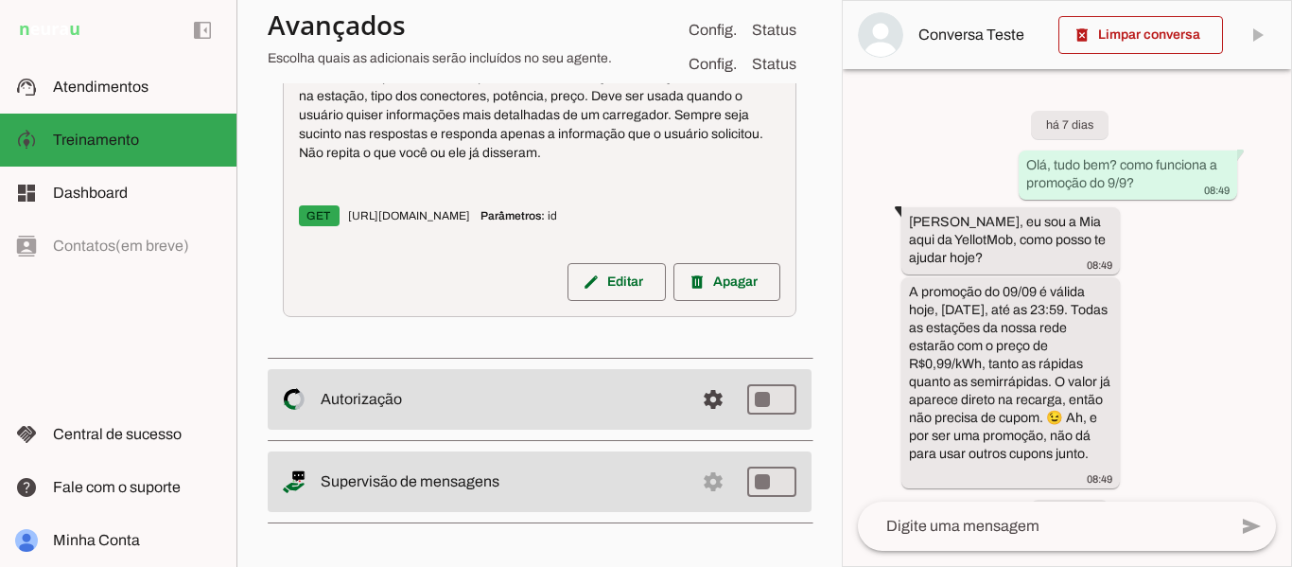
scroll to position [2759, 0]
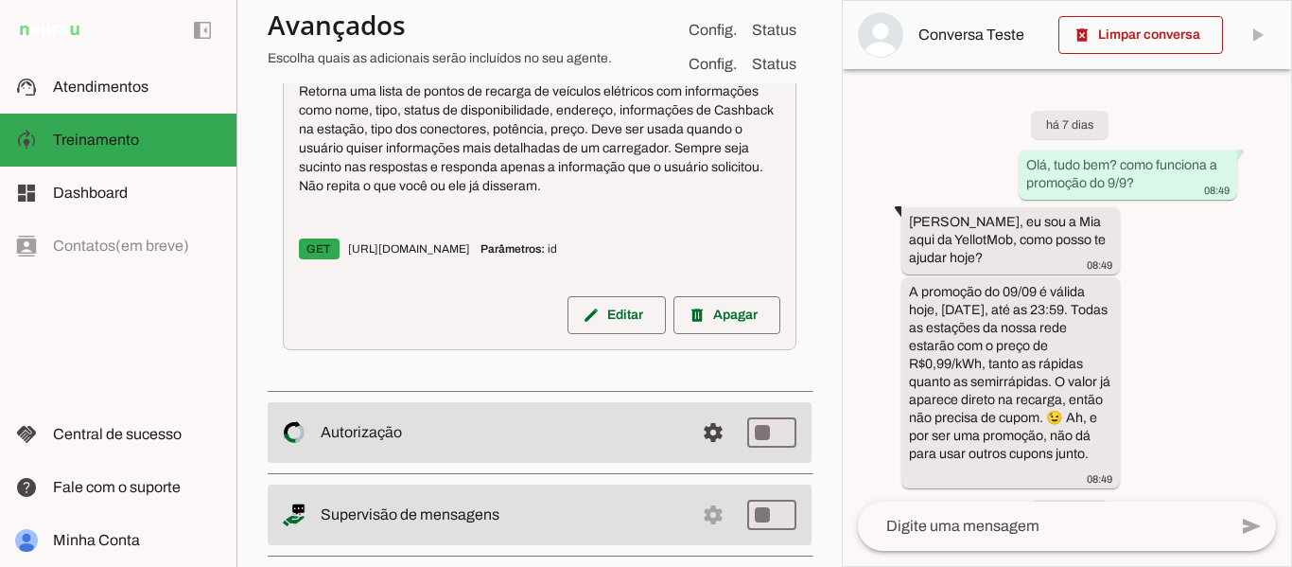
click at [473, 259] on span "GET [URL][DOMAIN_NAME]" at bounding box center [386, 248] width 174 height 21
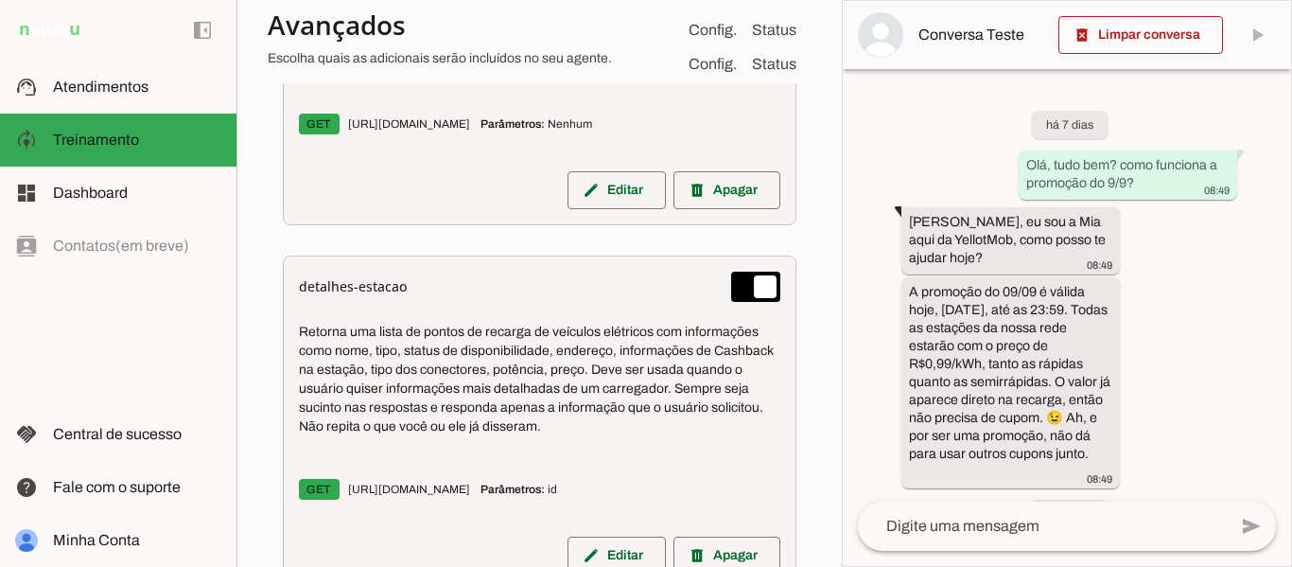
scroll to position [2475, 0]
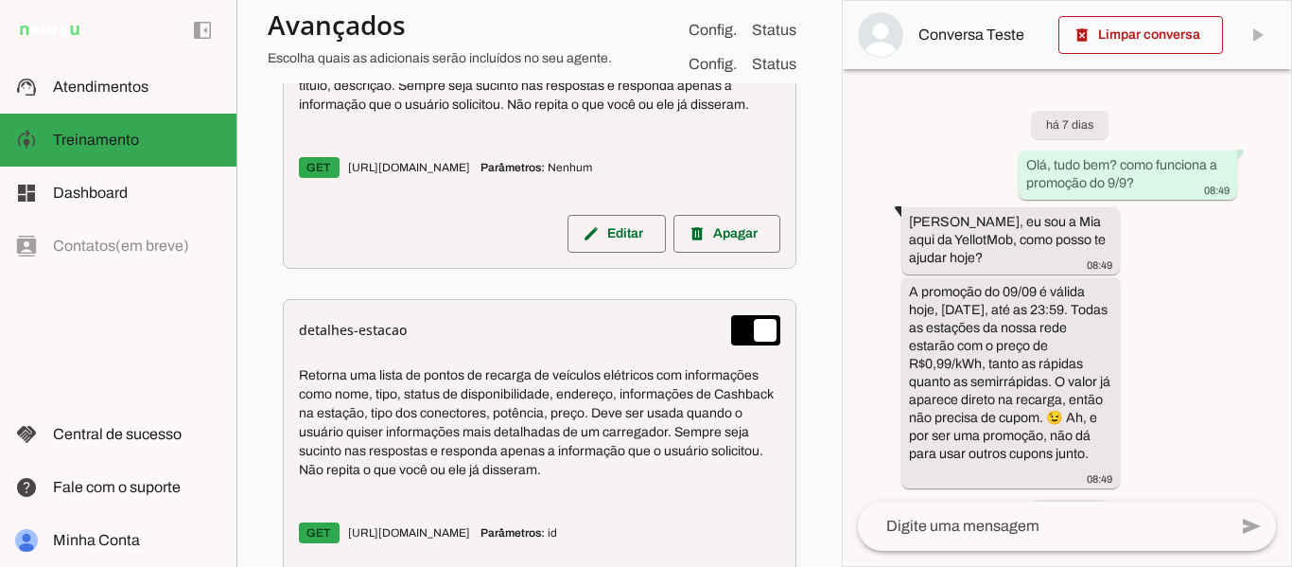
drag, startPoint x: 489, startPoint y: 229, endPoint x: 612, endPoint y: 236, distance: 123.1
click at [612, 188] on p "GET [URL][DOMAIN_NAME] Parâmetros: [GEOGRAPHIC_DATA]" at bounding box center [539, 168] width 481 height 42
click at [592, 175] on span "Parâmetros: Nenhum" at bounding box center [536, 167] width 112 height 15
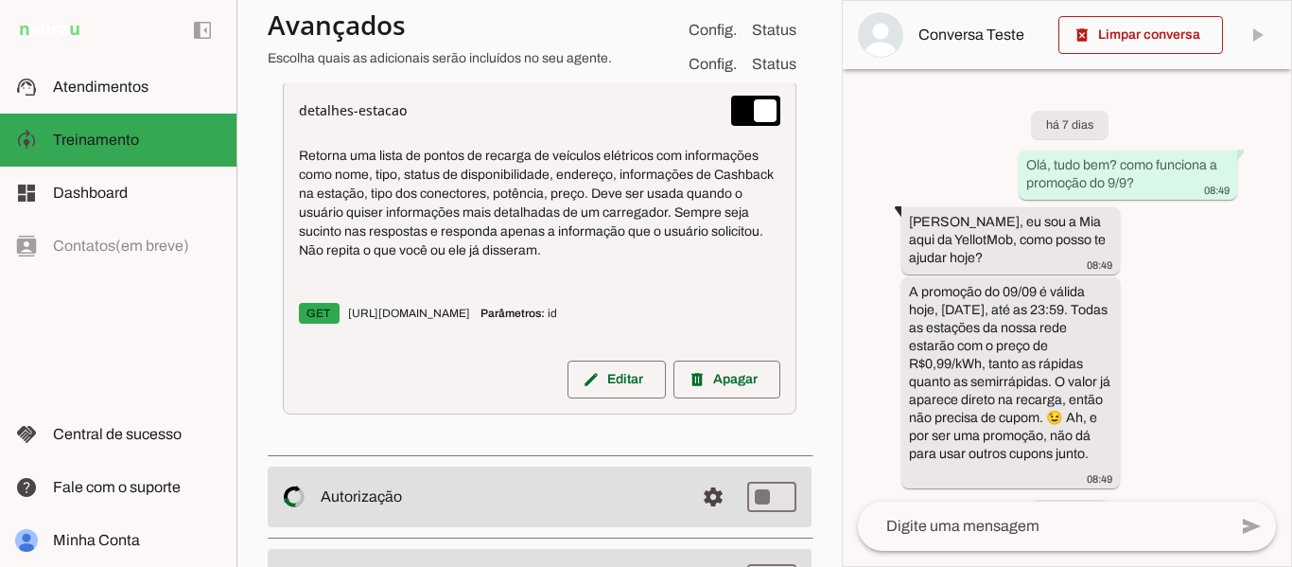
scroll to position [2853, 0]
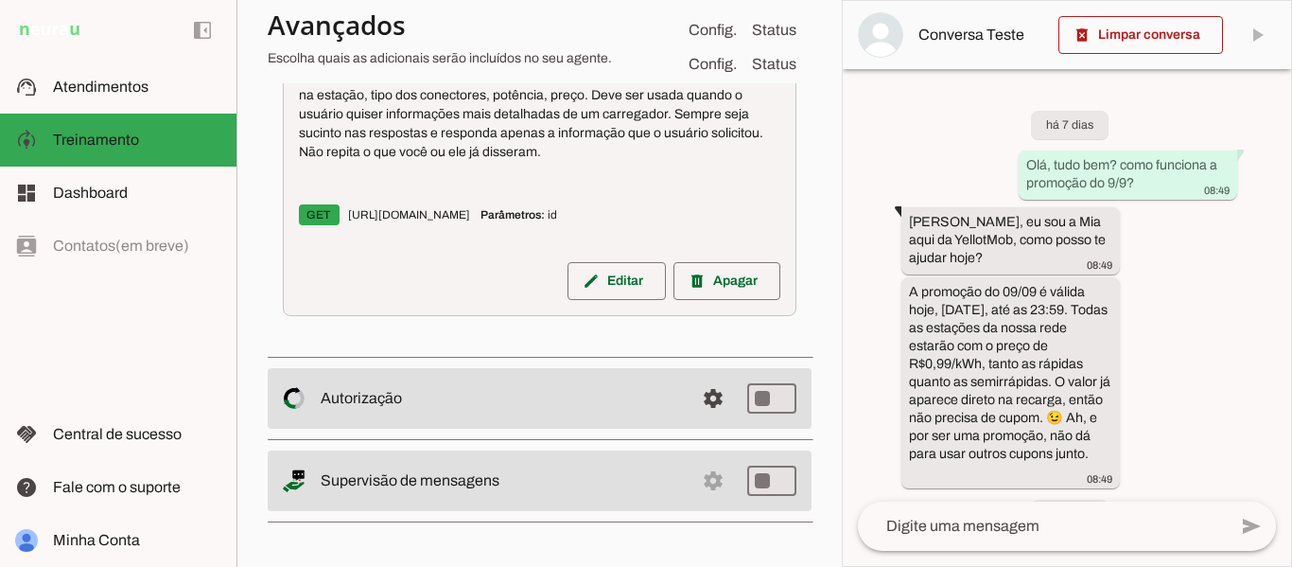
drag, startPoint x: 735, startPoint y: 213, endPoint x: 676, endPoint y: 218, distance: 58.8
click at [676, 218] on p "GET [URL][DOMAIN_NAME] Parâmetros: id" at bounding box center [539, 215] width 481 height 42
click at [545, 218] on strong "Parâmetros:" at bounding box center [512, 214] width 64 height 13
drag, startPoint x: 468, startPoint y: 222, endPoint x: 557, endPoint y: 214, distance: 89.3
click at [534, 212] on p "GET [URL][DOMAIN_NAME] Parâmetros: id" at bounding box center [539, 215] width 481 height 42
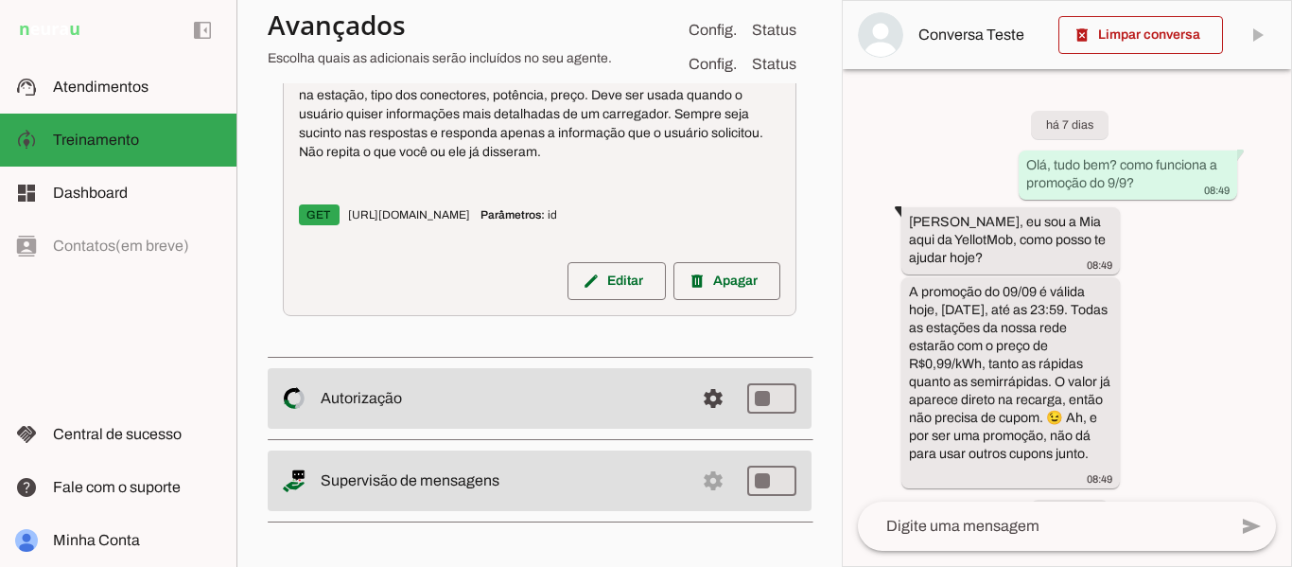
click at [473, 214] on span "GET [URL][DOMAIN_NAME]" at bounding box center [386, 214] width 174 height 21
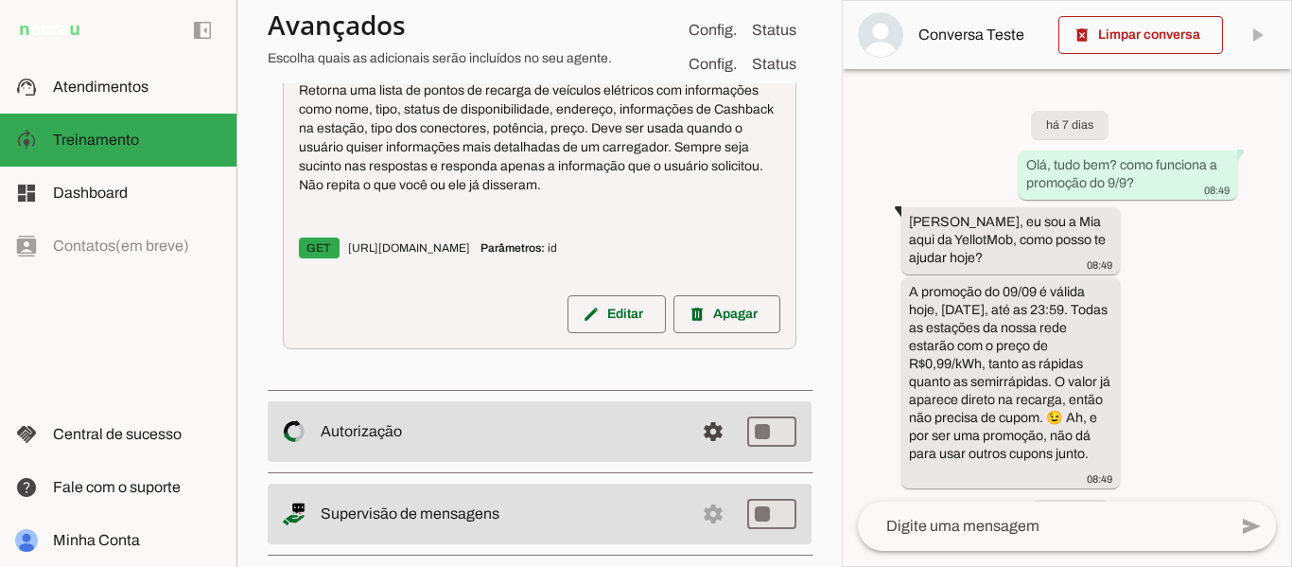
scroll to position [2759, 0]
drag, startPoint x: 733, startPoint y: 308, endPoint x: 723, endPoint y: 308, distance: 10.4
click at [723, 270] on p "GET [URL][DOMAIN_NAME] Parâmetros: id" at bounding box center [539, 249] width 481 height 42
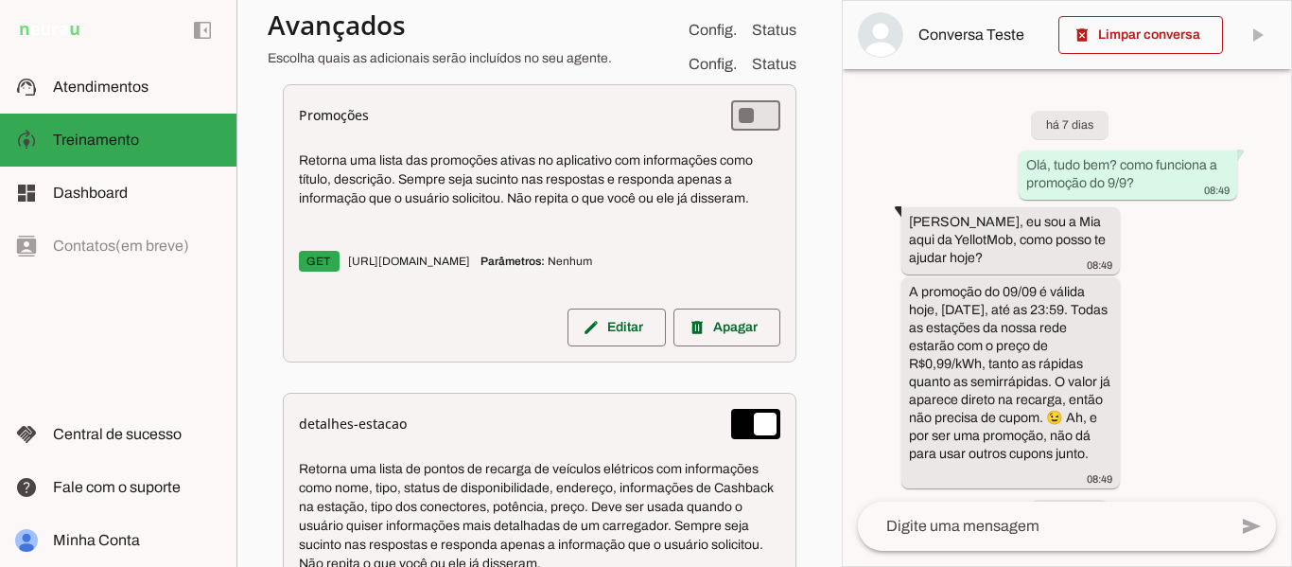
scroll to position [2381, 0]
drag, startPoint x: 724, startPoint y: 318, endPoint x: 679, endPoint y: 318, distance: 45.4
click at [679, 283] on p "GET [URL][DOMAIN_NAME] Parâmetros: [GEOGRAPHIC_DATA]" at bounding box center [539, 262] width 481 height 42
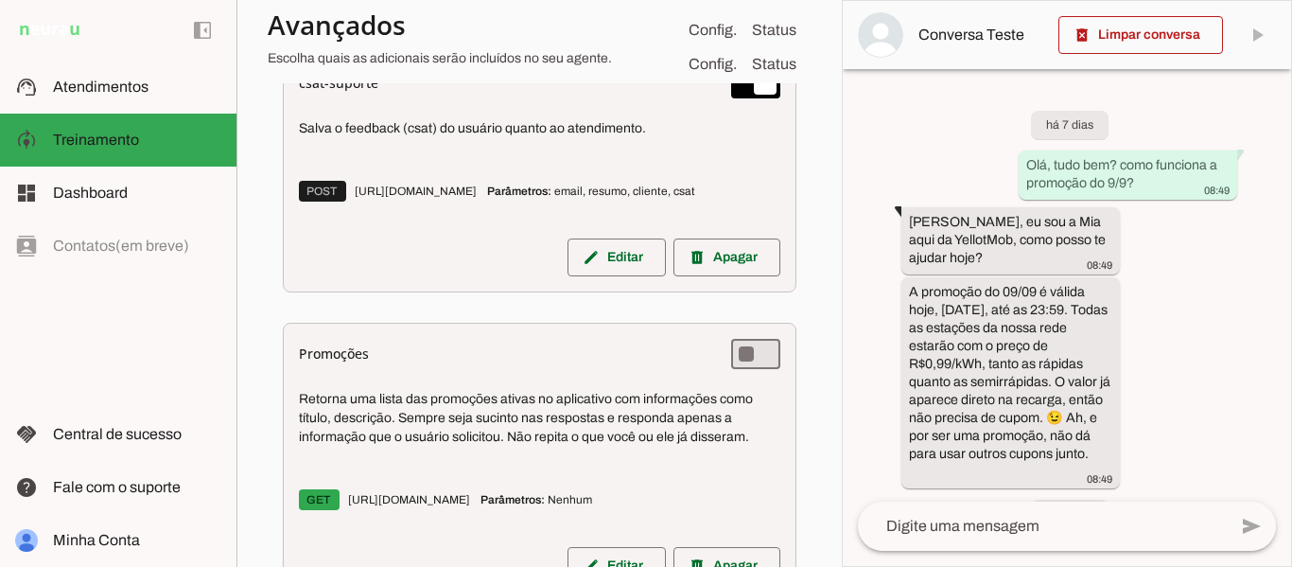
scroll to position [2097, 0]
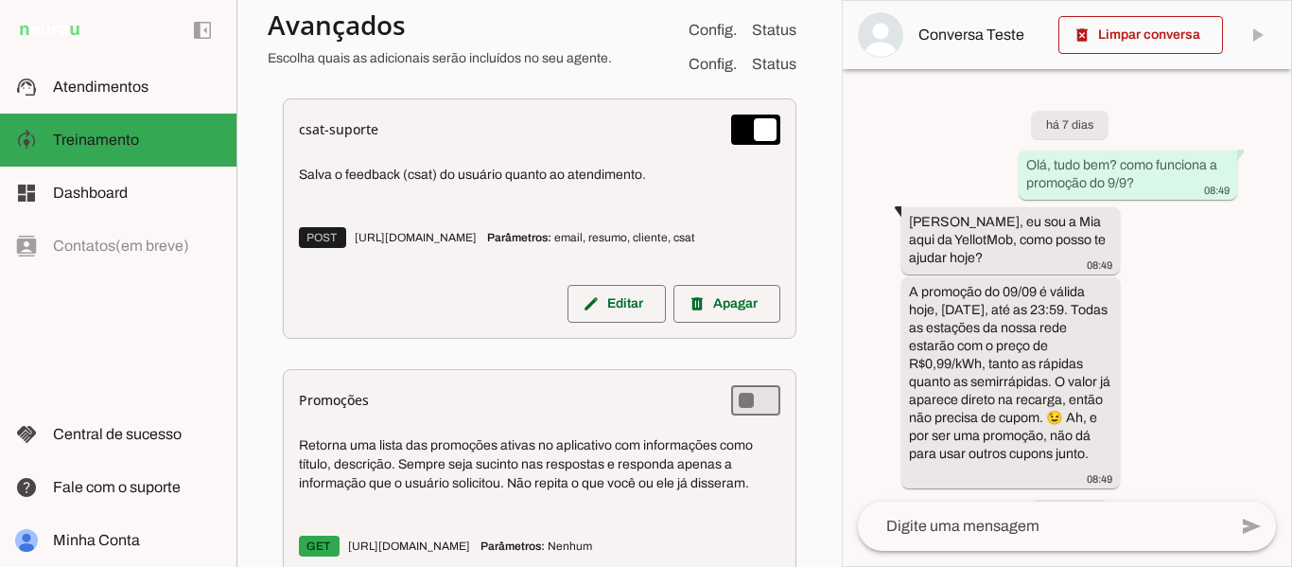
click at [487, 245] on span "Parâmetros: email, resumo, cliente, csat" at bounding box center [591, 237] width 208 height 15
drag, startPoint x: 541, startPoint y: 298, endPoint x: 288, endPoint y: 172, distance: 282.1
click at [288, 172] on div "csat-suporte Salva o feedback (csat) do usuário quanto ao atendimento. POST [UR…" at bounding box center [540, 218] width 514 height 240
click at [411, 250] on div "Salva o feedback (csat) do usuário quanto ao atendimento. POST [URL][DOMAIN_NAM…" at bounding box center [539, 210] width 481 height 117
drag, startPoint x: 342, startPoint y: 218, endPoint x: 396, endPoint y: 218, distance: 53.9
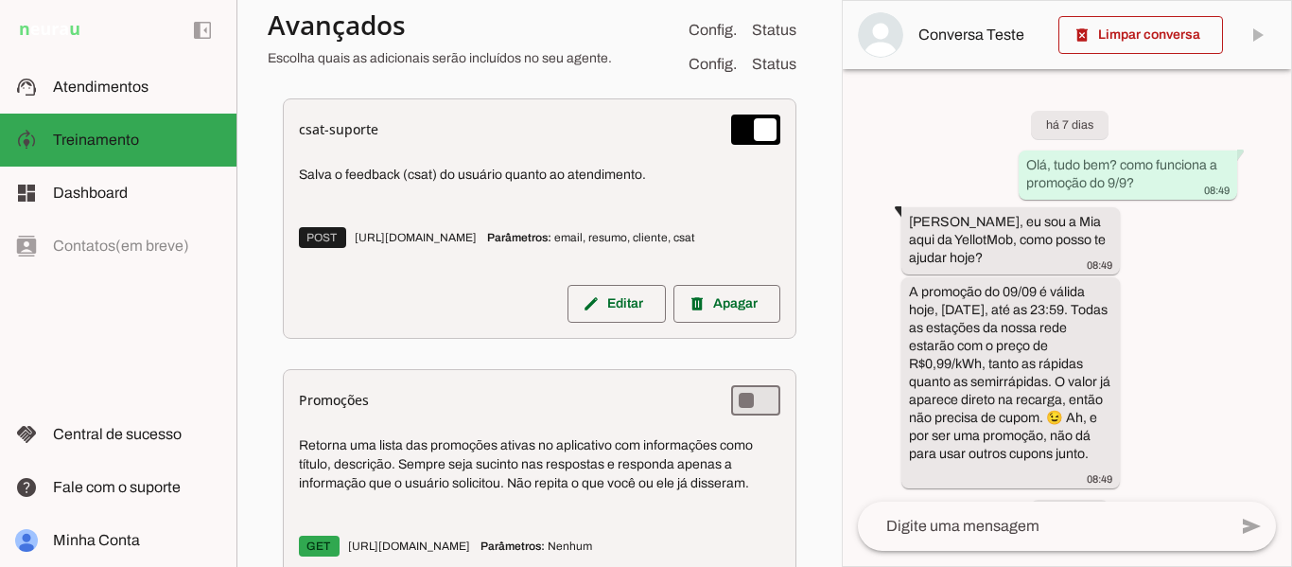
click at [396, 184] on p "Salva o feedback (csat) do usuário quanto ao atendimento." at bounding box center [539, 175] width 481 height 19
click at [423, 184] on p "Salva o feedback (csat) do usuário quanto ao atendimento." at bounding box center [539, 175] width 481 height 19
drag, startPoint x: 401, startPoint y: 218, endPoint x: 435, endPoint y: 218, distance: 34.0
click at [435, 184] on p "Salva o feedback (csat) do usuário quanto ao atendimento." at bounding box center [539, 175] width 481 height 19
click at [449, 237] on div "Salva o feedback (csat) do usuário quanto ao atendimento. POST [URL][DOMAIN_NAM…" at bounding box center [539, 210] width 481 height 117
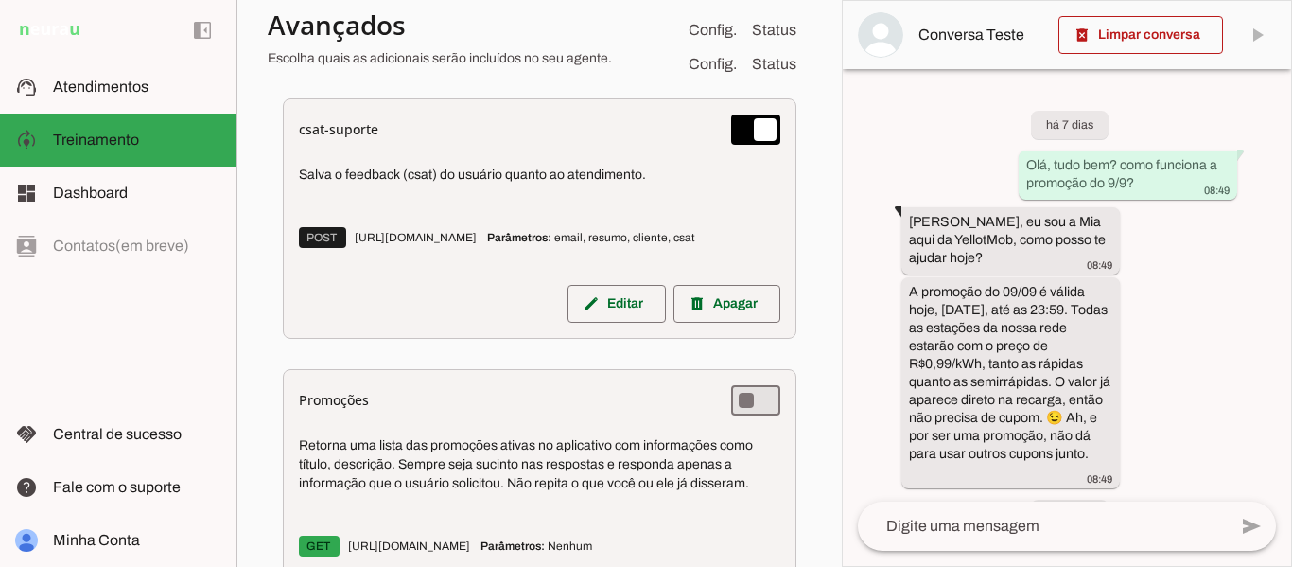
drag, startPoint x: 433, startPoint y: 223, endPoint x: 395, endPoint y: 223, distance: 37.8
click at [395, 184] on p "Salva o feedback (csat) do usuário quanto ao atendimento." at bounding box center [539, 175] width 481 height 19
click at [393, 184] on p "Salva o feedback (csat) do usuário quanto ao atendimento." at bounding box center [539, 175] width 481 height 19
drag, startPoint x: 502, startPoint y: 297, endPoint x: 379, endPoint y: 297, distance: 123.0
click at [379, 258] on p "POST [URL][DOMAIN_NAME] Parâmetros: email, resumo, cliente, csat" at bounding box center [539, 238] width 481 height 42
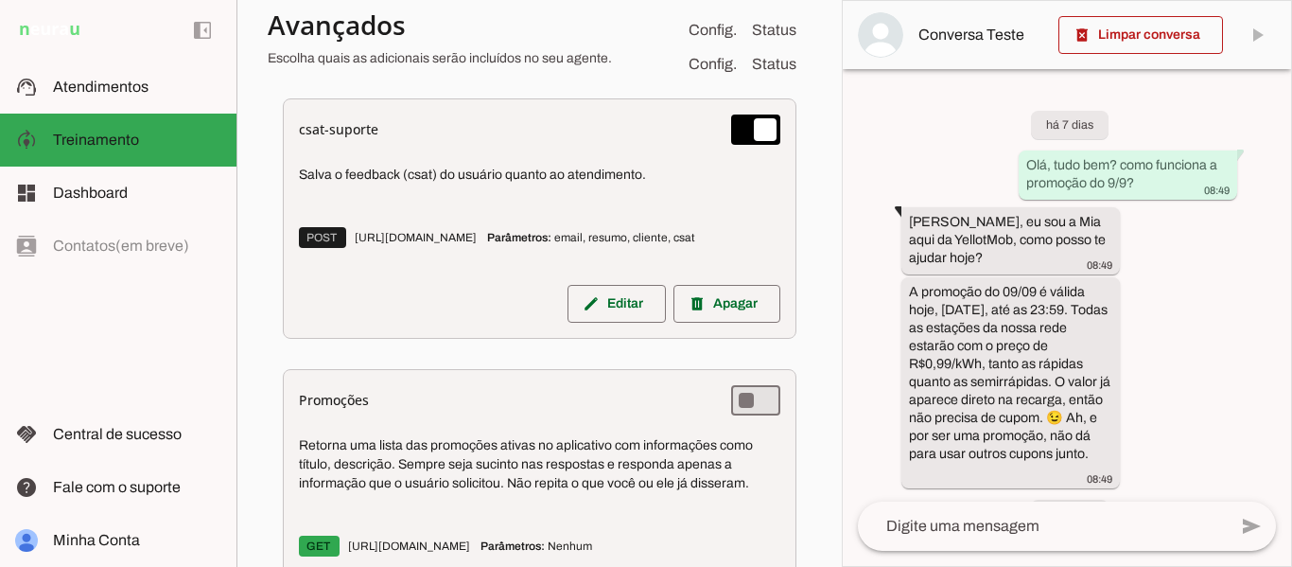
click at [385, 339] on div "csat-suporte Salva o feedback (csat) do usuário quanto ao atendimento. POST [UR…" at bounding box center [540, 218] width 514 height 240
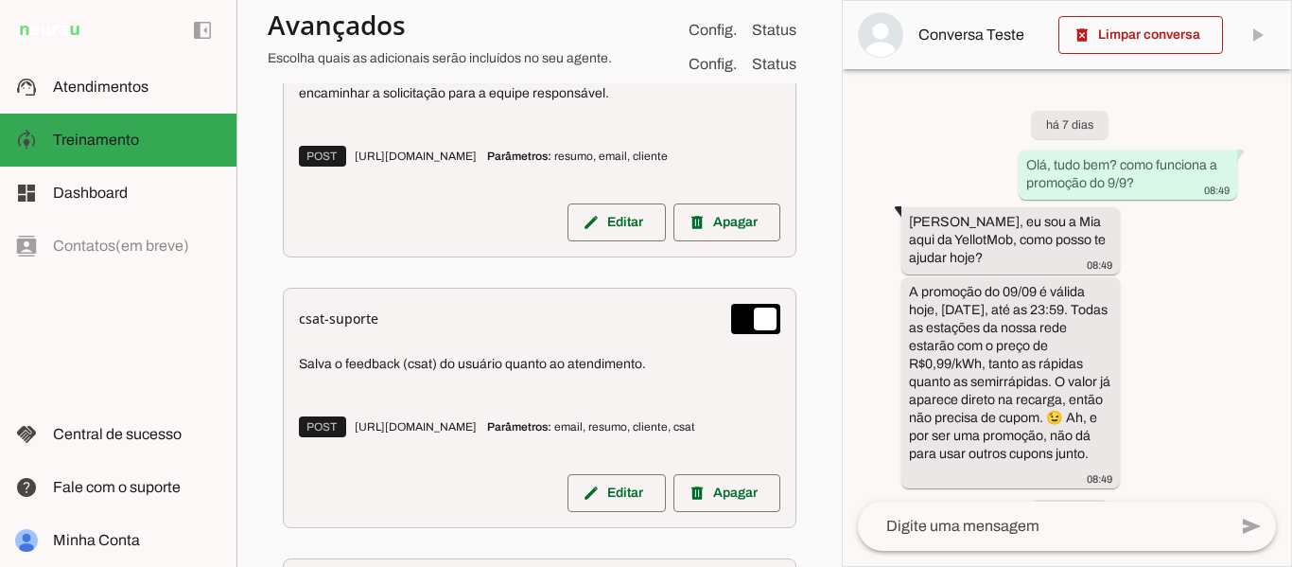
scroll to position [1813, 0]
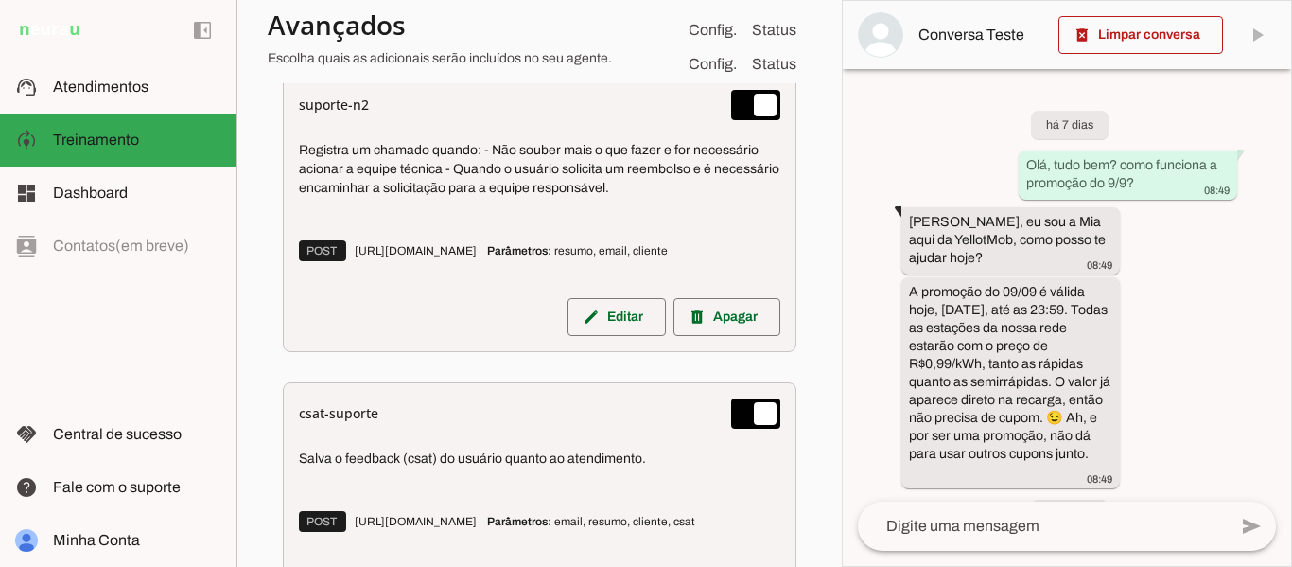
click at [468, 198] on p "Registra um chamado quando: - Não souber mais o que fazer e for necessário acio…" at bounding box center [539, 169] width 481 height 57
click at [480, 261] on span "POST [URL][DOMAIN_NAME]" at bounding box center [389, 250] width 181 height 21
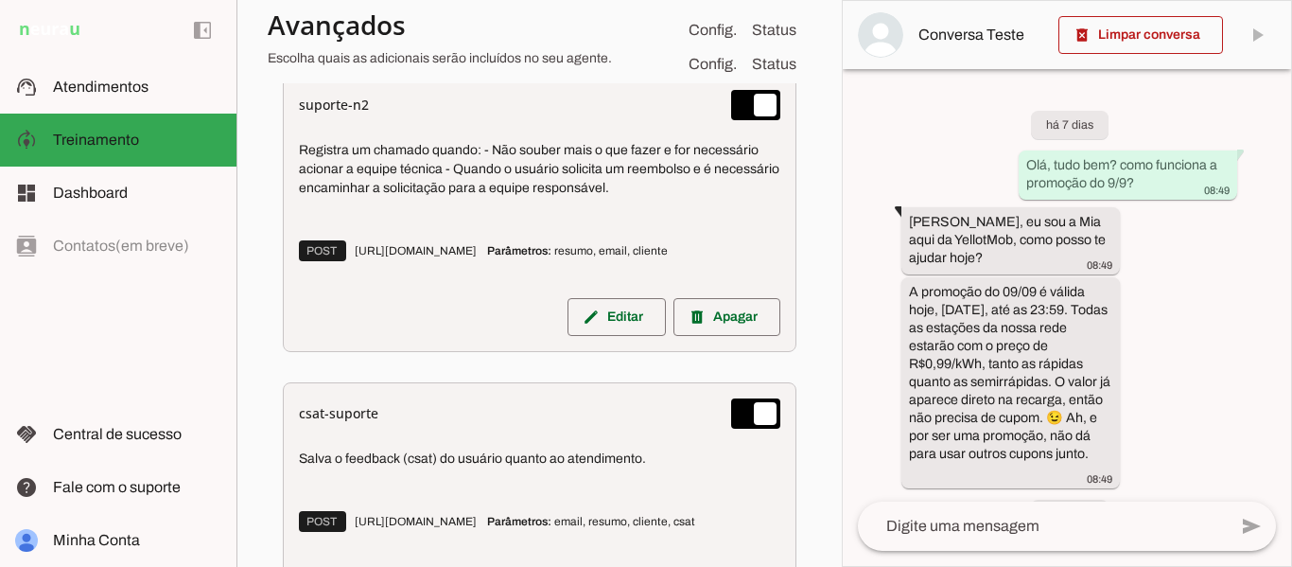
drag, startPoint x: 357, startPoint y: 267, endPoint x: 678, endPoint y: 259, distance: 321.7
click at [678, 259] on div "Registra um chamado quando: - Não souber mais o que fazer e for necessário acio…" at bounding box center [539, 205] width 481 height 155
click at [595, 260] on p "POST [URL][DOMAIN_NAME] Parâmetros: resumo, email, cliente" at bounding box center [539, 251] width 481 height 42
click at [480, 261] on span "POST [URL][DOMAIN_NAME]" at bounding box center [389, 250] width 181 height 21
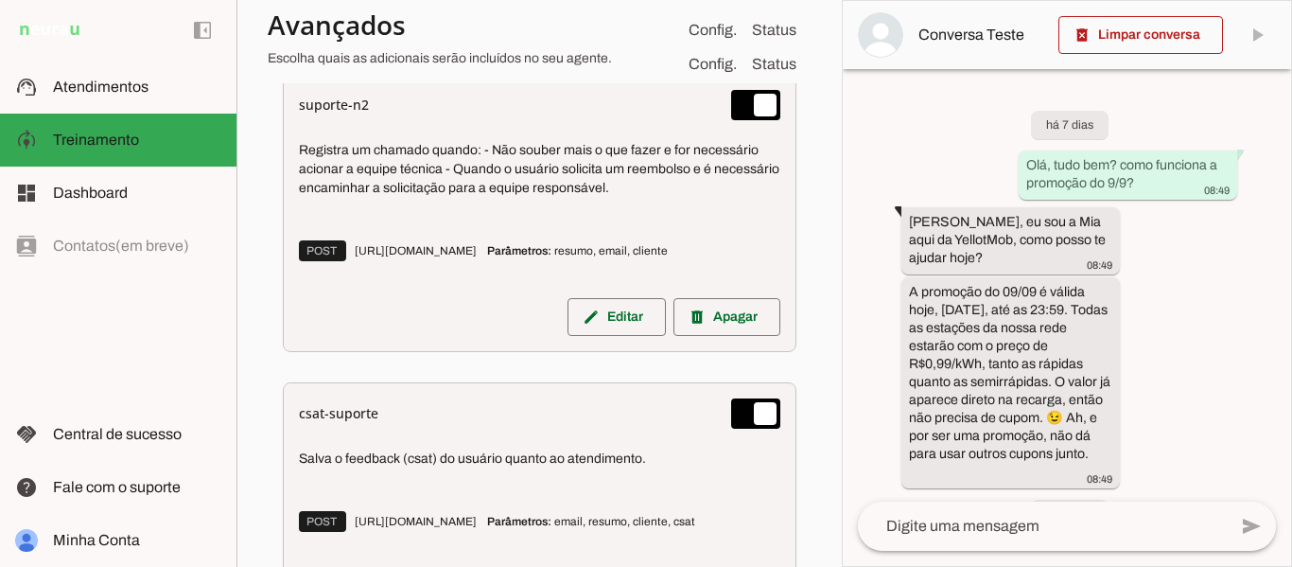
click at [480, 261] on span "POST [URL][DOMAIN_NAME]" at bounding box center [389, 250] width 181 height 21
click at [471, 261] on span "POST [URL][DOMAIN_NAME]" at bounding box center [389, 250] width 181 height 21
drag, startPoint x: 410, startPoint y: 270, endPoint x: 597, endPoint y: 255, distance: 186.9
click at [597, 255] on div "Registra um chamado quando: - Não souber mais o que fazer e for necessário acio…" at bounding box center [539, 205] width 481 height 155
drag, startPoint x: 597, startPoint y: 255, endPoint x: 588, endPoint y: 263, distance: 11.4
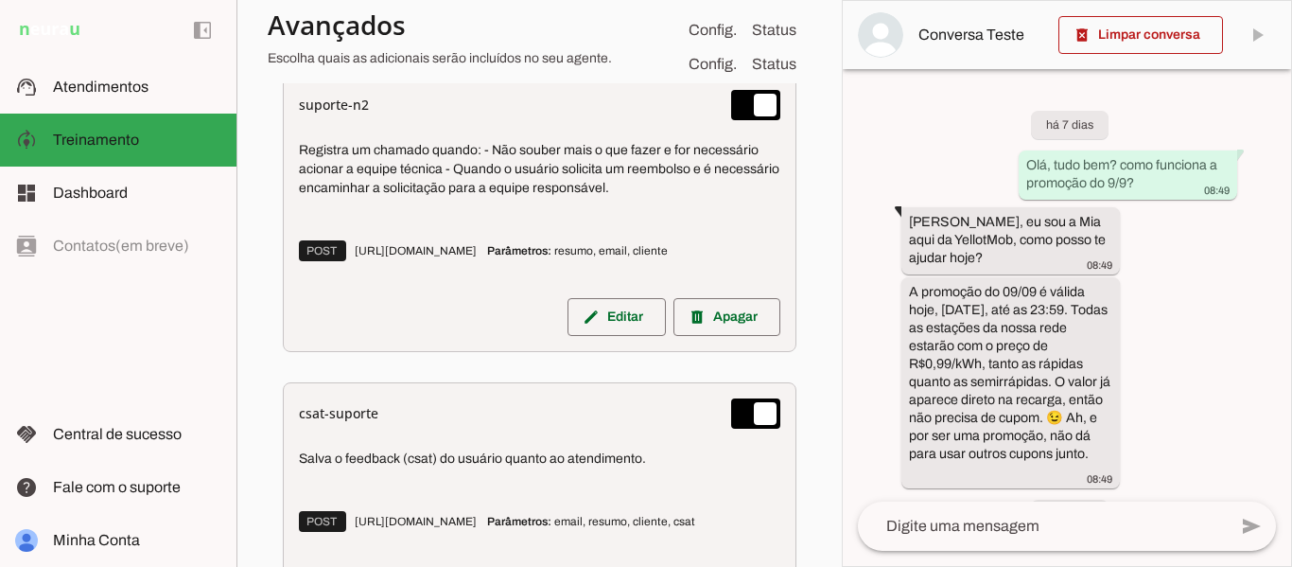
click at [597, 255] on div "Registra um chamado quando: - Não souber mais o que fazer e for necessário acio…" at bounding box center [539, 205] width 481 height 155
drag, startPoint x: 476, startPoint y: 288, endPoint x: 350, endPoint y: 285, distance: 125.8
click at [350, 271] on p "POST [URL][DOMAIN_NAME] Parâmetros: resumo, email, cliente" at bounding box center [539, 251] width 481 height 42
click at [480, 261] on span "POST [URL][DOMAIN_NAME]" at bounding box center [389, 250] width 181 height 21
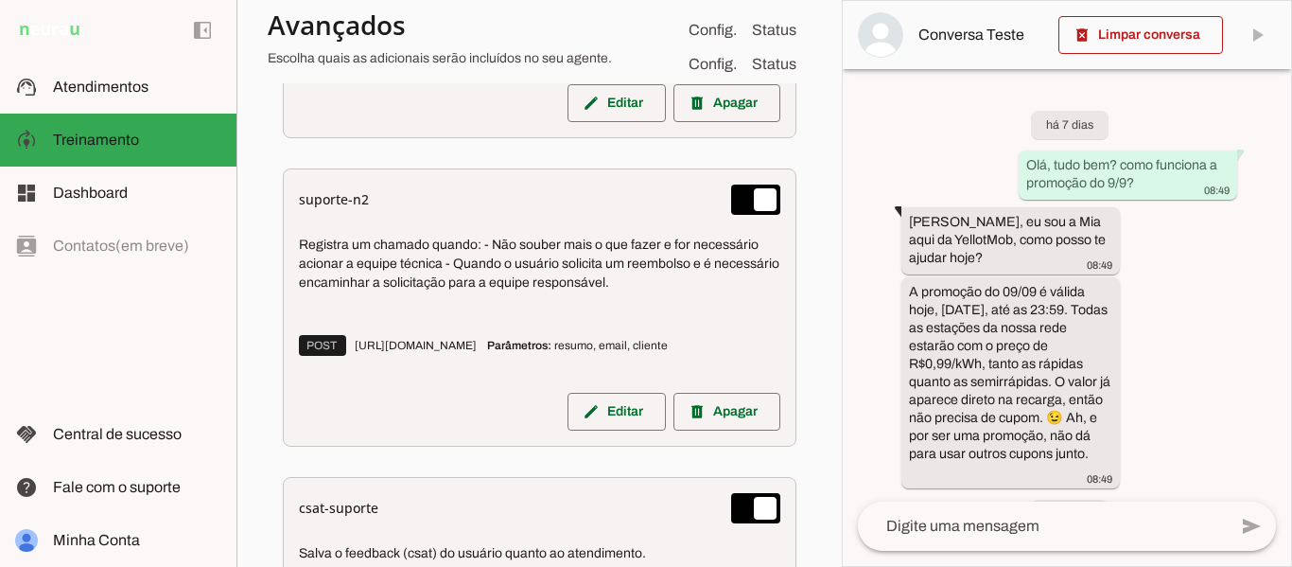
scroll to position [2097, 0]
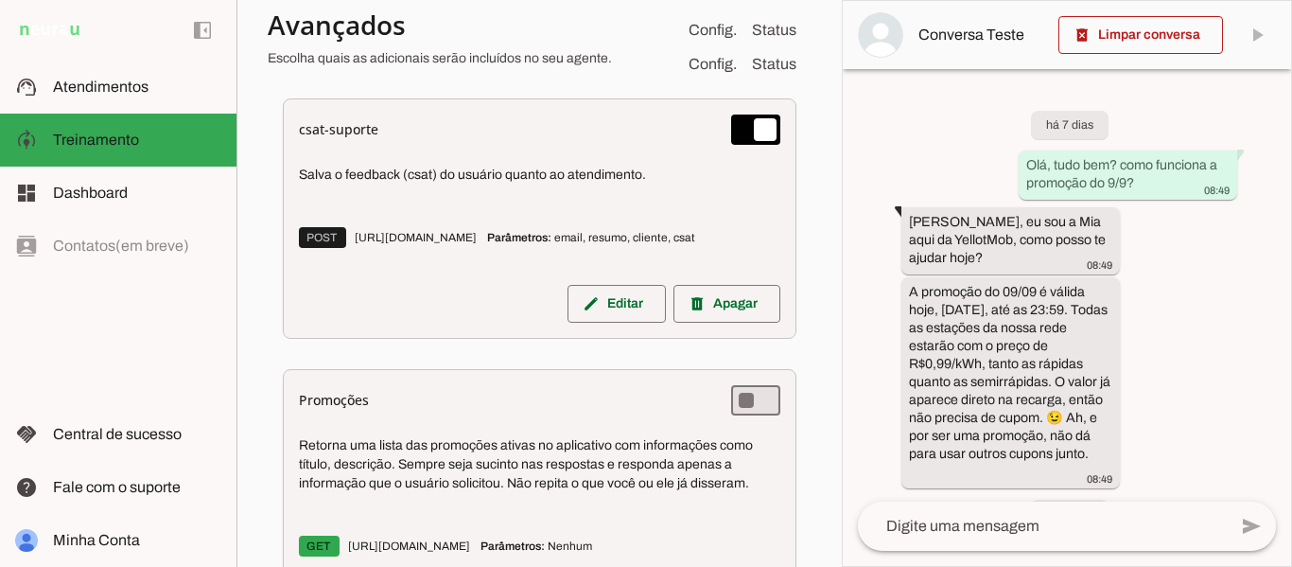
drag, startPoint x: 406, startPoint y: 222, endPoint x: 432, endPoint y: 222, distance: 26.5
click at [432, 184] on p "Salva o feedback (csat) do usuário quanto ao atendimento." at bounding box center [539, 175] width 481 height 19
click at [437, 184] on p "Salva o feedback (csat) do usuário quanto ao atendimento." at bounding box center [539, 175] width 481 height 19
drag, startPoint x: 450, startPoint y: 222, endPoint x: 394, endPoint y: 222, distance: 55.8
click at [394, 184] on p "Salva o feedback (csat) do usuário quanto ao atendimento." at bounding box center [539, 175] width 481 height 19
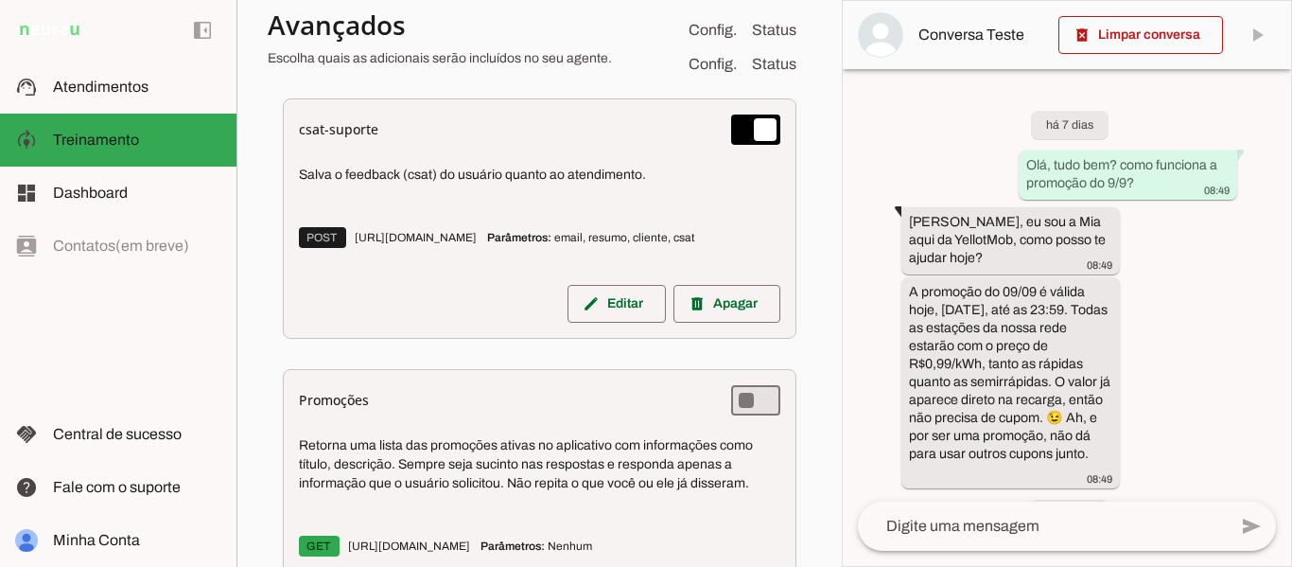
click at [394, 184] on p "Salva o feedback (csat) do usuário quanto ao atendimento." at bounding box center [539, 175] width 481 height 19
drag, startPoint x: 393, startPoint y: 222, endPoint x: 462, endPoint y: 222, distance: 68.1
click at [462, 184] on p "Salva o feedback (csat) do usuário quanto ao atendimento." at bounding box center [539, 175] width 481 height 19
click at [464, 184] on p "Salva o feedback (csat) do usuário quanto ao atendimento." at bounding box center [539, 175] width 481 height 19
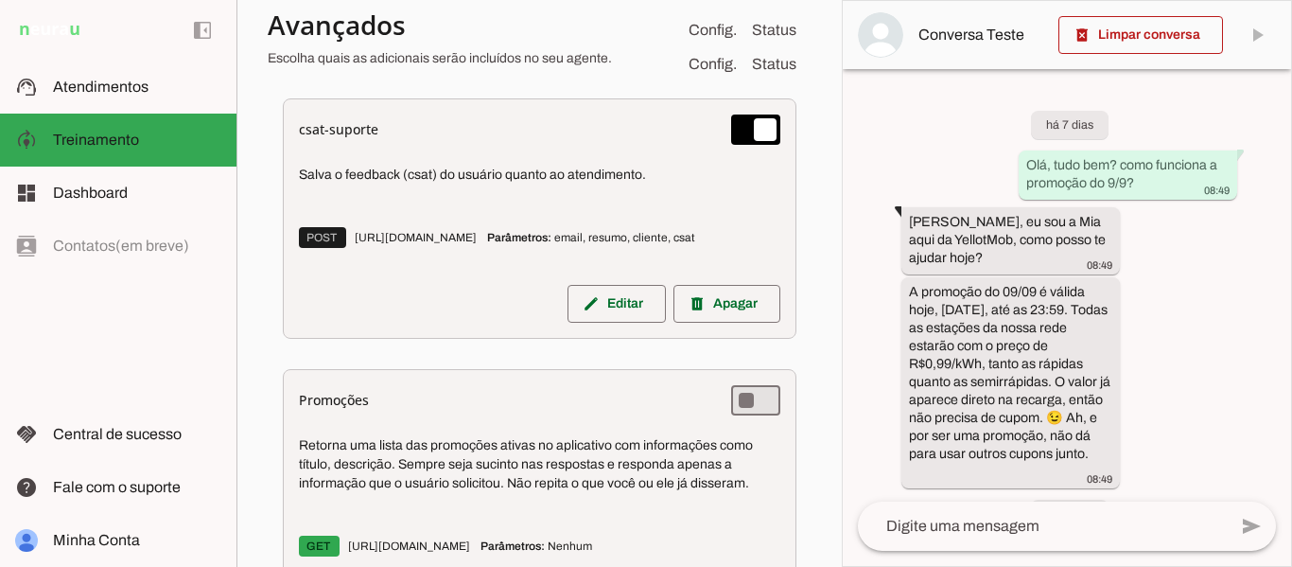
click at [514, 184] on p "Salva o feedback (csat) do usuário quanto ao atendimento." at bounding box center [539, 175] width 481 height 19
click at [480, 235] on div "Salva o feedback (csat) do usuário quanto ao atendimento. POST [URL][DOMAIN_NAM…" at bounding box center [539, 210] width 481 height 117
click at [476, 184] on p "Salva o feedback (csat) do usuário quanto ao atendimento." at bounding box center [539, 175] width 481 height 19
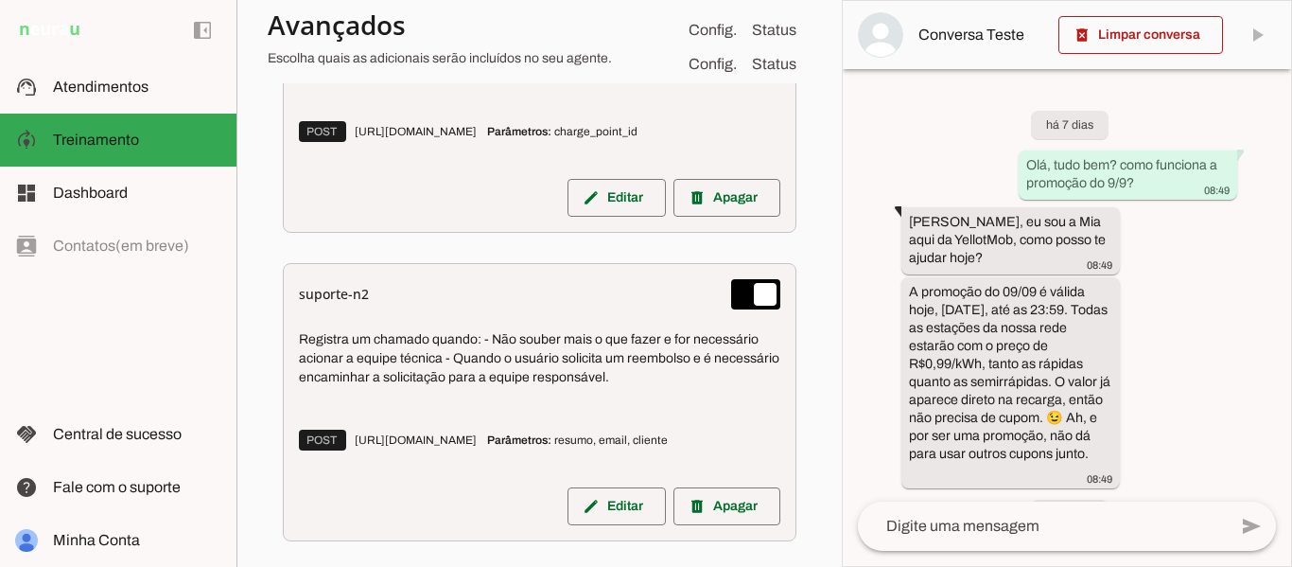
click at [528, 345] on div "suporte-n2 Registra um chamado quando: - Não souber mais o que fazer e for nece…" at bounding box center [540, 402] width 514 height 278
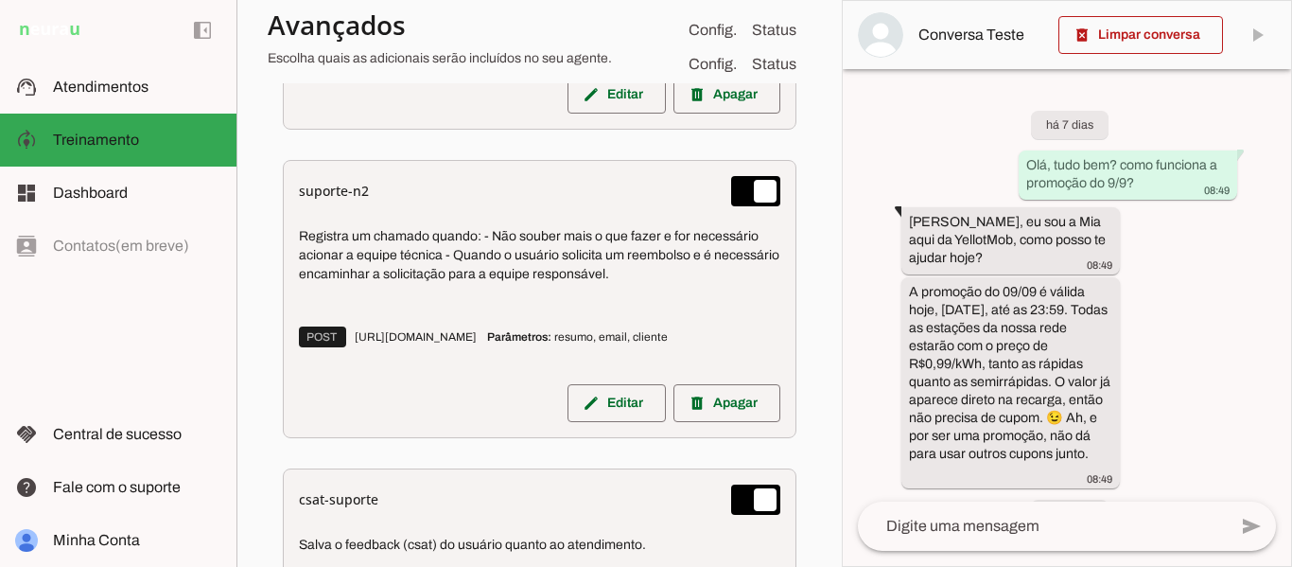
scroll to position [1718, 0]
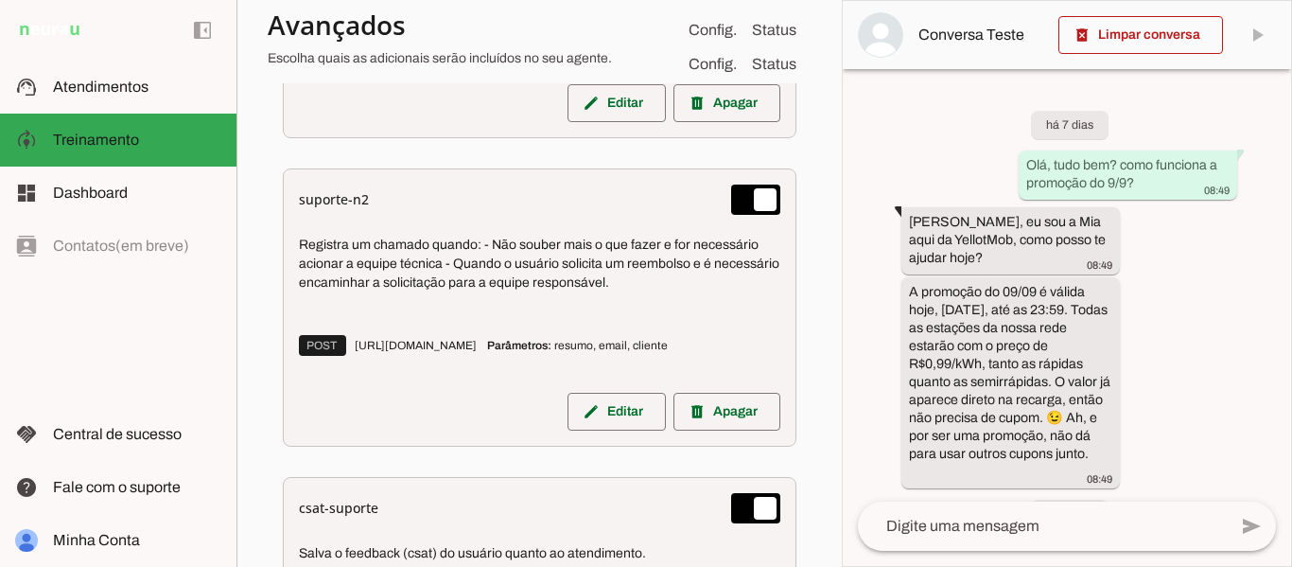
click at [487, 291] on p "Registra um chamado quando: - Não souber mais o que fazer e for necessário acio…" at bounding box center [539, 264] width 481 height 57
click at [487, 292] on p "Registra um chamado quando: - Não souber mais o que fazer e for necessário acio…" at bounding box center [539, 264] width 481 height 57
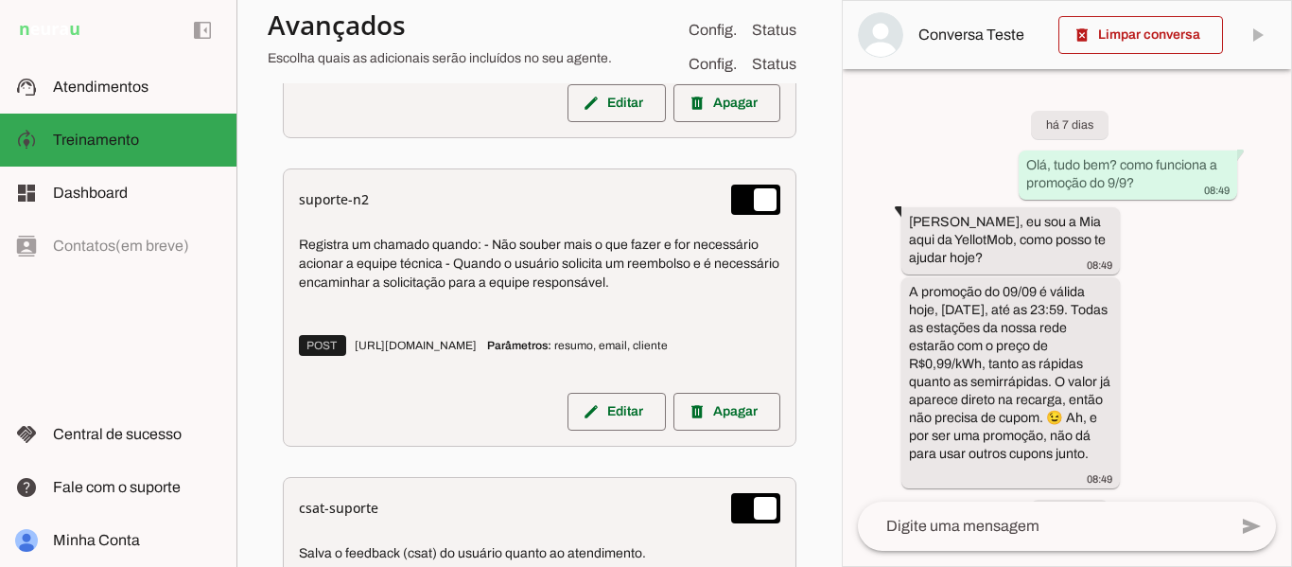
click at [487, 323] on div "Registra um chamado quando: - Não souber mais o que fazer e for necessário acio…" at bounding box center [539, 299] width 481 height 155
type md-switch "on"
